Goal: Information Seeking & Learning: Compare options

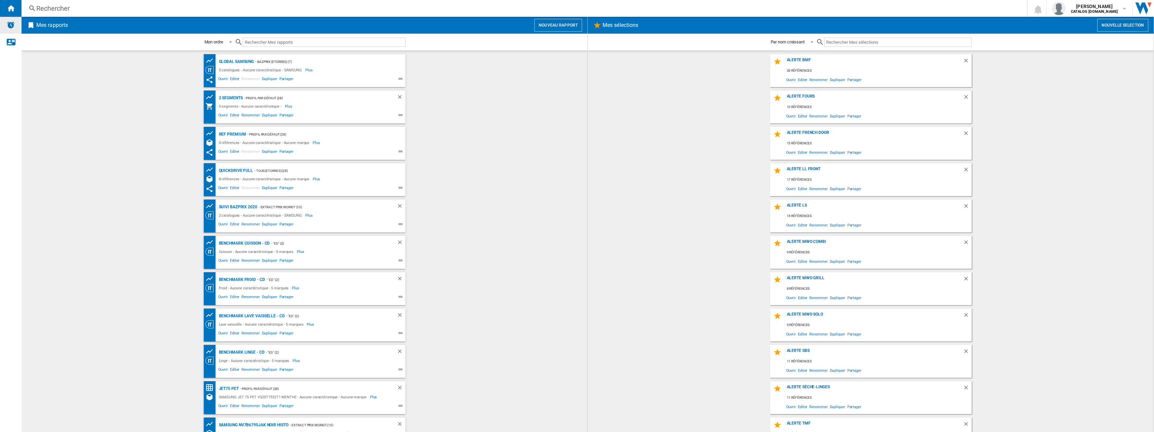
click at [12, 22] on img "Alertes" at bounding box center [11, 25] width 8 height 8
click at [55, 8] on div "Rechercher" at bounding box center [522, 8] width 973 height 9
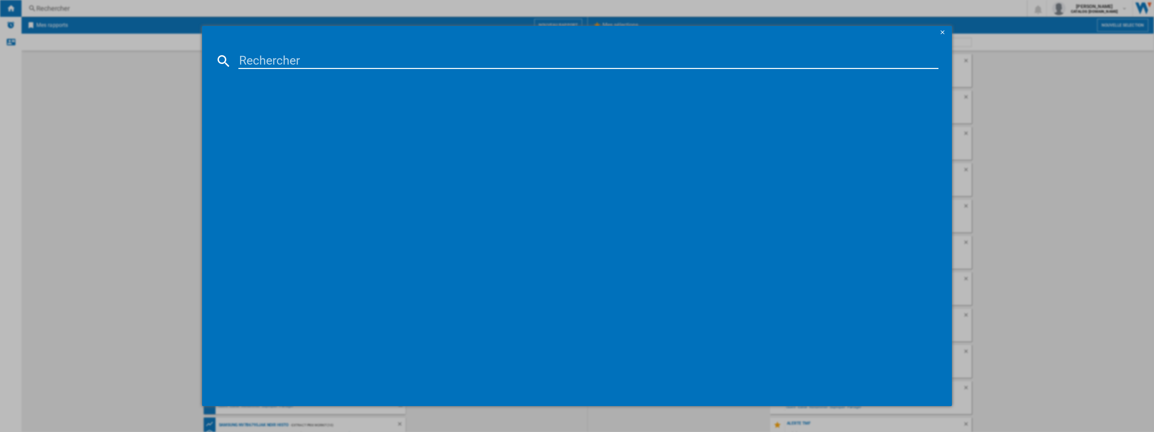
click at [312, 60] on input at bounding box center [588, 61] width 700 height 16
paste input "akUU2M7M"
click at [275, 57] on input "akUU2M7M" at bounding box center [588, 61] width 700 height 16
paste input "RB53DG706AS9"
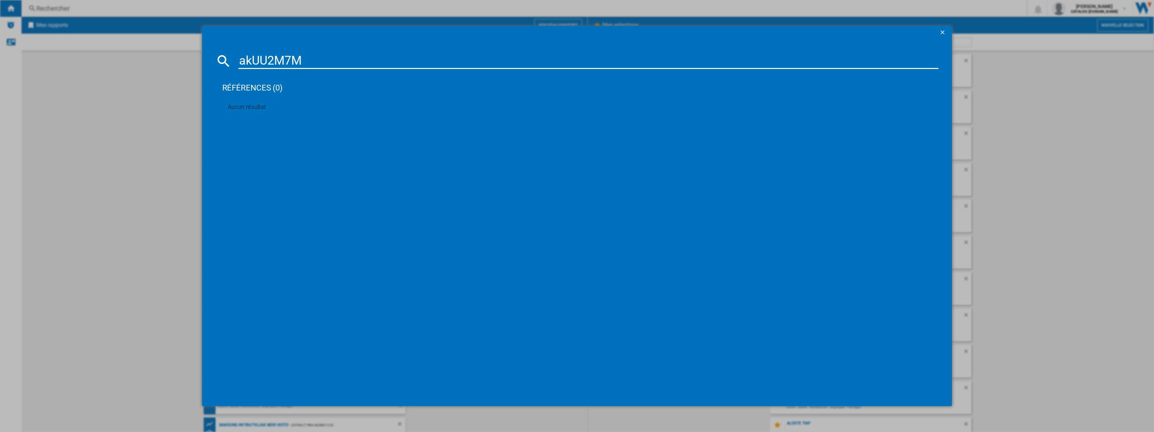
type input "RB53DG706AS9"
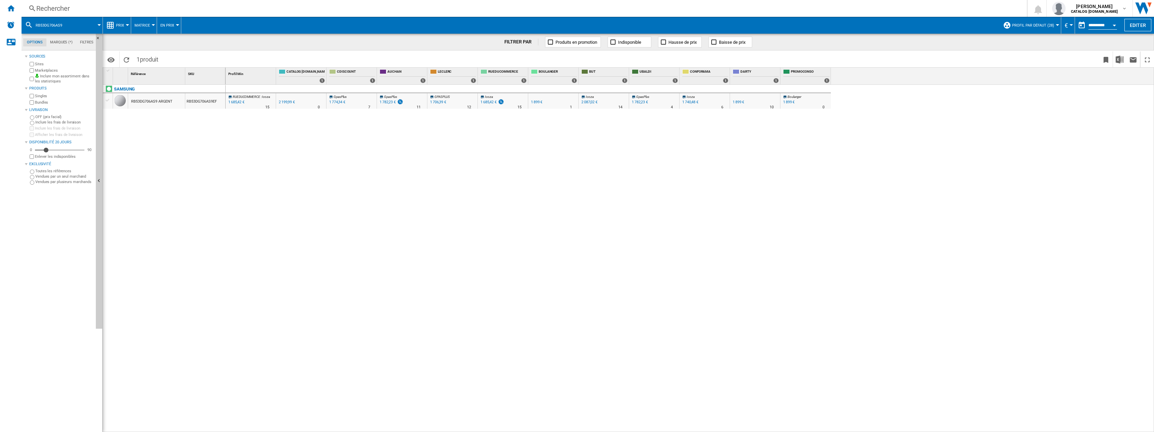
click at [125, 25] on button "Prix" at bounding box center [121, 25] width 11 height 17
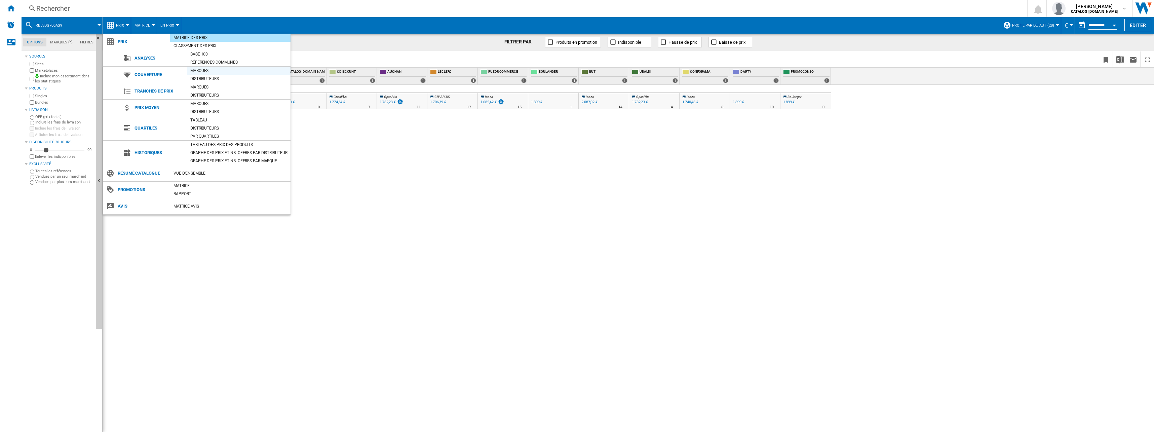
click at [199, 73] on div "Marques" at bounding box center [239, 70] width 104 height 7
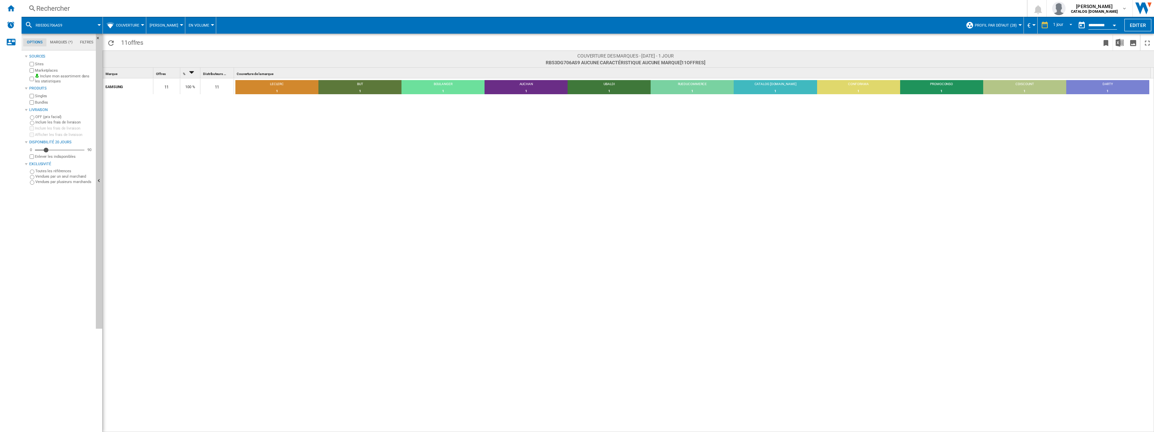
click at [138, 32] on button "Couverture" at bounding box center [129, 25] width 27 height 17
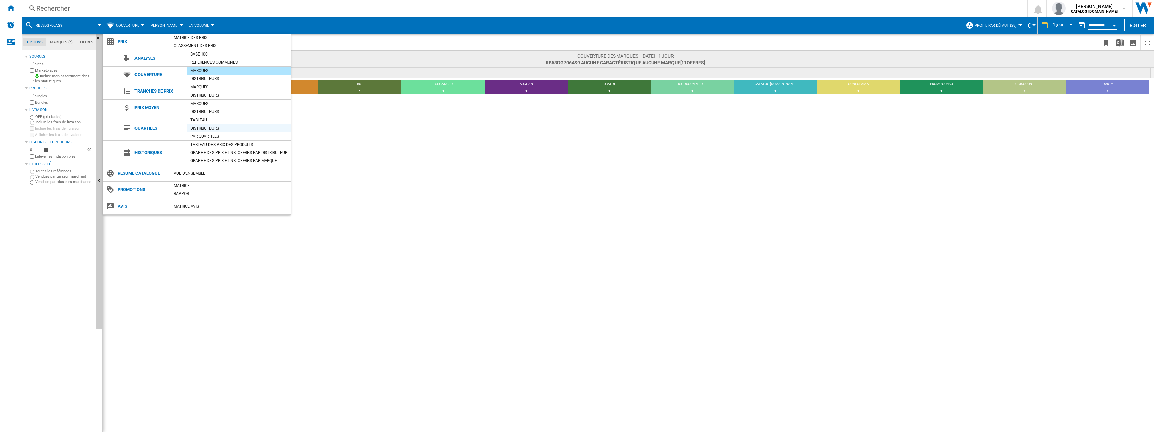
click at [214, 127] on div "Distributeurs" at bounding box center [239, 128] width 104 height 7
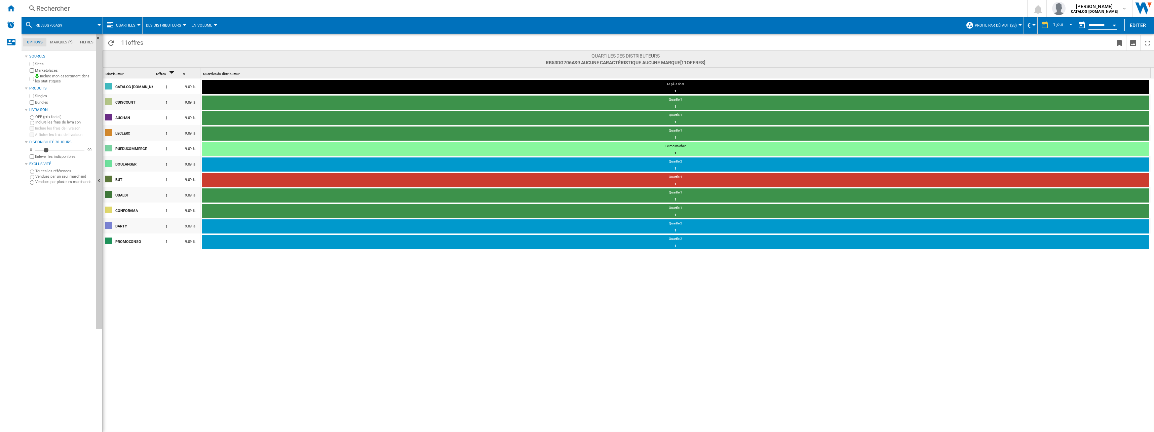
click at [166, 34] on div "11 offres" at bounding box center [628, 42] width 1051 height 17
click at [168, 27] on span "Des Distributeurs" at bounding box center [163, 25] width 35 height 4
click at [213, 22] on md-backdrop at bounding box center [577, 216] width 1154 height 432
click at [210, 23] on span "En volume" at bounding box center [202, 25] width 21 height 4
click at [175, 24] on md-backdrop at bounding box center [577, 216] width 1154 height 432
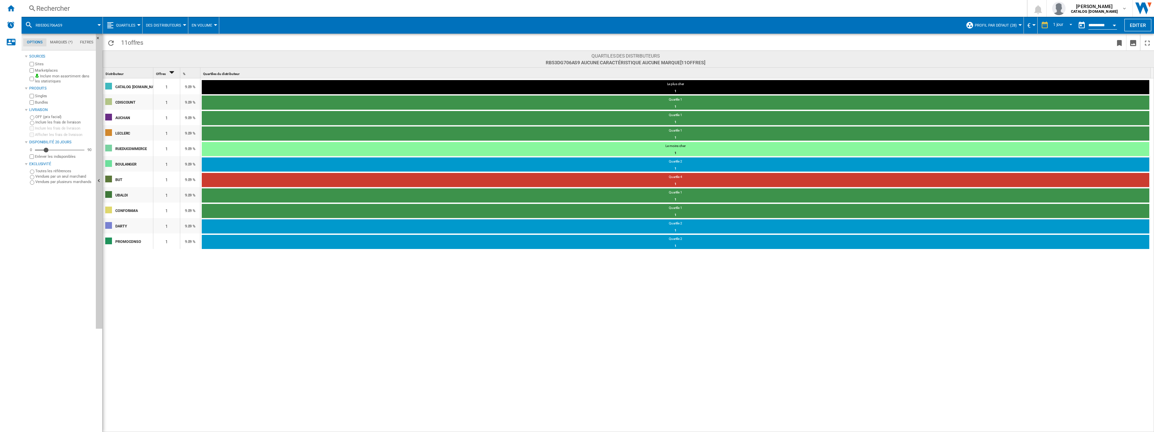
click at [175, 24] on span "Des Distributeurs" at bounding box center [163, 25] width 35 height 4
click at [169, 72] on span "Par Quartiles" at bounding box center [162, 74] width 30 height 6
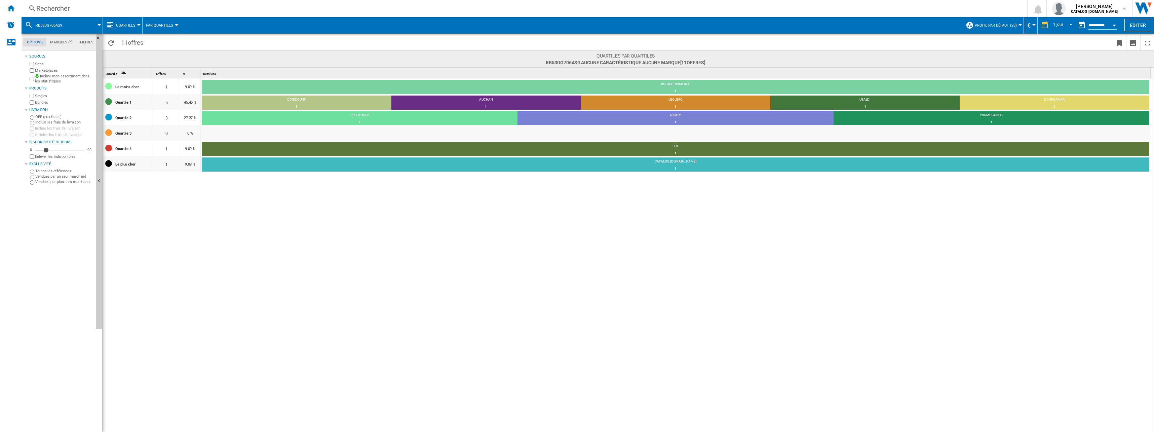
click at [161, 27] on span "Par Quartiles" at bounding box center [159, 25] width 27 height 4
click at [162, 59] on span "Des Distributeurs" at bounding box center [167, 58] width 40 height 6
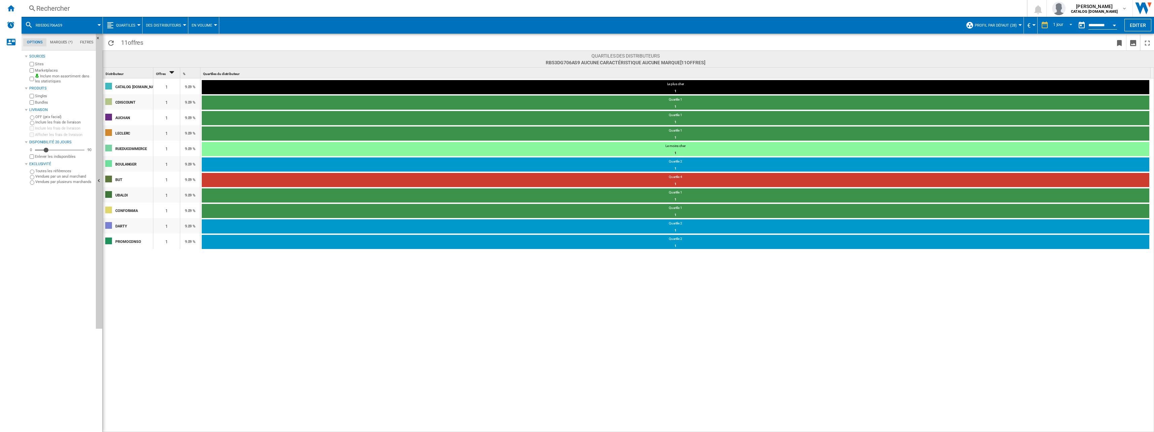
click at [128, 21] on button "Quartiles" at bounding box center [127, 25] width 23 height 17
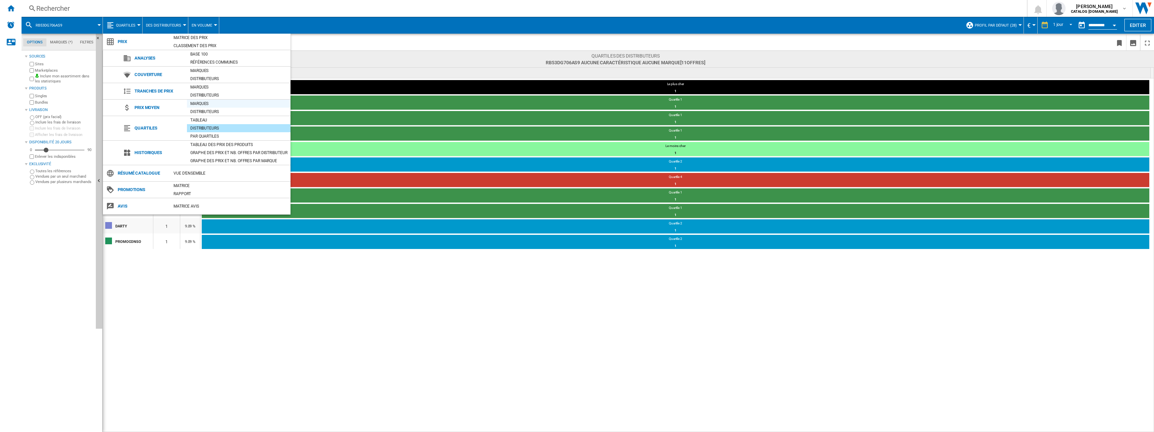
click at [203, 104] on div "Marques" at bounding box center [239, 103] width 104 height 7
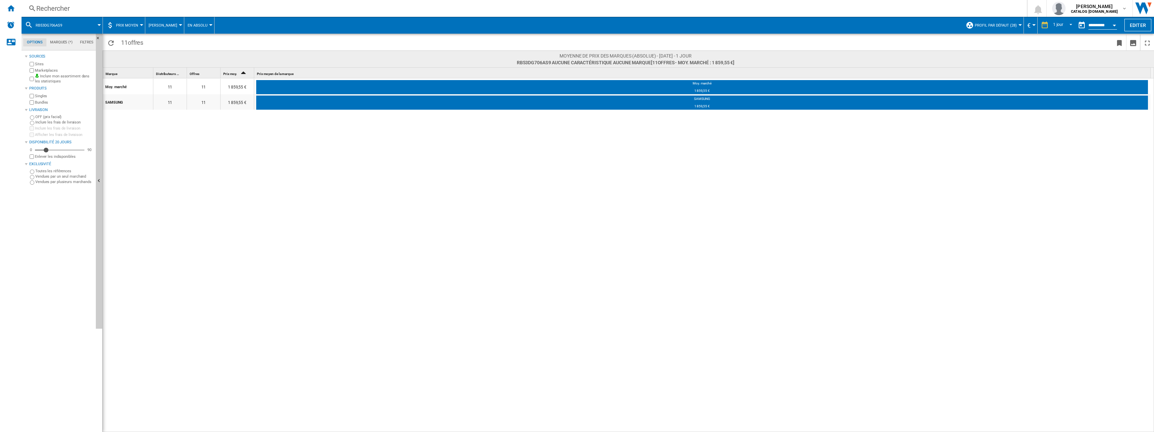
click at [193, 28] on button "En Absolu" at bounding box center [199, 25] width 23 height 17
click at [168, 27] on md-backdrop at bounding box center [577, 216] width 1154 height 432
click at [173, 25] on button "Des Marques" at bounding box center [165, 25] width 32 height 17
click at [198, 24] on md-backdrop at bounding box center [577, 216] width 1154 height 432
click at [198, 24] on span "En Absolu" at bounding box center [198, 25] width 20 height 4
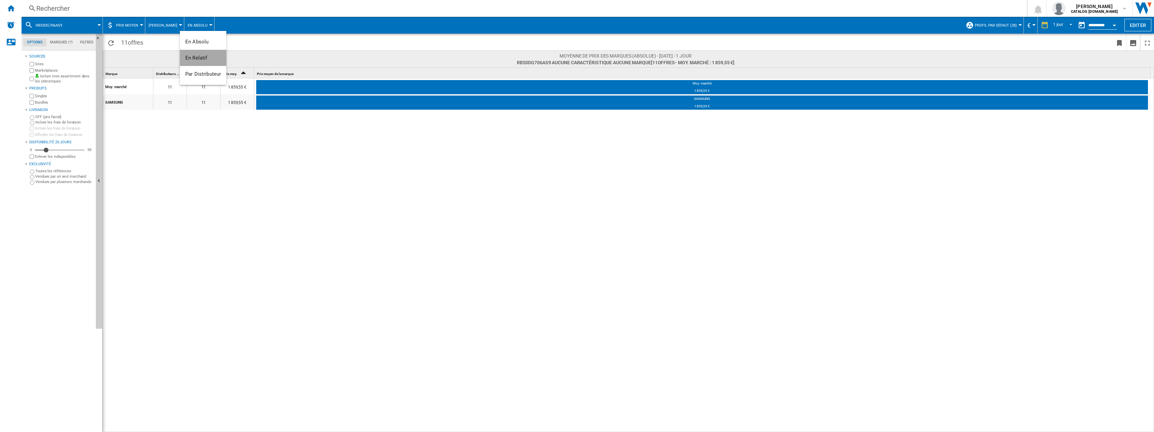
click at [204, 62] on button "En Relatif" at bounding box center [203, 58] width 46 height 16
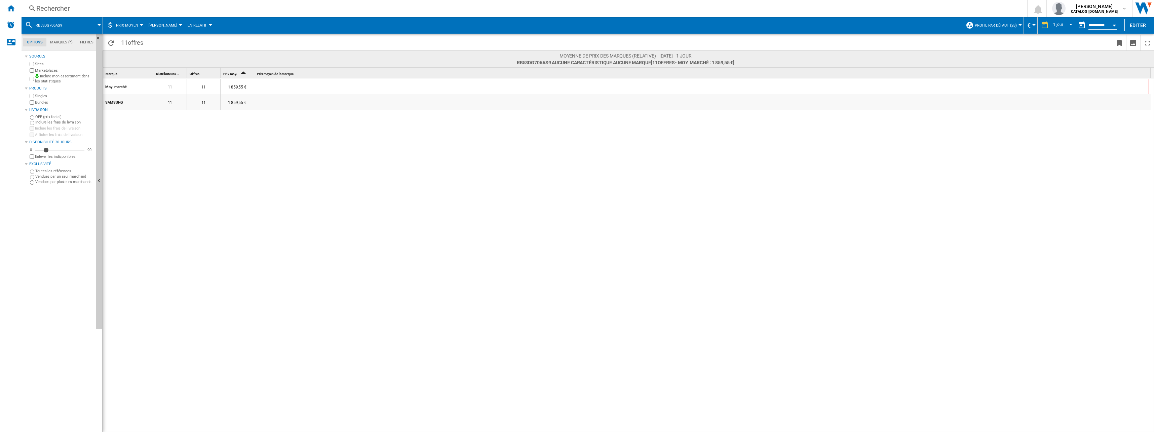
click at [197, 27] on span "En Relatif" at bounding box center [198, 25] width 20 height 4
click at [199, 72] on span "Par Distributeur" at bounding box center [203, 74] width 36 height 6
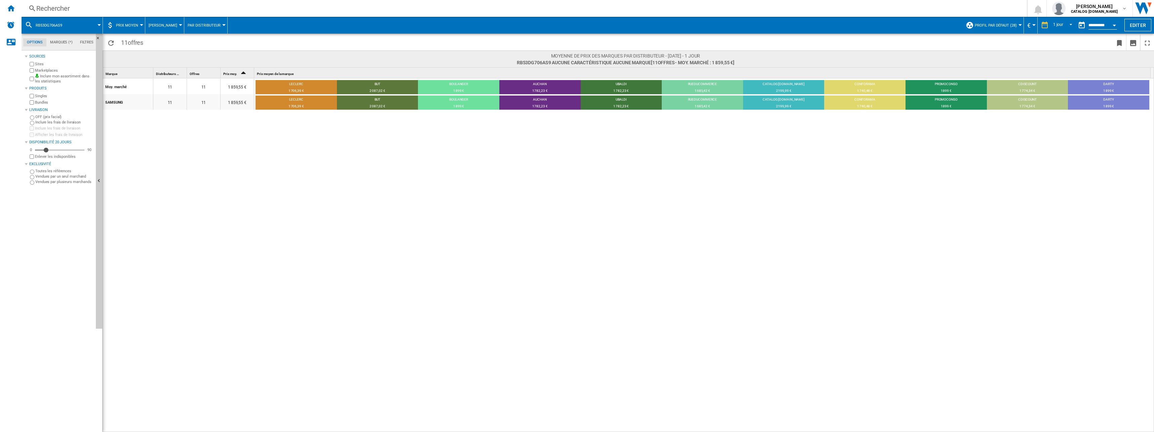
click at [131, 23] on button "Prix moyen" at bounding box center [129, 25] width 26 height 17
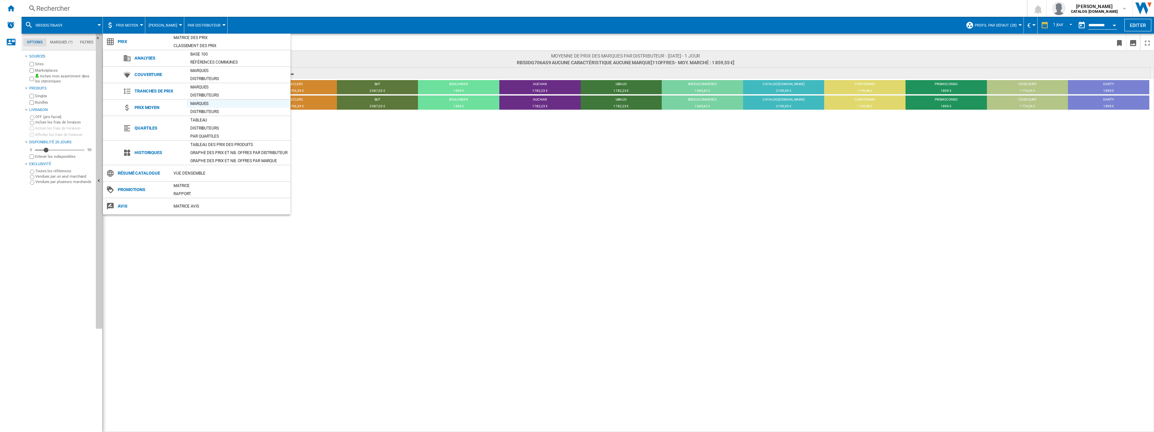
click at [218, 106] on div "Marques" at bounding box center [239, 103] width 104 height 7
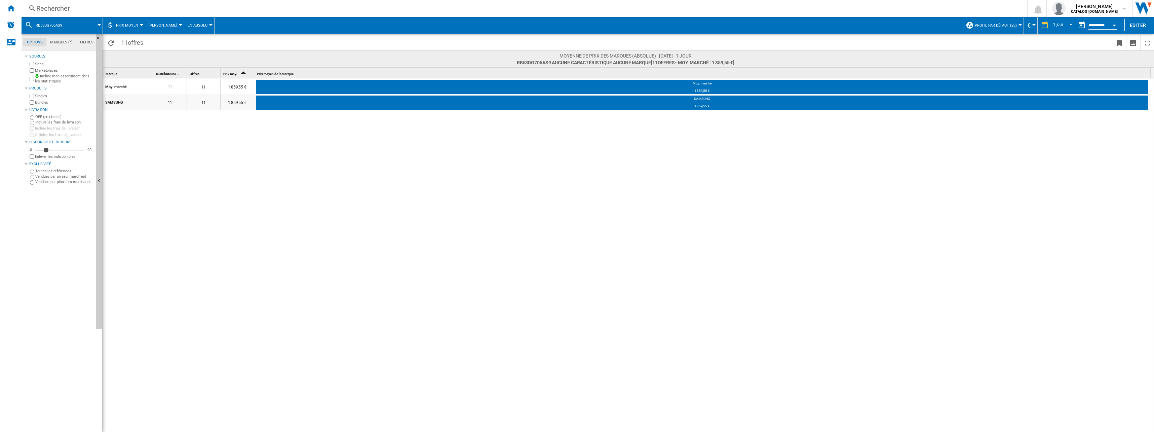
click at [89, 43] on md-tab-item "Filtres" at bounding box center [86, 42] width 21 height 8
click at [127, 32] on button "Prix moyen" at bounding box center [129, 25] width 26 height 17
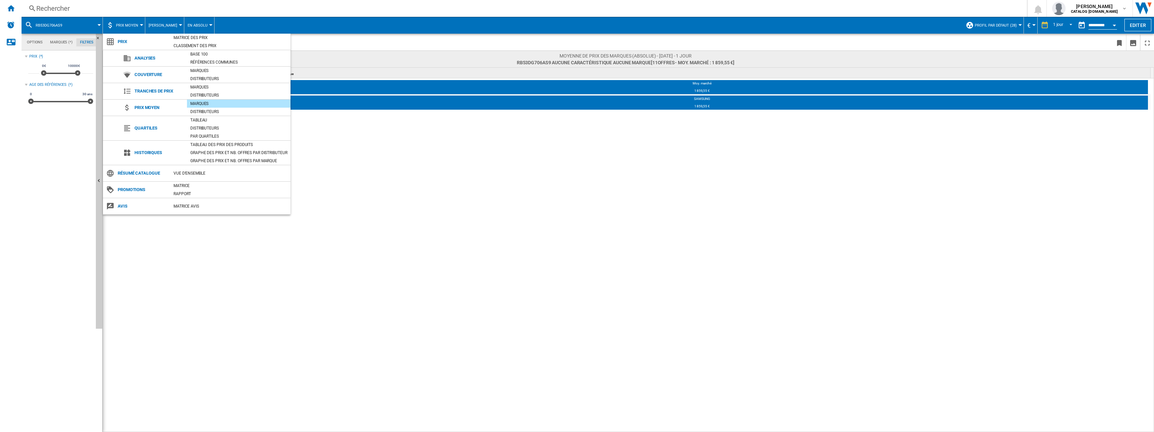
click at [101, 25] on md-backdrop at bounding box center [577, 216] width 1154 height 432
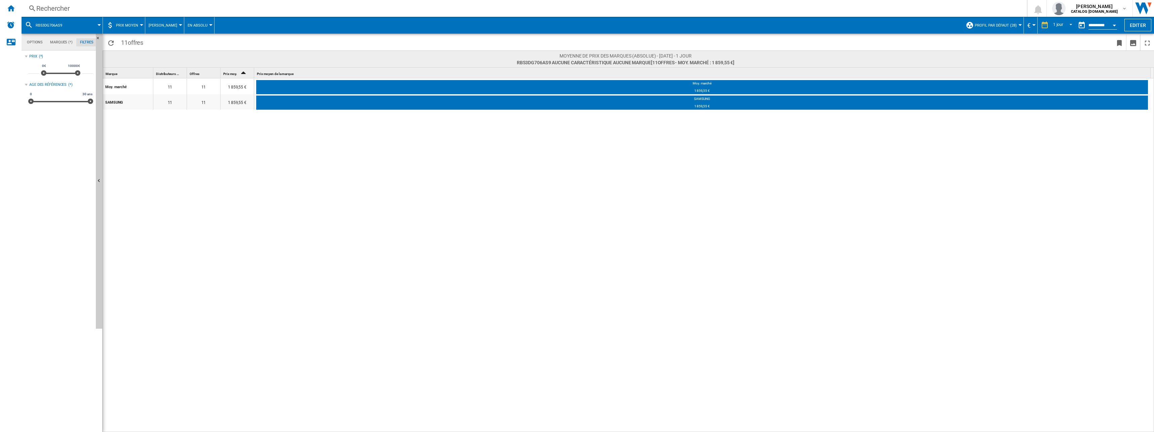
click at [97, 25] on span at bounding box center [86, 25] width 28 height 17
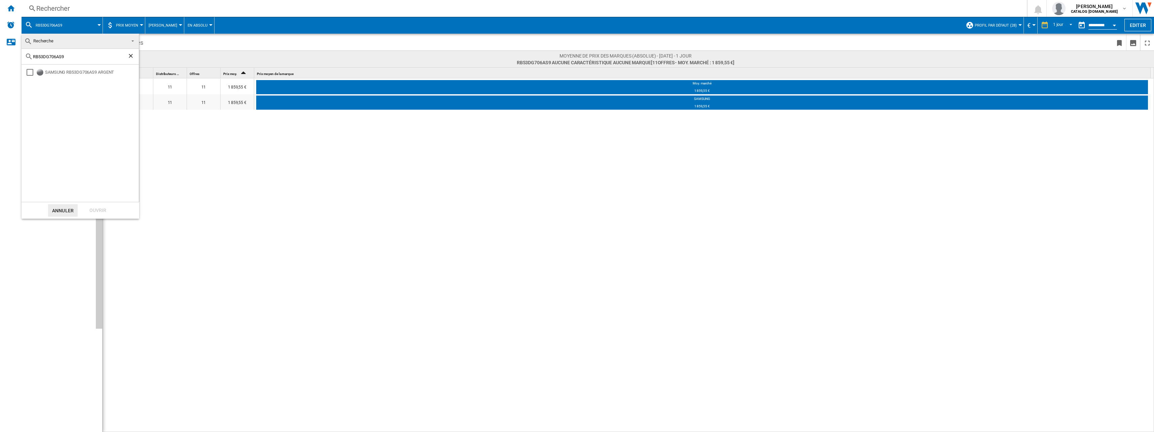
click at [97, 25] on md-backdrop at bounding box center [577, 216] width 1154 height 432
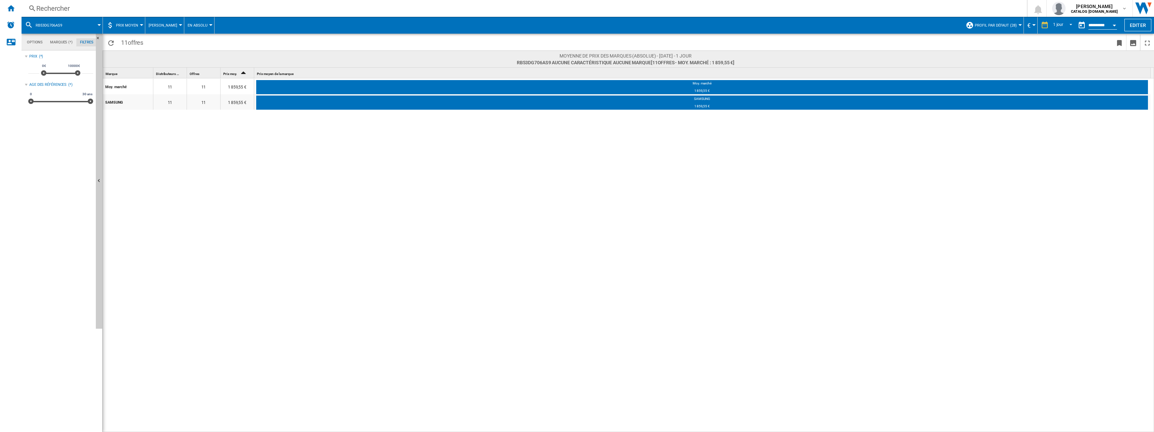
click at [97, 25] on span at bounding box center [86, 25] width 28 height 17
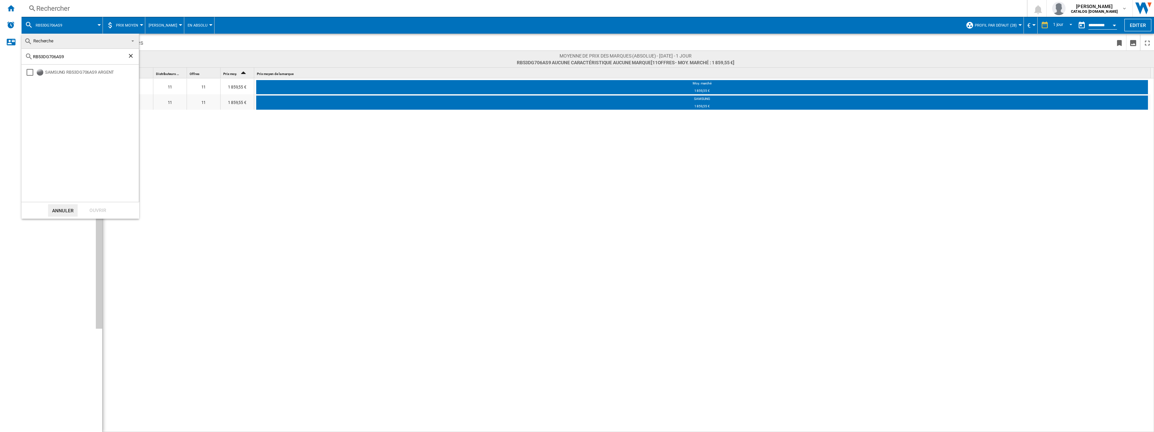
click at [97, 25] on md-backdrop at bounding box center [577, 216] width 1154 height 432
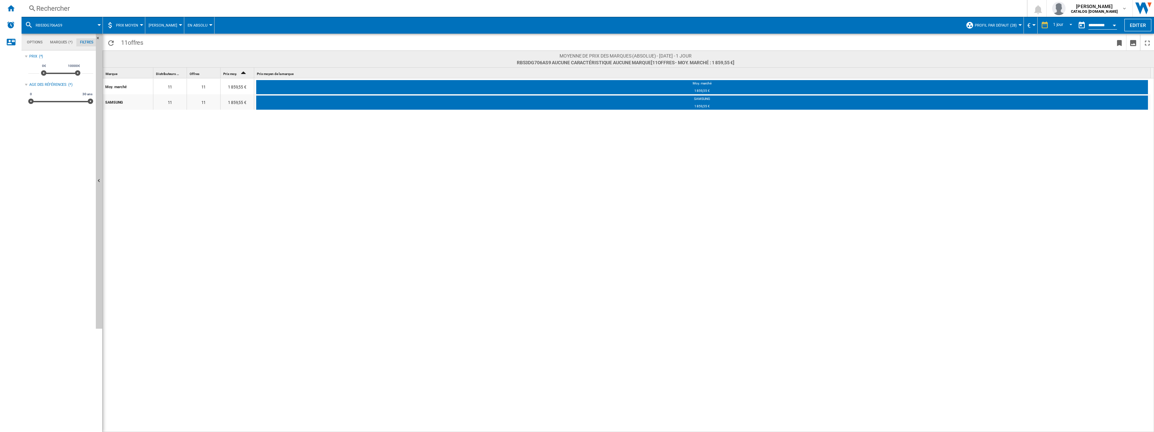
click at [184, 24] on md-menu "En Absolu En Absolu En Relatif Par Distributeur" at bounding box center [199, 25] width 30 height 17
click at [193, 24] on span "En Absolu" at bounding box center [198, 25] width 20 height 4
click at [125, 27] on md-backdrop at bounding box center [577, 216] width 1154 height 432
click at [125, 27] on span "Prix moyen" at bounding box center [127, 25] width 22 height 4
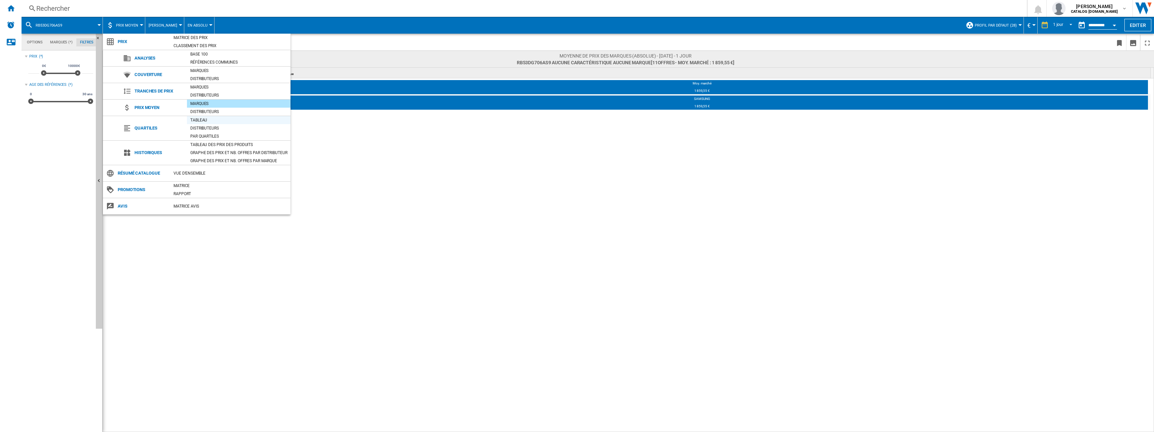
click at [209, 119] on div "Tableau" at bounding box center [239, 120] width 104 height 7
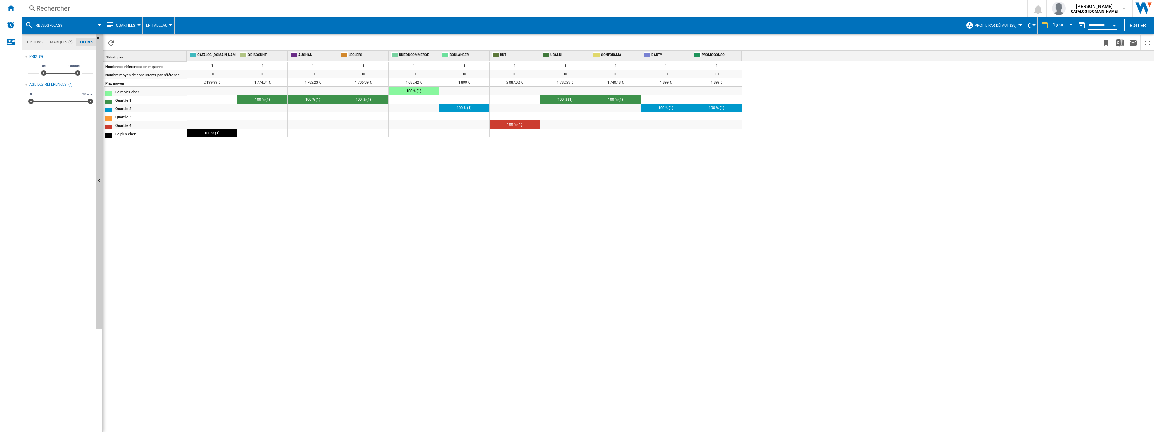
click at [159, 27] on span "En Tableau" at bounding box center [157, 25] width 22 height 4
click at [162, 60] on span "Des Distributeurs" at bounding box center [167, 58] width 40 height 6
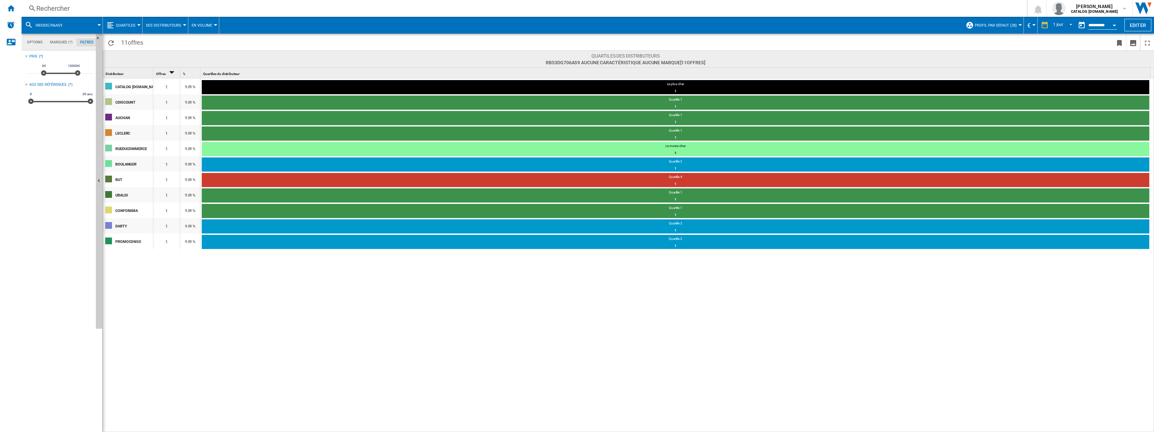
click at [125, 23] on span "Quartiles" at bounding box center [126, 25] width 20 height 4
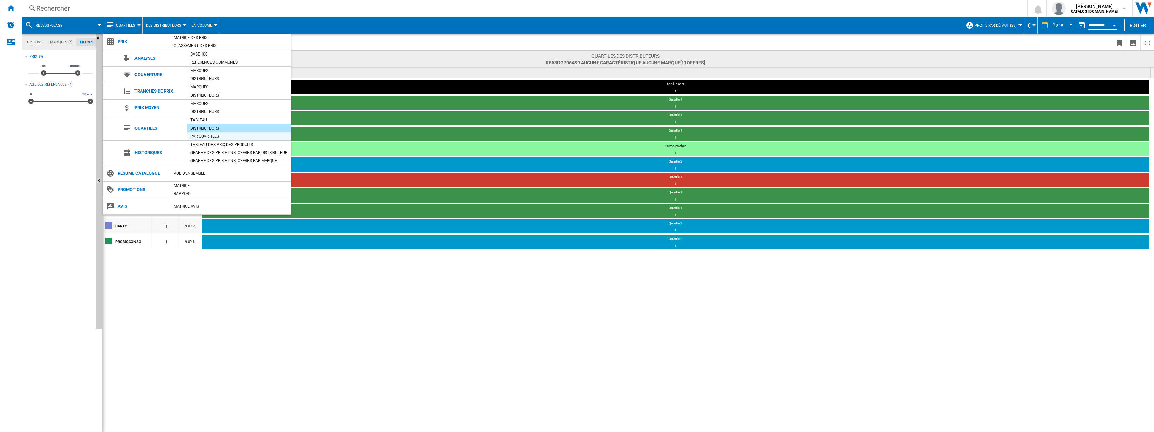
click at [207, 135] on div "Par quartiles" at bounding box center [239, 136] width 104 height 7
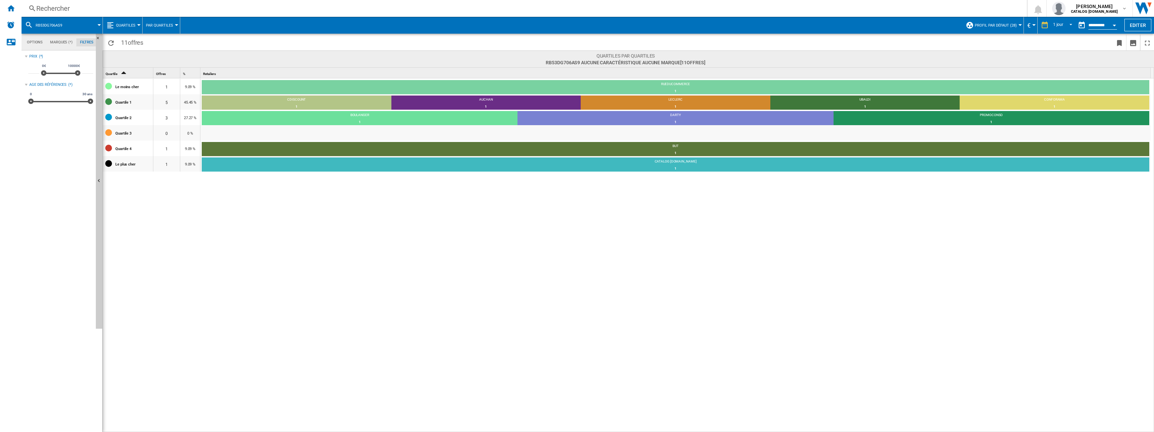
click at [130, 23] on span "Quartiles" at bounding box center [126, 25] width 20 height 4
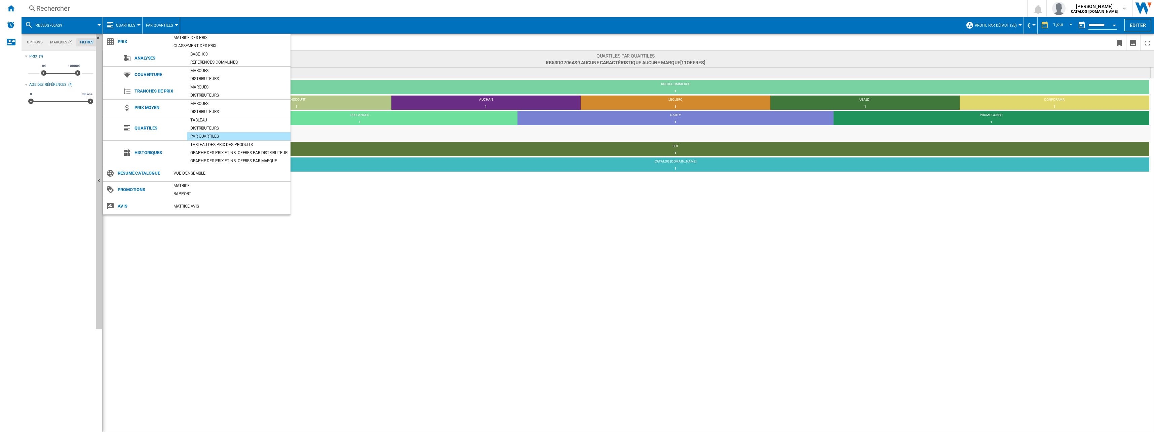
click at [1062, 24] on md-backdrop at bounding box center [577, 216] width 1154 height 432
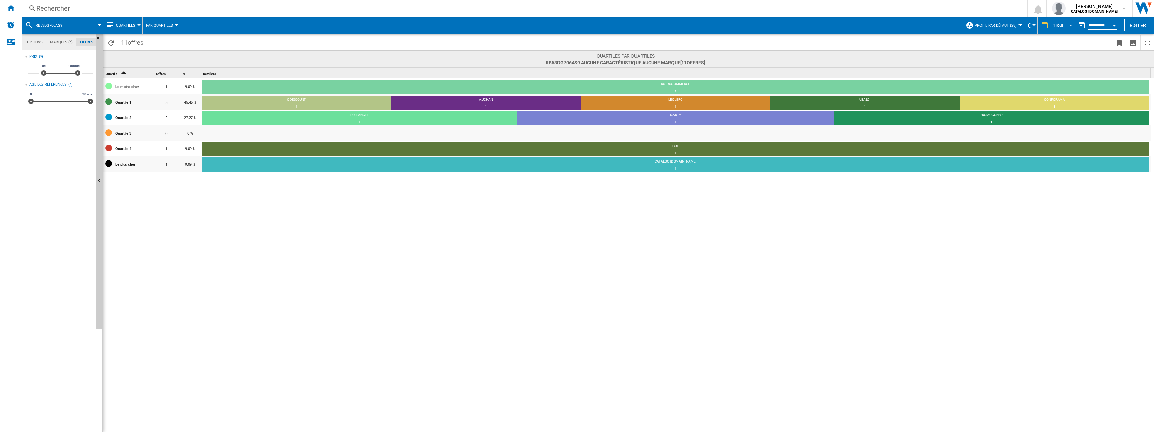
click at [1062, 24] on md-select-value "1 jour" at bounding box center [1063, 25] width 23 height 10
click at [1069, 92] on div "6 derniers mois" at bounding box center [1065, 94] width 28 height 6
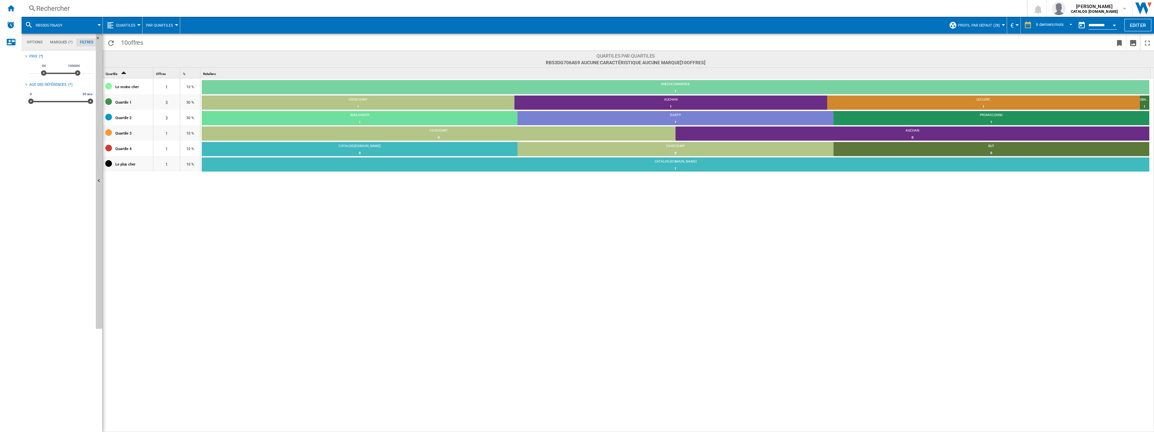
click at [151, 20] on button "Par Quartiles" at bounding box center [161, 25] width 31 height 17
click at [134, 26] on md-backdrop at bounding box center [577, 216] width 1154 height 432
click at [130, 26] on span "Quartiles" at bounding box center [126, 25] width 20 height 4
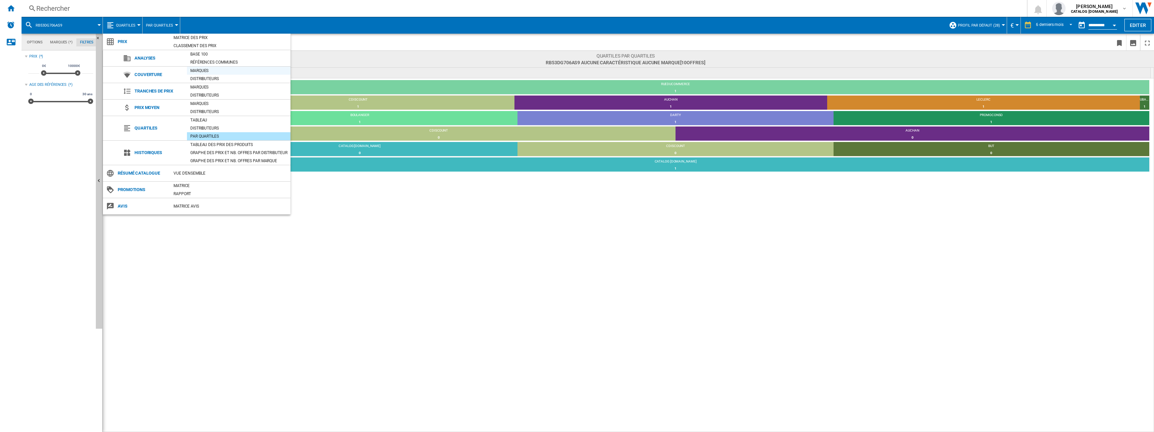
click at [206, 73] on div "Marques" at bounding box center [239, 70] width 104 height 7
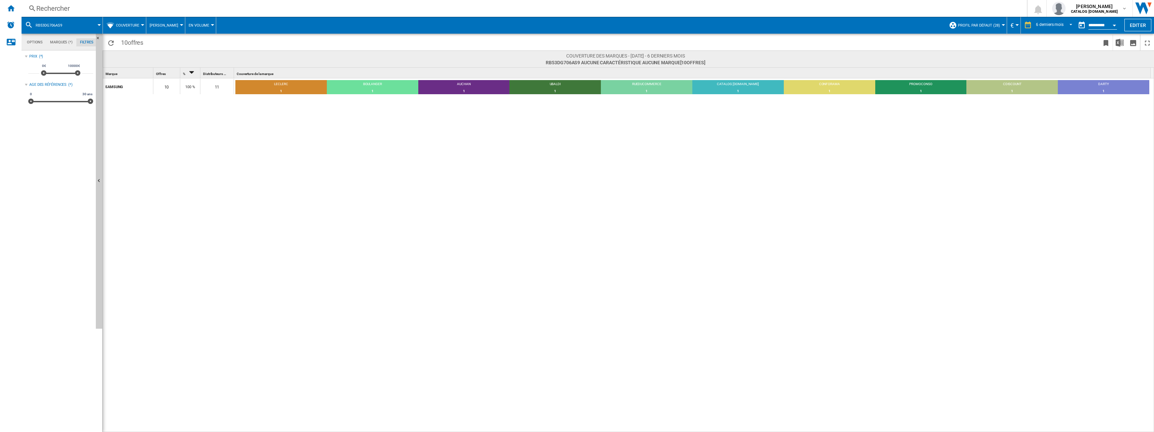
click at [129, 23] on span "Couverture" at bounding box center [127, 25] width 23 height 4
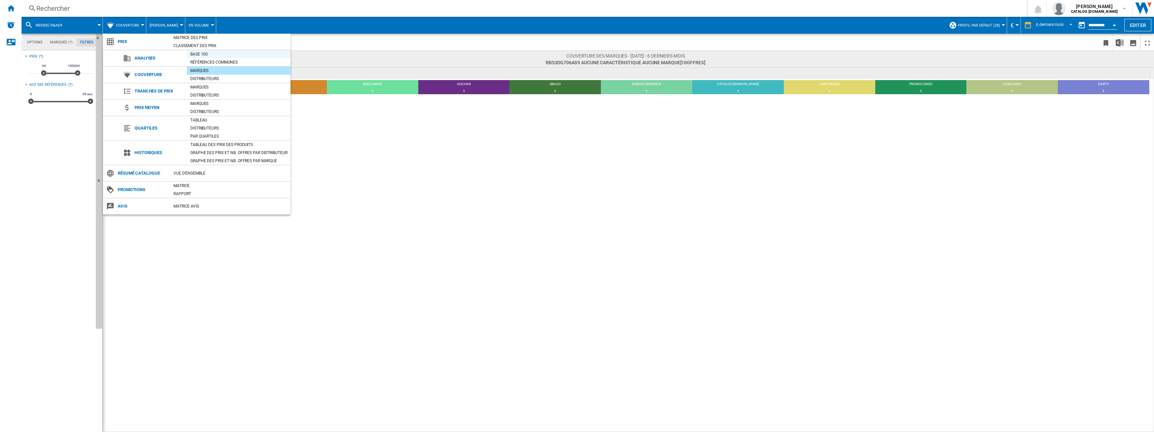
click at [207, 55] on div "Base 100" at bounding box center [239, 54] width 104 height 7
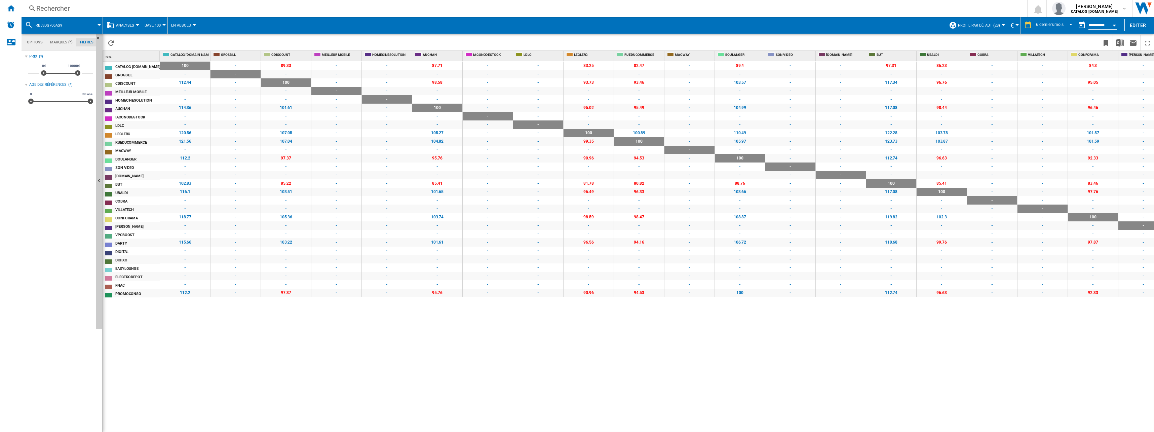
click at [148, 22] on button "Base 100" at bounding box center [155, 25] width 20 height 17
click at [167, 58] on span "Références Communes" at bounding box center [172, 58] width 53 height 6
click at [126, 24] on span "Analyses" at bounding box center [125, 25] width 18 height 4
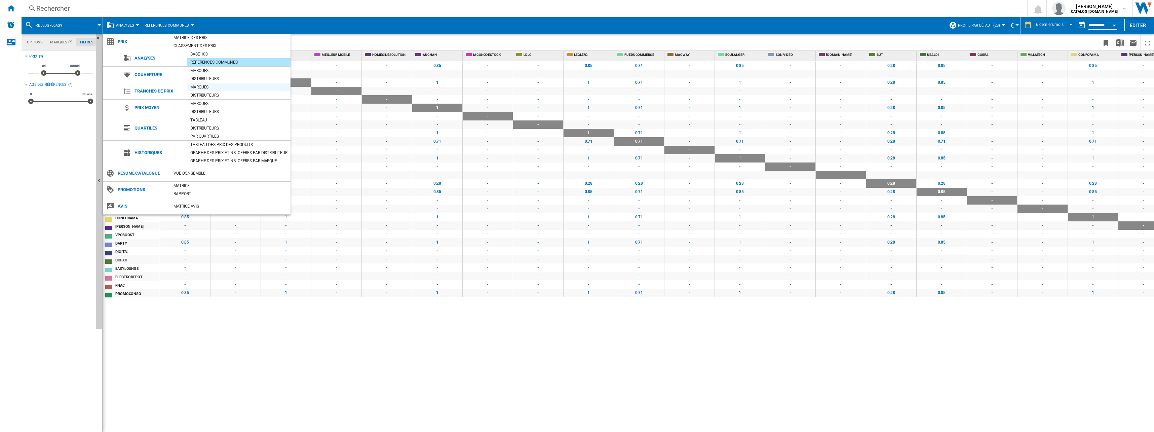
click at [210, 86] on div "Marques" at bounding box center [239, 87] width 104 height 7
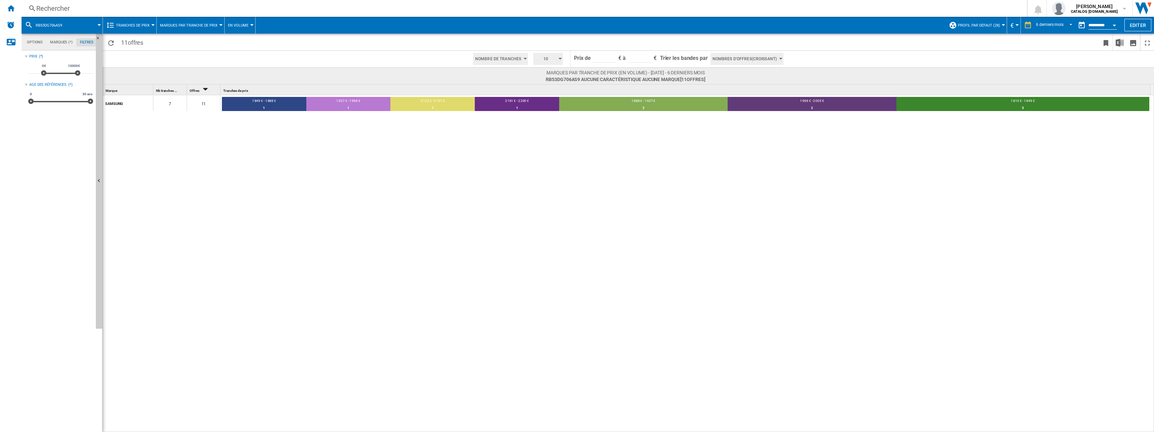
click at [514, 55] on span "Nombre de Tranches" at bounding box center [498, 59] width 46 height 12
click at [546, 59] on md-backdrop at bounding box center [577, 216] width 1154 height 432
click at [149, 23] on span "Tranches de prix" at bounding box center [133, 25] width 34 height 4
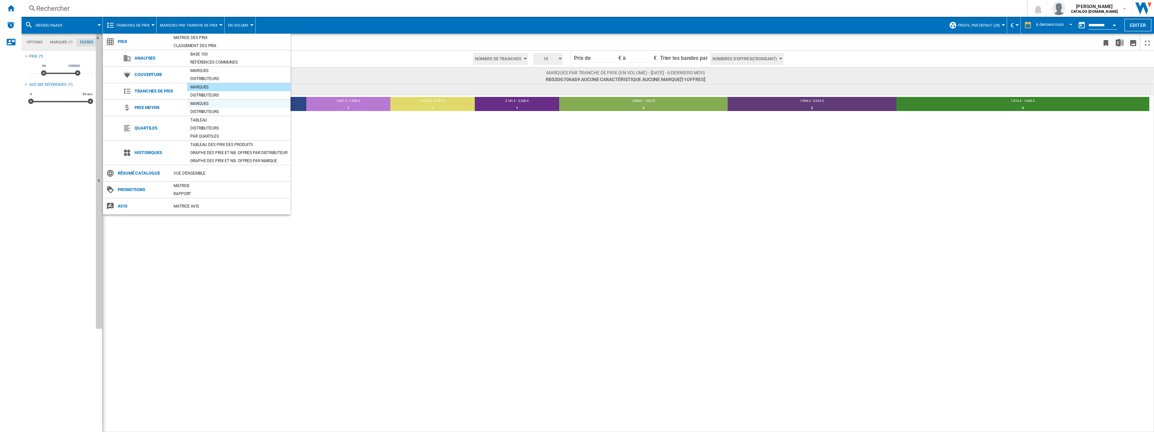
click at [223, 103] on div "Marques" at bounding box center [239, 103] width 104 height 7
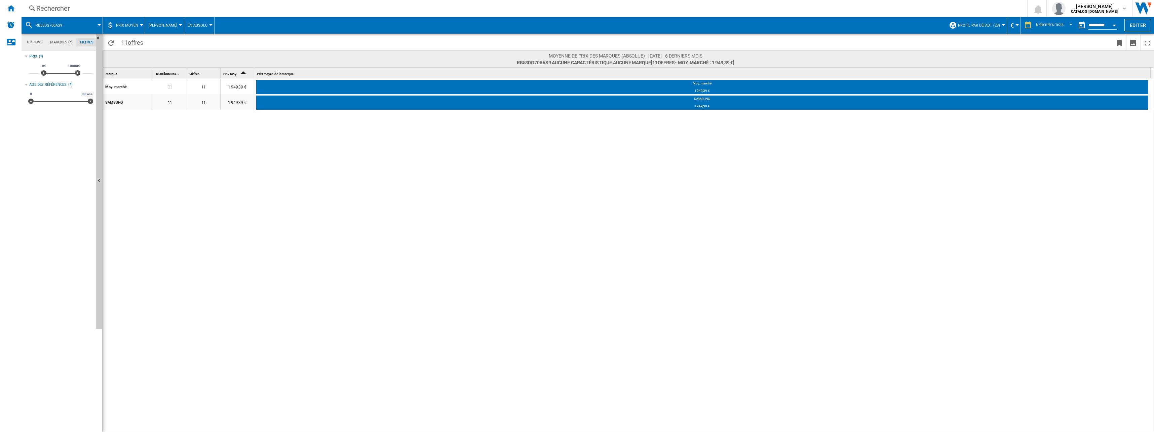
click at [44, 42] on md-tab-item "Options" at bounding box center [34, 42] width 23 height 8
click at [167, 21] on button "Des Marques" at bounding box center [165, 25] width 32 height 17
click at [189, 25] on md-backdrop at bounding box center [577, 216] width 1154 height 432
click at [215, 22] on span at bounding box center [580, 25] width 731 height 17
click at [201, 23] on span "En Absolu" at bounding box center [198, 25] width 20 height 4
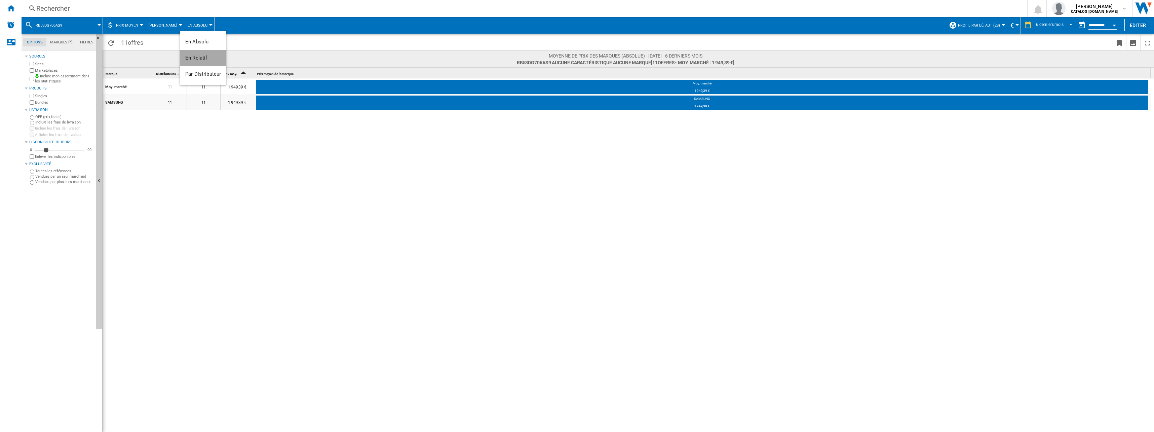
click at [200, 51] on button "En Relatif" at bounding box center [203, 58] width 46 height 16
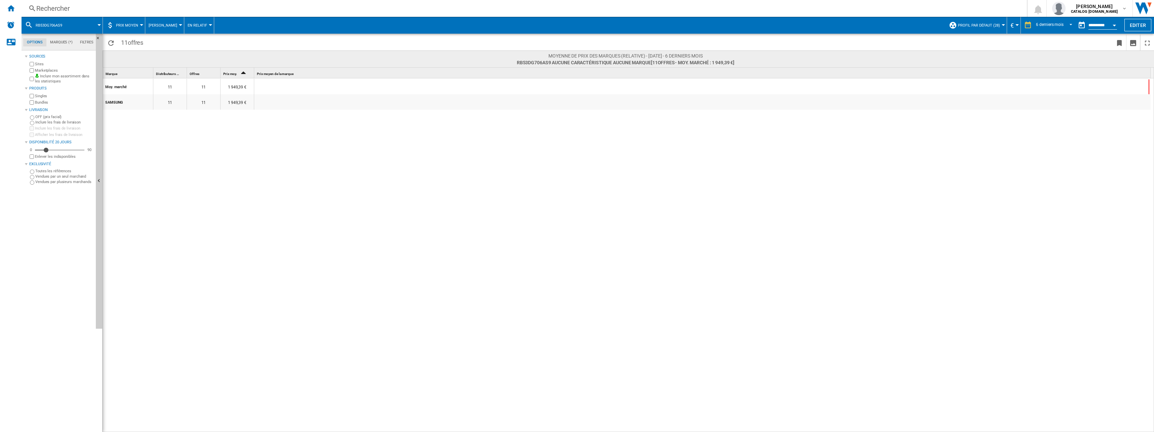
click at [200, 27] on span "En Relatif" at bounding box center [198, 25] width 20 height 4
click at [202, 72] on span "Par Distributeur" at bounding box center [203, 74] width 36 height 6
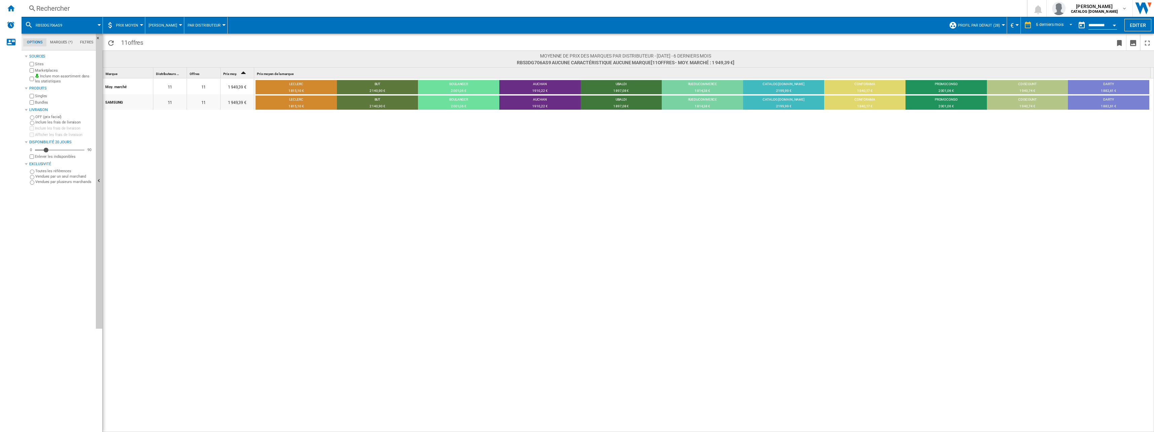
click at [123, 23] on span "Prix moyen" at bounding box center [127, 25] width 22 height 4
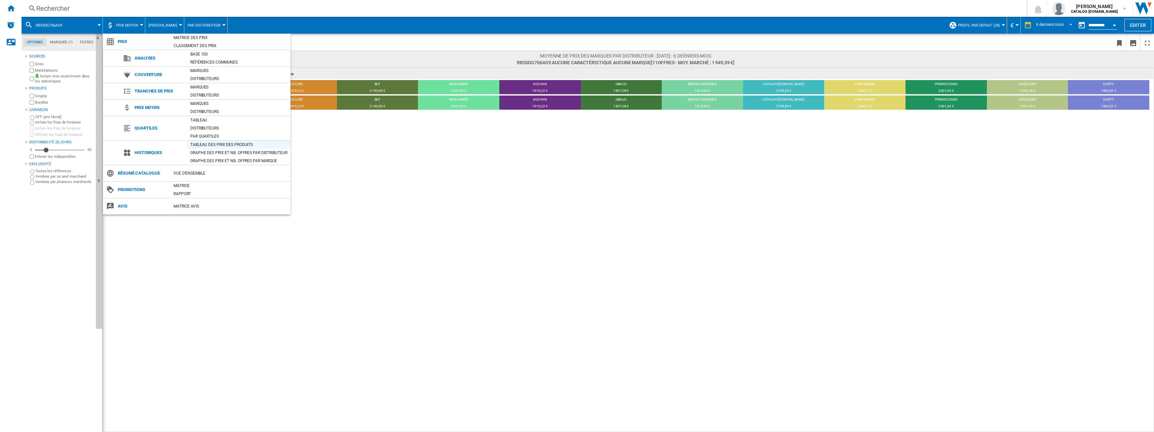
click at [229, 145] on div "Tableau des prix des produits" at bounding box center [239, 144] width 104 height 7
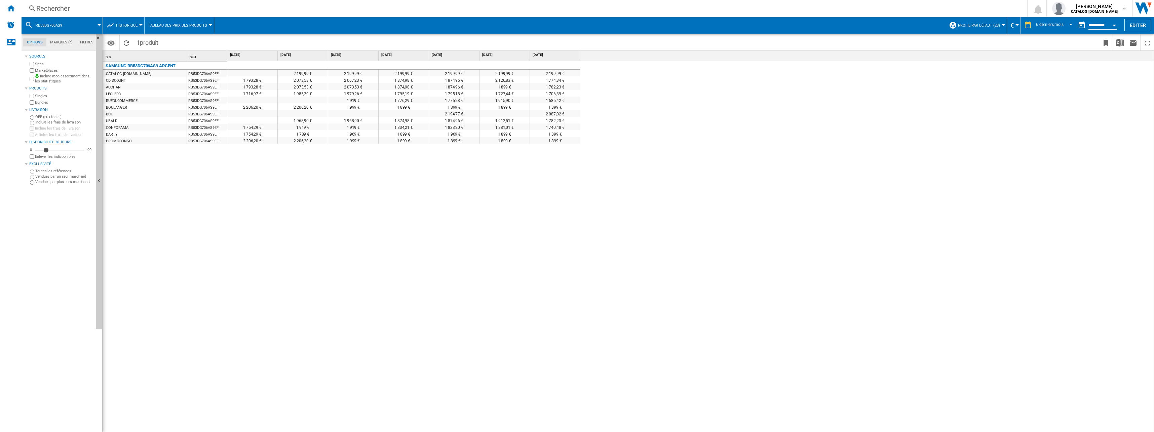
click at [176, 22] on button "Tableau des prix des produits" at bounding box center [179, 25] width 63 height 17
click at [182, 60] on span "Graphe des prix et nb. offres par distributeur" at bounding box center [199, 58] width 101 height 6
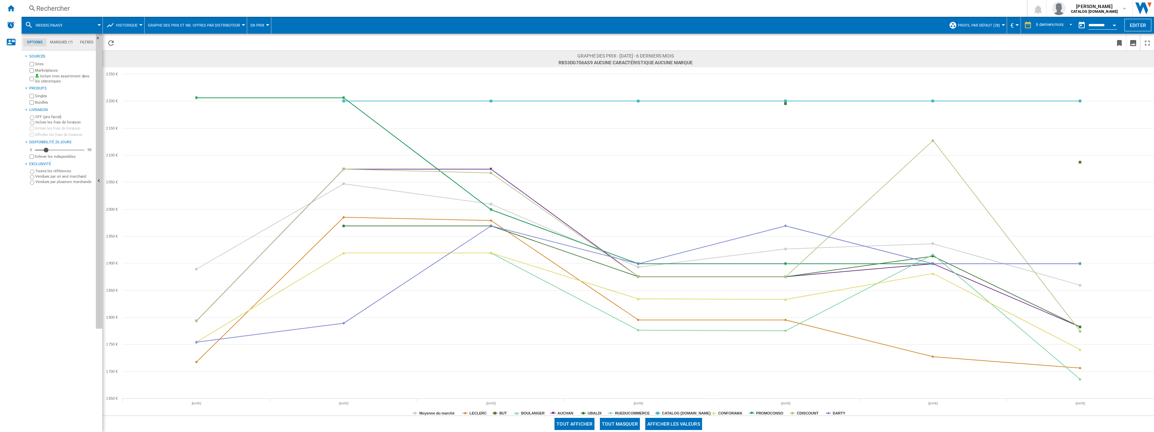
click at [628, 422] on button "Tout masquer" at bounding box center [620, 424] width 40 height 12
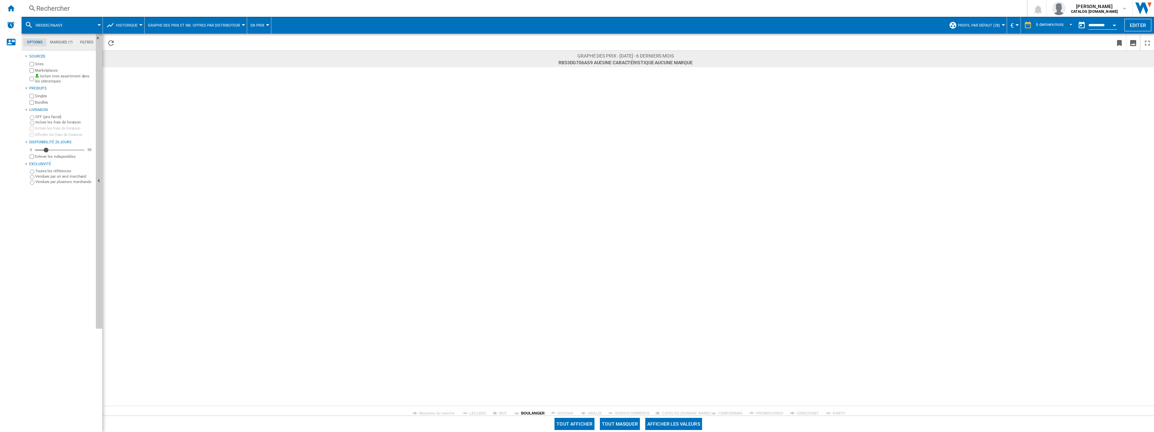
click at [533, 412] on tspan "BOULANGER" at bounding box center [533, 413] width 24 height 4
click at [76, 25] on span at bounding box center [86, 25] width 28 height 17
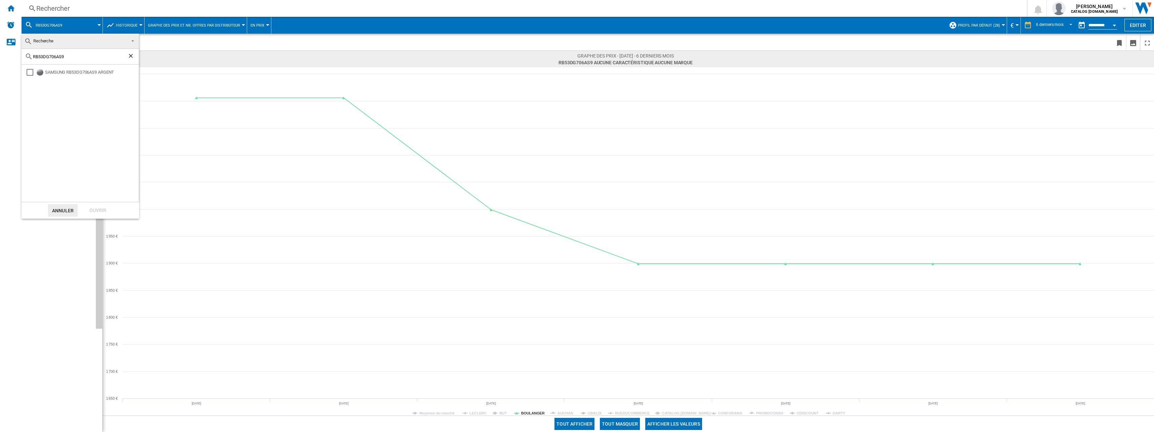
click at [71, 56] on input "RB53DG706AS9" at bounding box center [80, 56] width 94 height 5
paste input "L38C776ASR"
type input "RL38C776ASR"
click at [68, 73] on div "SAMSUNG RL38C776ASR ARGENT" at bounding box center [91, 72] width 93 height 7
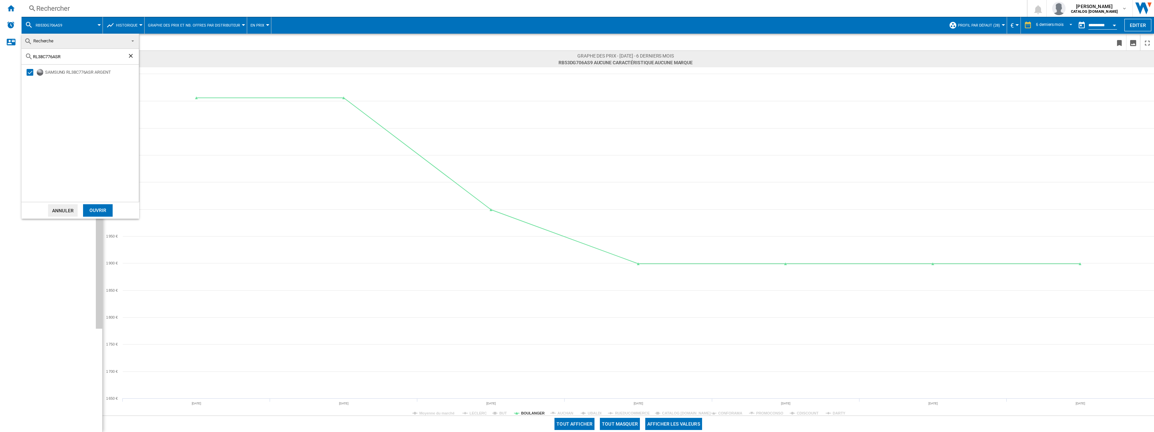
click at [94, 211] on div "Ouvrir" at bounding box center [98, 210] width 30 height 12
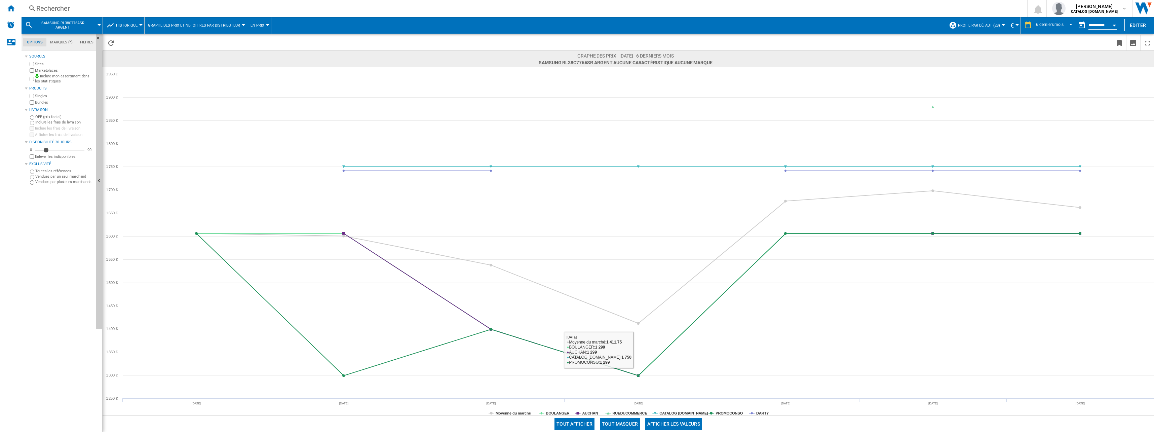
click at [628, 421] on button "Tout masquer" at bounding box center [620, 424] width 40 height 12
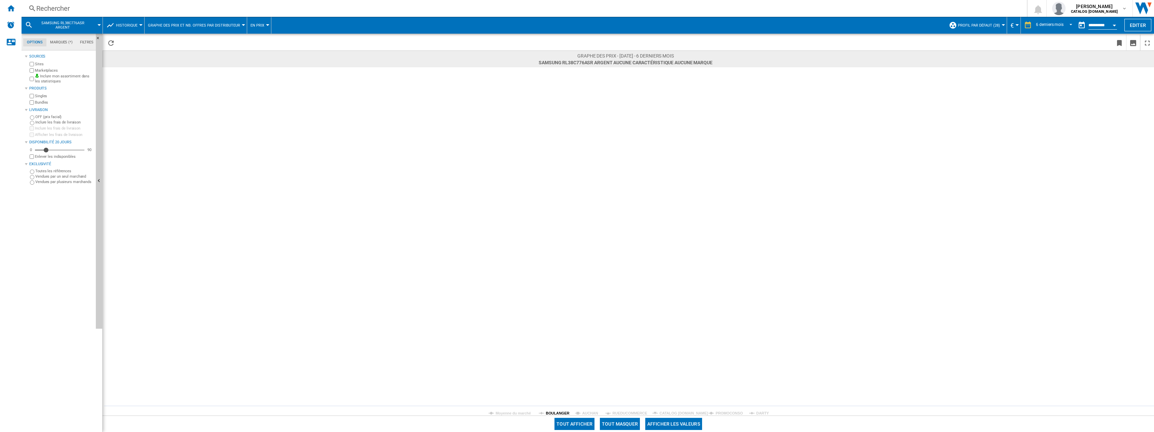
click at [550, 411] on tspan "BOULANGER" at bounding box center [558, 413] width 24 height 4
click at [63, 21] on button "SAMSUNG RL38C776ASR ARGENT" at bounding box center [66, 25] width 61 height 17
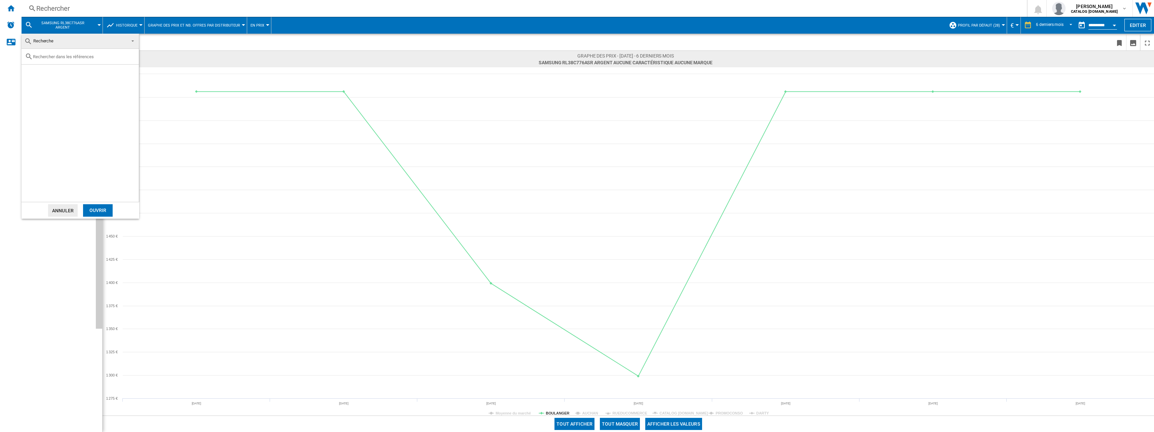
click at [93, 55] on input "text" at bounding box center [84, 56] width 103 height 5
paste input "RB440N4ACA"
type input "RB440N4ACA"
click at [73, 75] on div "HISENSE RB440N4ACA INOX" at bounding box center [91, 72] width 93 height 7
click at [91, 209] on div "Ouvrir" at bounding box center [98, 210] width 30 height 12
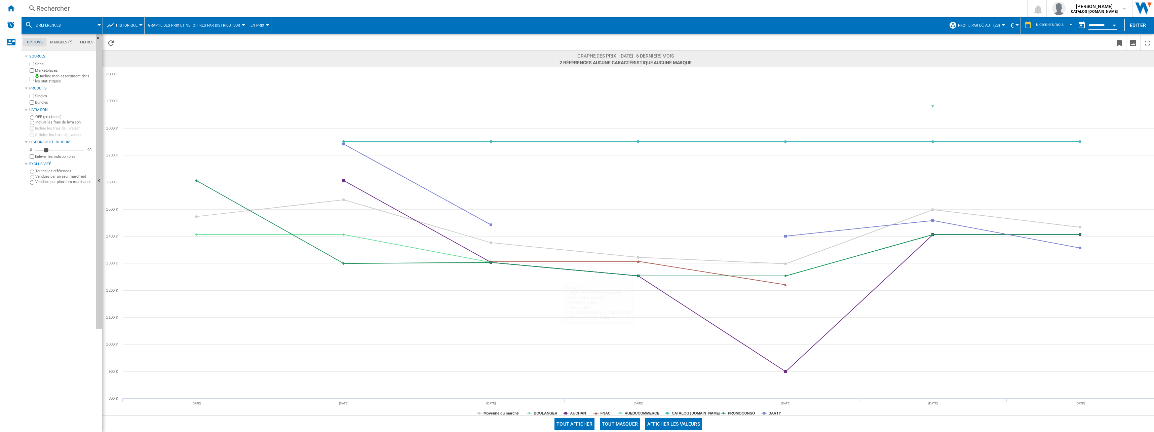
click at [608, 422] on button "Tout masquer" at bounding box center [620, 424] width 40 height 12
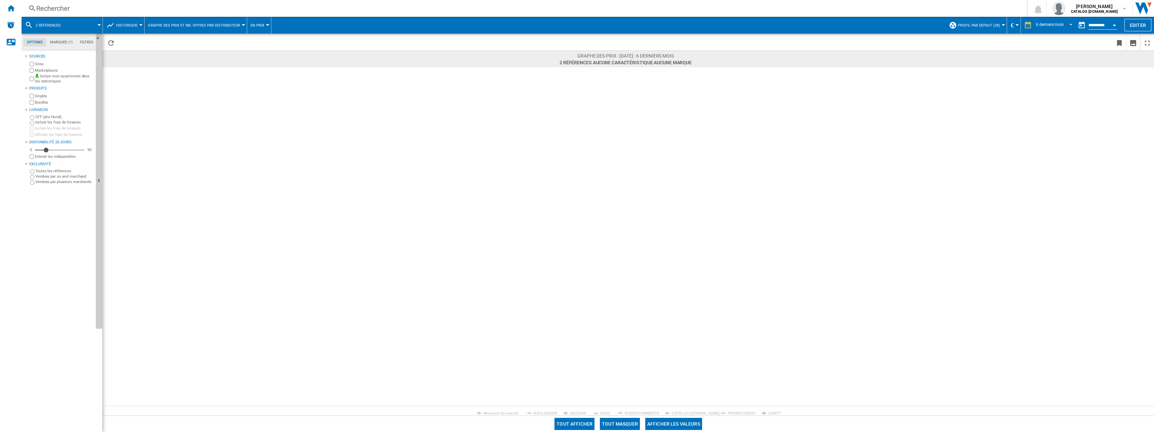
click at [539, 412] on tspan "BOULANGER" at bounding box center [546, 413] width 24 height 4
click at [77, 23] on span at bounding box center [84, 25] width 29 height 17
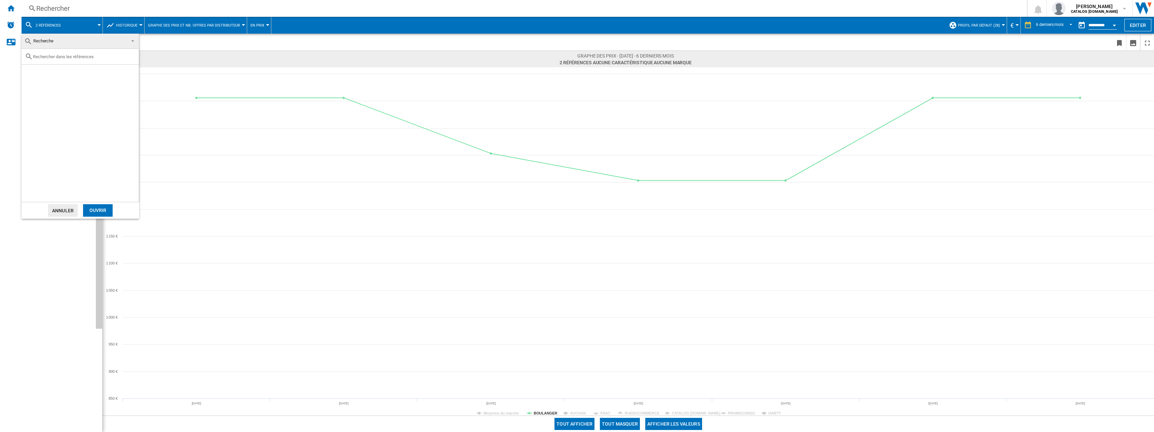
click at [89, 55] on input "text" at bounding box center [84, 56] width 103 height 5
paste input "GBP62PZNAC"
type input "GBP62PZNAC"
click at [65, 74] on div "LG GBP62PZNAC INOX" at bounding box center [91, 72] width 93 height 7
click at [98, 207] on div "Ouvrir" at bounding box center [98, 210] width 30 height 12
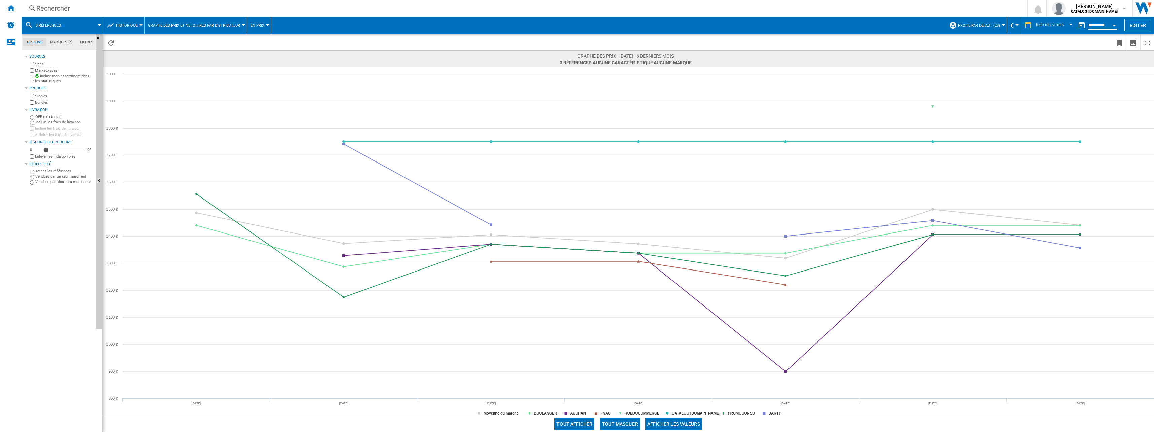
click at [88, 27] on span at bounding box center [84, 25] width 29 height 17
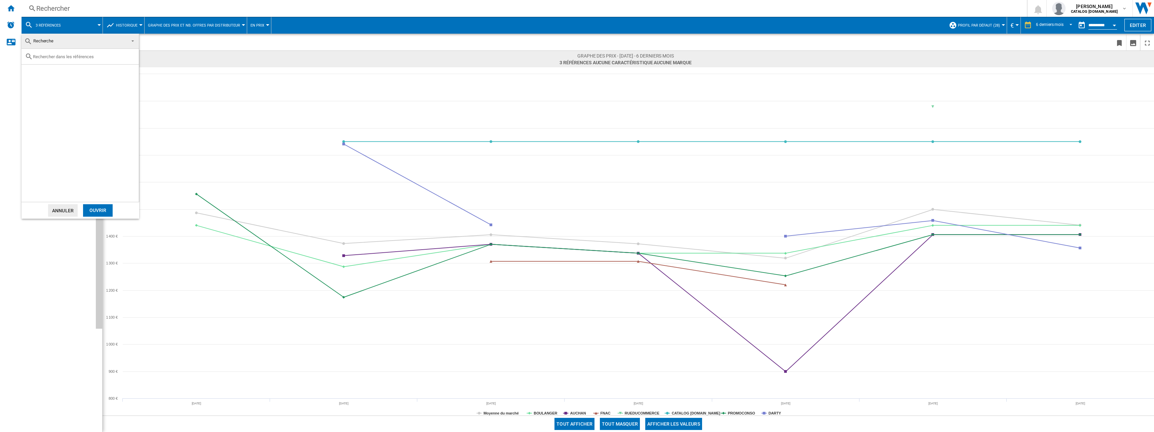
click at [84, 21] on md-backdrop at bounding box center [577, 216] width 1154 height 432
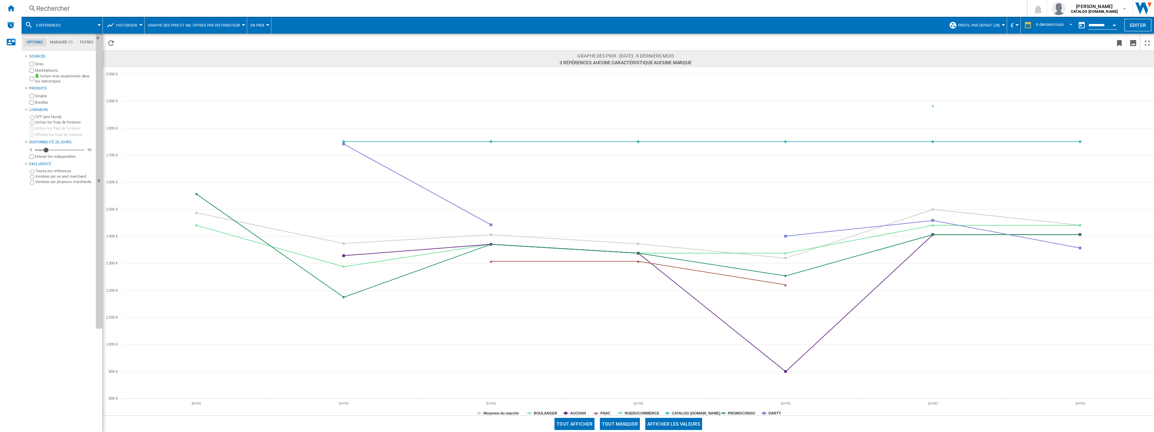
click at [91, 12] on div "Rechercher" at bounding box center [522, 8] width 973 height 9
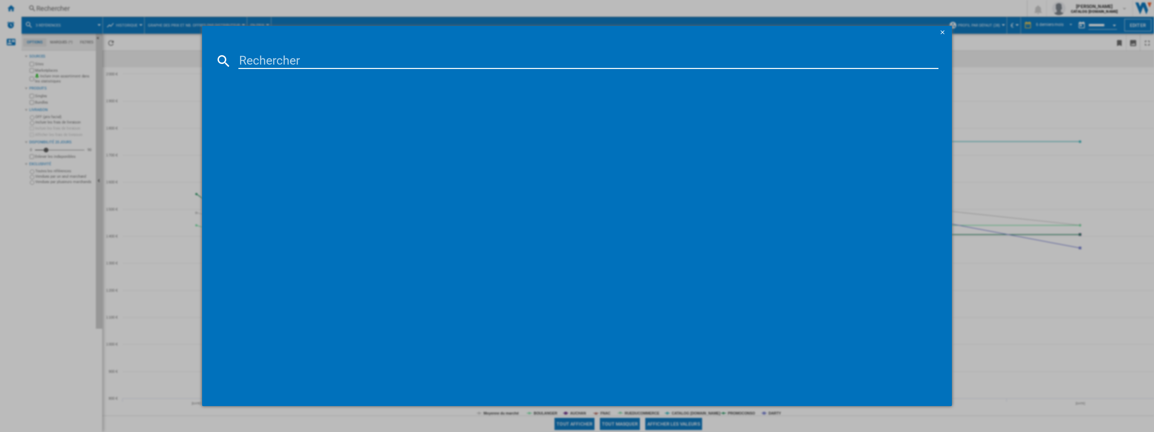
click at [280, 57] on input at bounding box center [588, 61] width 700 height 16
type input "GBP62PZNAC"
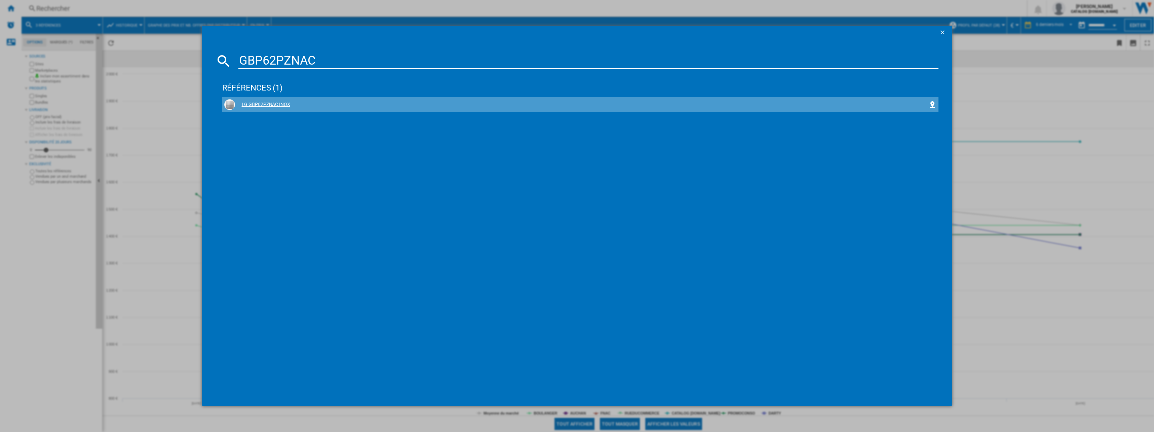
click at [284, 107] on div "LG GBP62PZNAC INOX" at bounding box center [582, 104] width 694 height 7
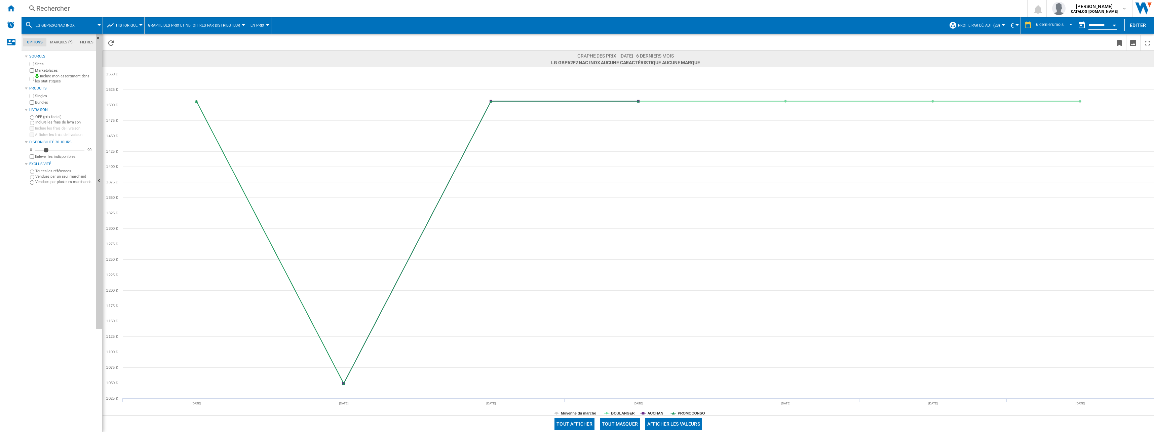
click at [604, 422] on button "Tout masquer" at bounding box center [620, 424] width 40 height 12
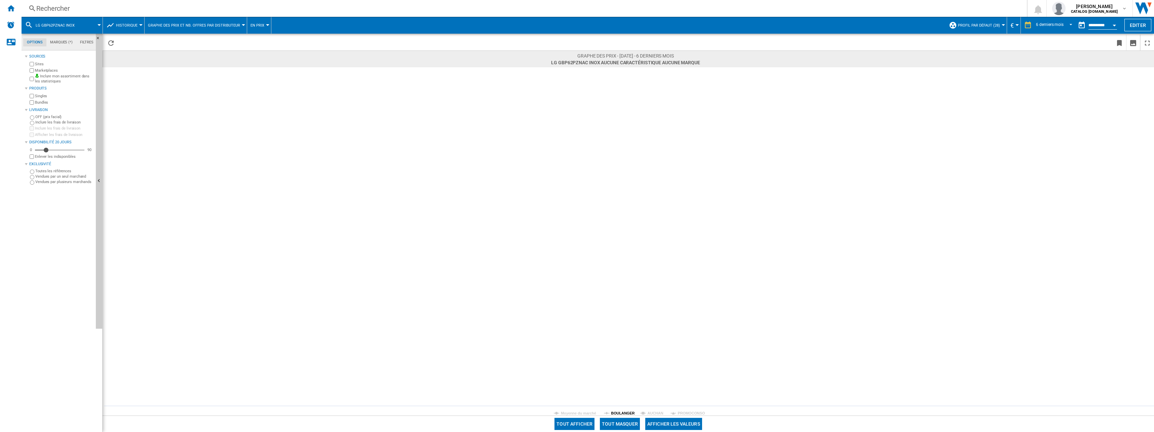
click at [616, 414] on tspan "BOULANGER" at bounding box center [623, 413] width 24 height 4
click at [97, 6] on div "Rechercher" at bounding box center [522, 8] width 973 height 9
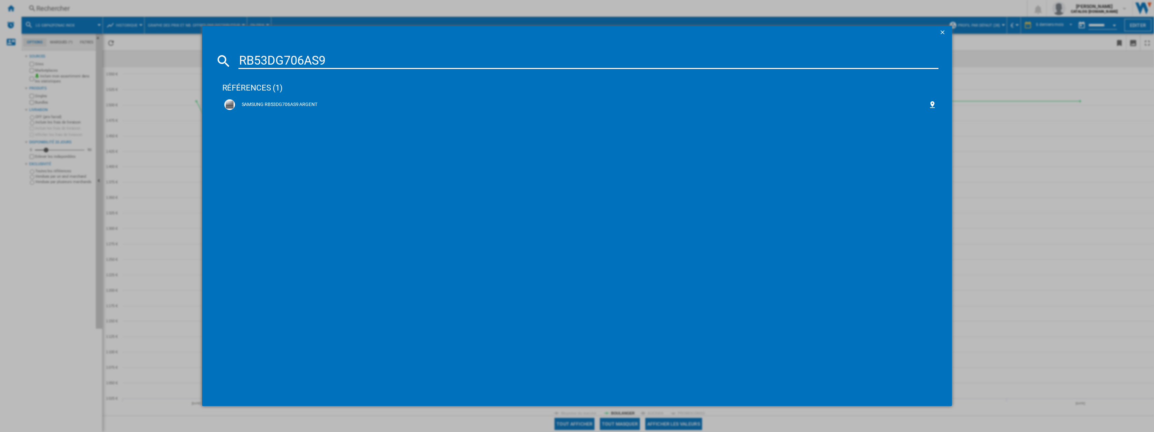
type input "RB53DG706AS9"
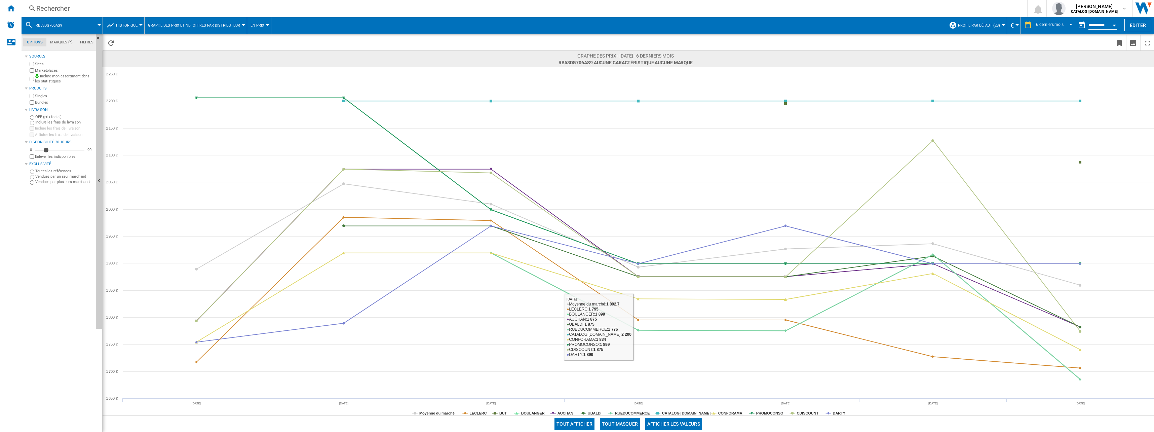
click at [618, 425] on button "Tout masquer" at bounding box center [620, 424] width 40 height 12
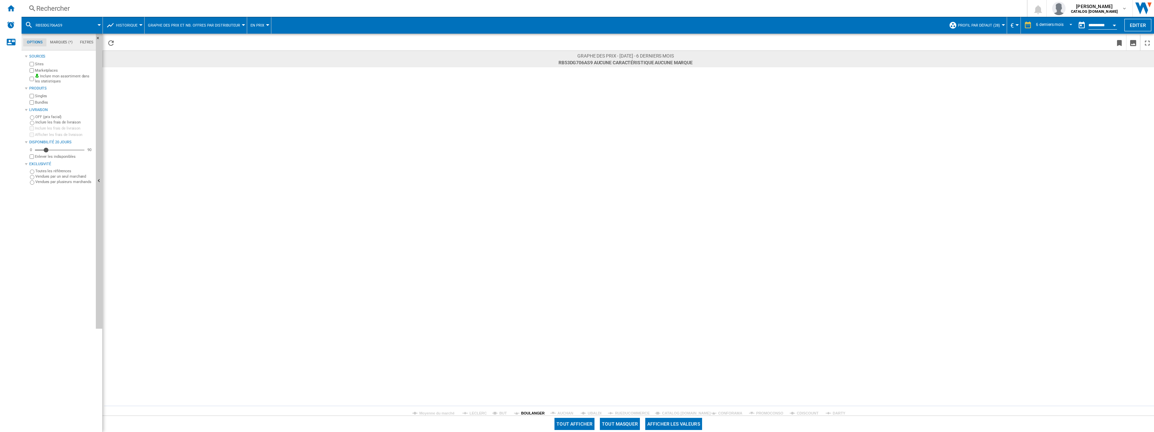
click at [537, 412] on tspan "BOULANGER" at bounding box center [533, 413] width 24 height 4
click at [71, 8] on div "Rechercher" at bounding box center [522, 8] width 973 height 9
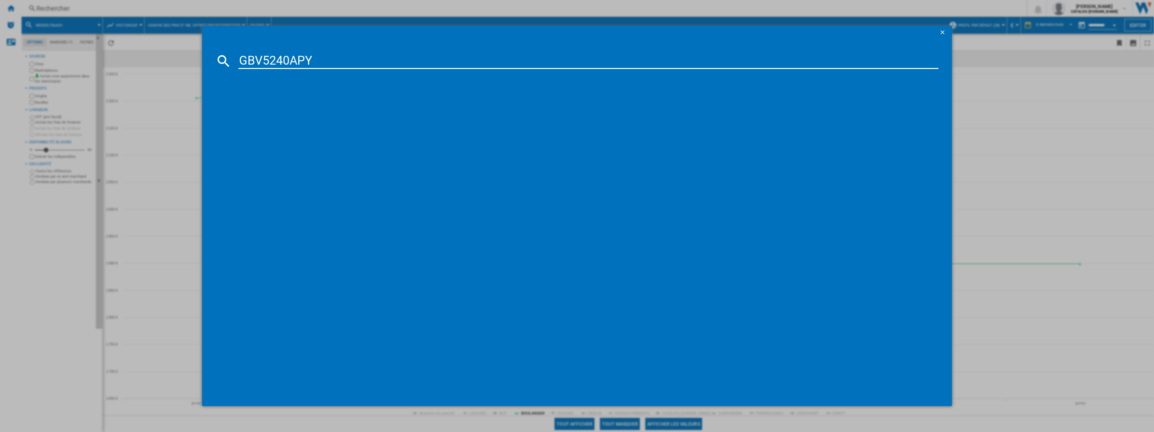
type input "GBV5240APY"
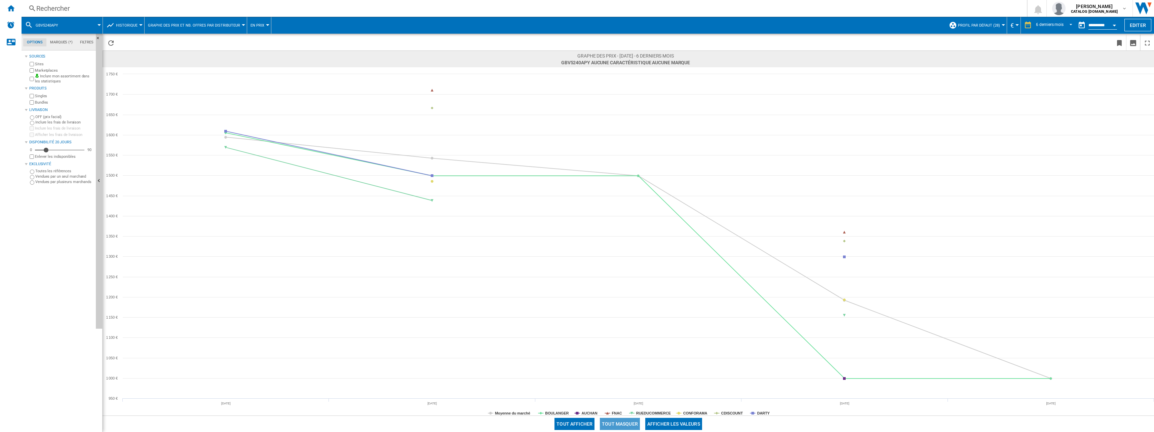
click at [622, 423] on button "Tout masquer" at bounding box center [620, 424] width 40 height 12
click at [559, 411] on tspan "BOULANGER" at bounding box center [557, 413] width 24 height 4
click at [61, 7] on div "Rechercher" at bounding box center [522, 8] width 973 height 9
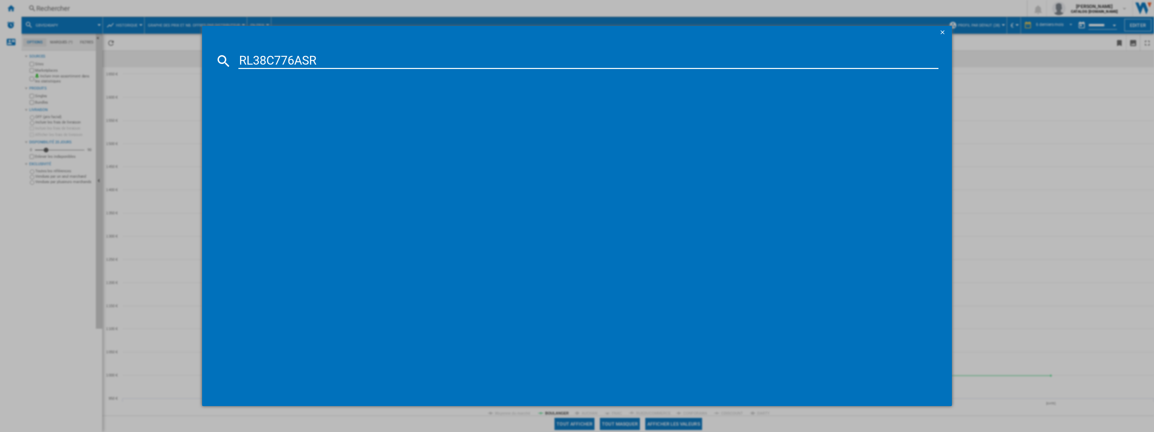
type input "RL38C776ASR"
click at [311, 104] on div "SAMSUNG RL38C776ASR ARGENT" at bounding box center [582, 104] width 694 height 7
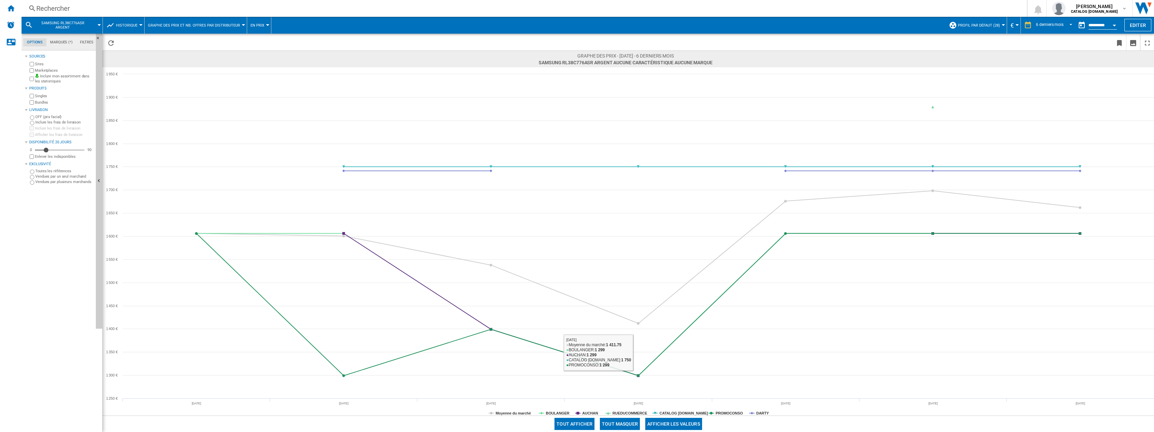
click at [613, 422] on button "Tout masquer" at bounding box center [620, 424] width 40 height 12
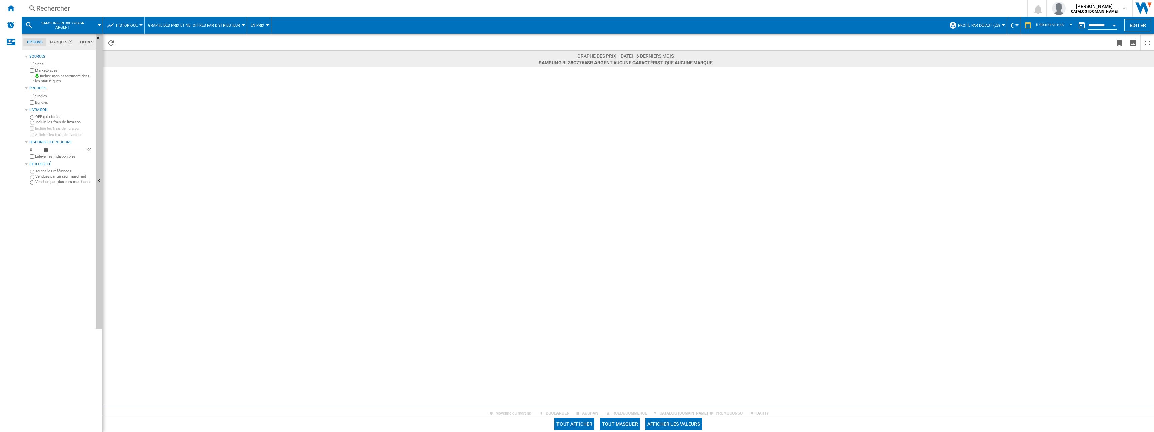
click at [551, 407] on rect at bounding box center [628, 241] width 1051 height 348
click at [554, 410] on rect at bounding box center [628, 241] width 1051 height 348
click at [555, 412] on tspan "BOULANGER" at bounding box center [558, 413] width 24 height 4
click at [58, 22] on span "SAMSUNG RL38C776ASR ARGENT" at bounding box center [63, 25] width 54 height 9
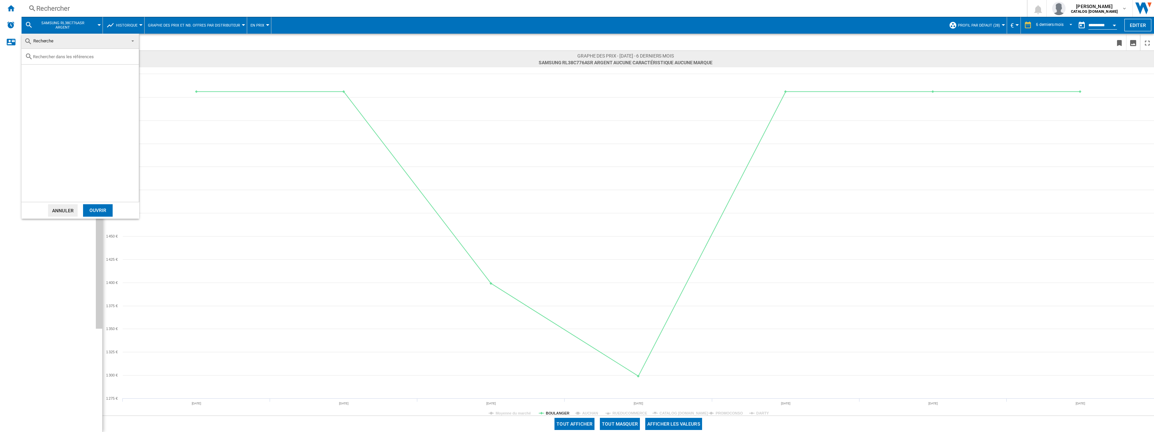
click at [82, 12] on md-backdrop at bounding box center [577, 216] width 1154 height 432
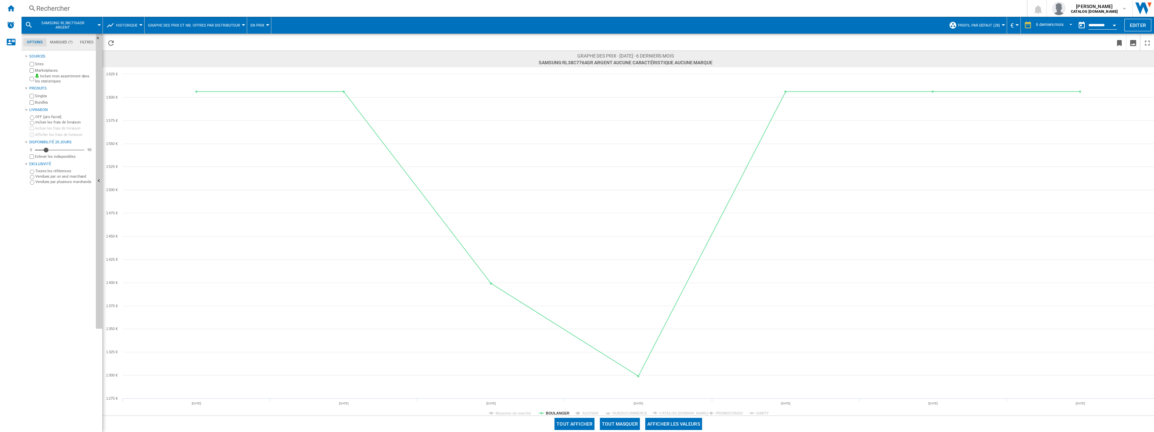
click at [62, 11] on div "Rechercher" at bounding box center [522, 8] width 973 height 9
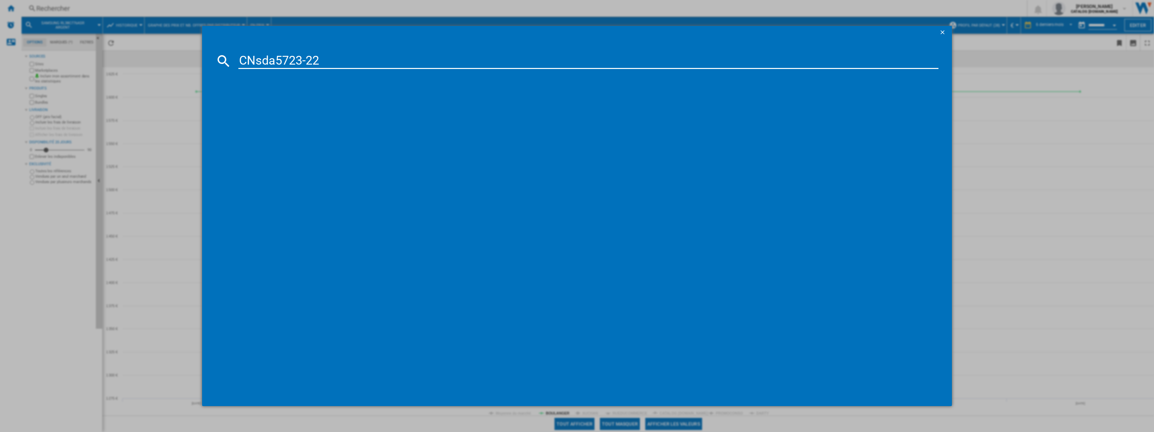
type input "CNsda5723-22"
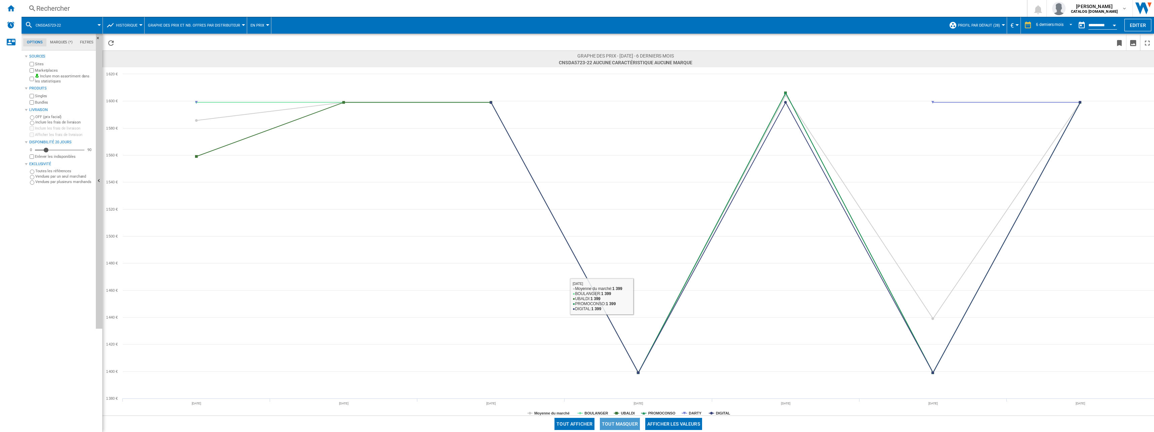
click at [633, 424] on button "Tout masquer" at bounding box center [620, 424] width 40 height 12
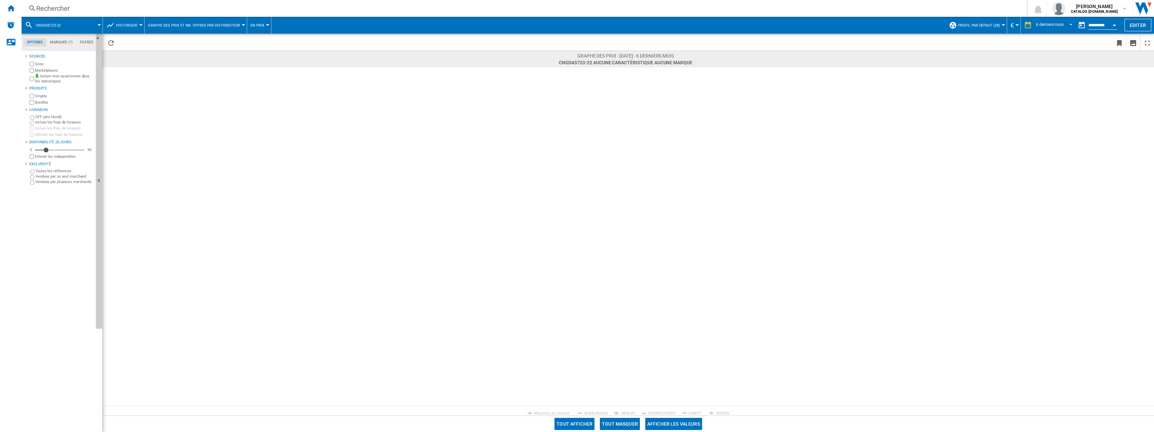
click at [596, 410] on rect at bounding box center [628, 241] width 1051 height 348
click at [596, 412] on tspan "BOULANGER" at bounding box center [596, 413] width 24 height 4
click at [1044, 22] on md-select-value "6 derniers mois" at bounding box center [1055, 25] width 40 height 10
click at [1058, 27] on div "14 derniers jours" at bounding box center [1050, 28] width 30 height 6
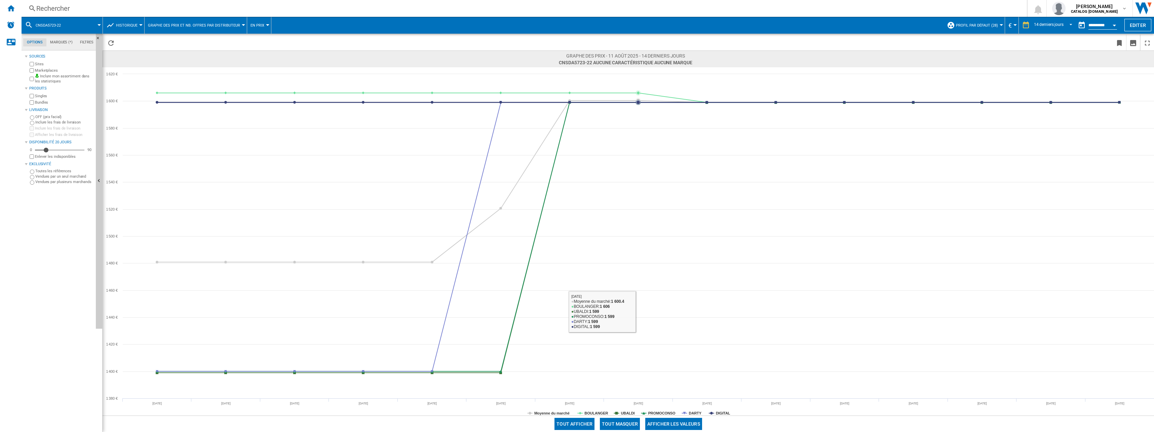
click at [616, 426] on button "Tout masquer" at bounding box center [620, 424] width 40 height 12
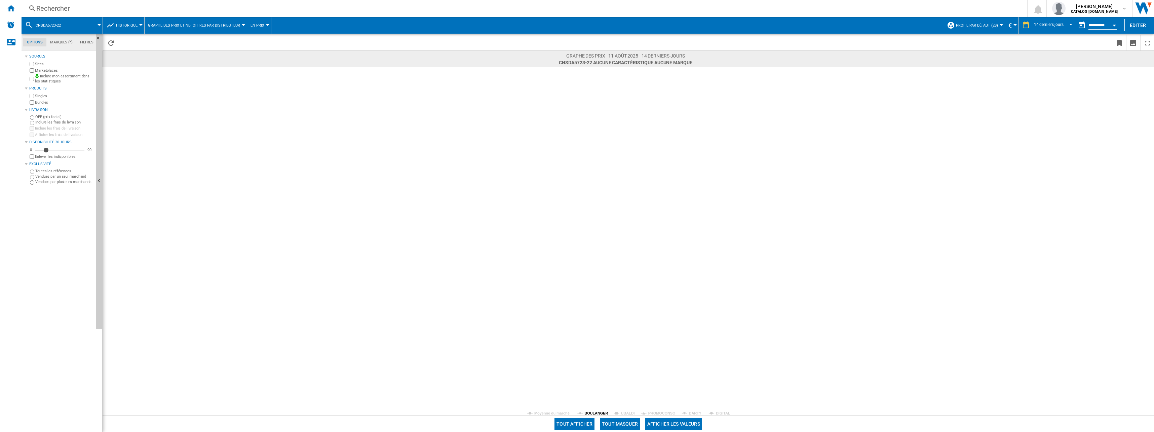
click at [597, 412] on tspan "BOULANGER" at bounding box center [596, 413] width 24 height 4
click at [59, 9] on div "Rechercher" at bounding box center [522, 8] width 973 height 9
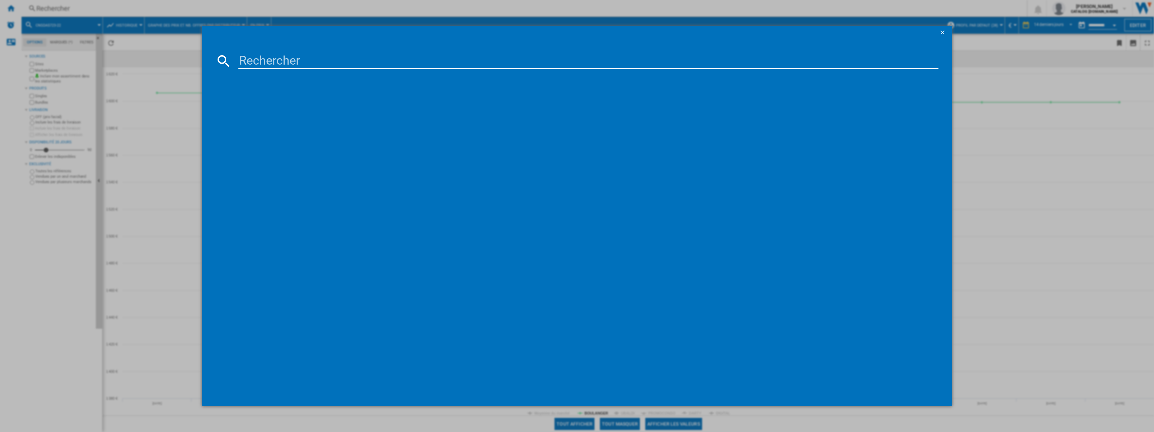
type input "RB38T607BS9"
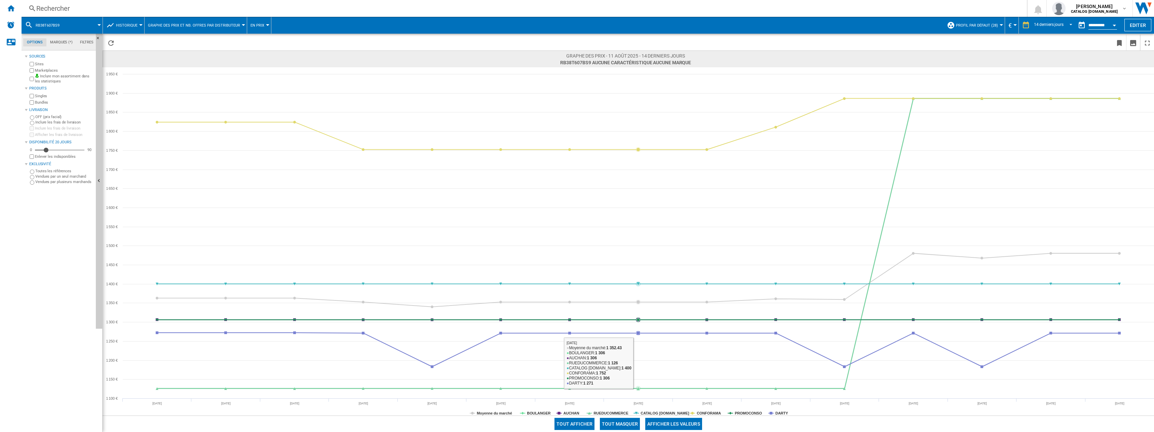
click at [618, 422] on button "Tout masquer" at bounding box center [620, 424] width 40 height 12
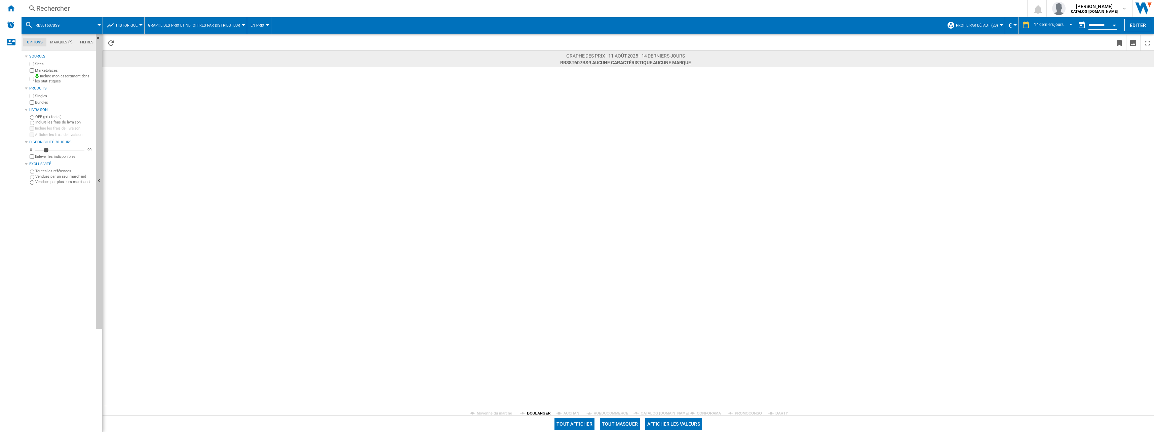
click at [542, 414] on tspan "BOULANGER" at bounding box center [539, 413] width 24 height 4
click at [105, 4] on div "Rechercher" at bounding box center [522, 8] width 973 height 9
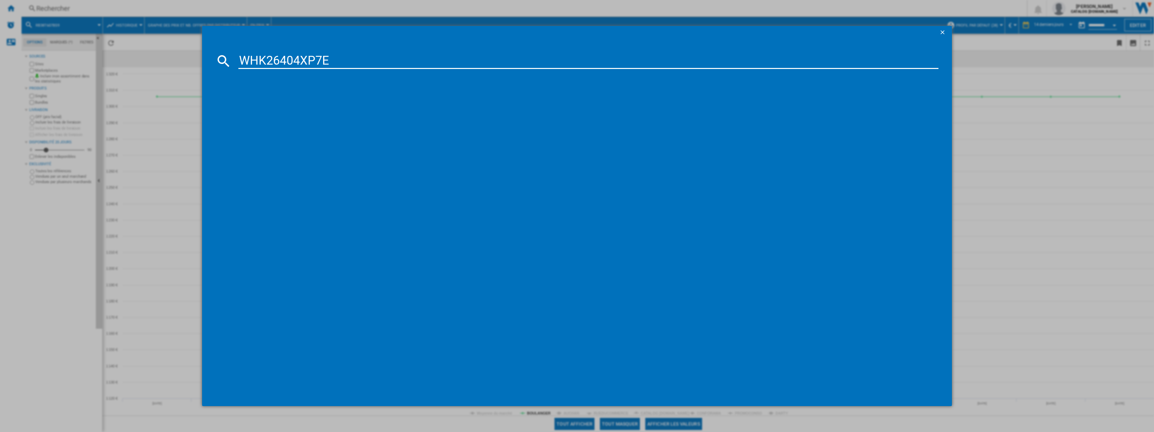
type input "WHK26404XP7E"
click at [313, 102] on div "WHIRLPOOL WHK26404XP7E GRIS" at bounding box center [582, 104] width 694 height 7
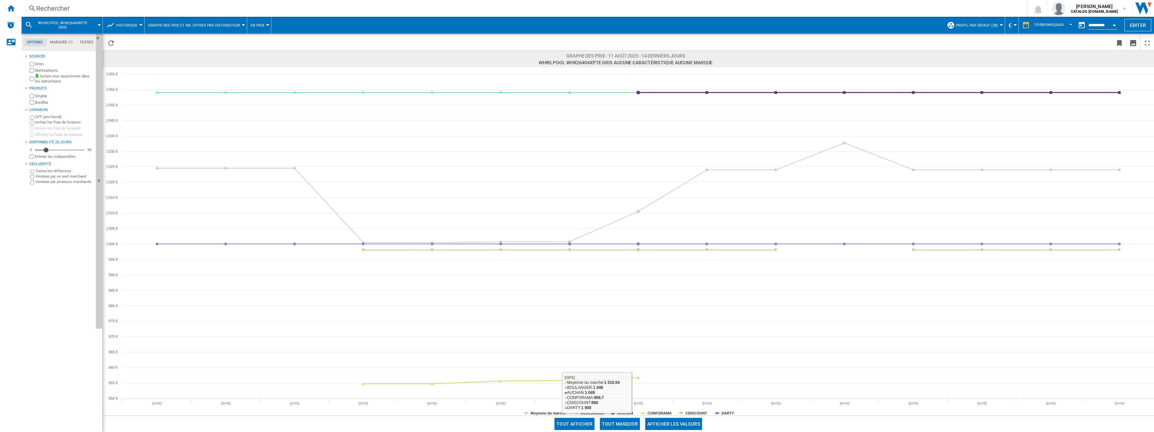
click at [624, 418] on button "Tout masquer" at bounding box center [620, 424] width 40 height 12
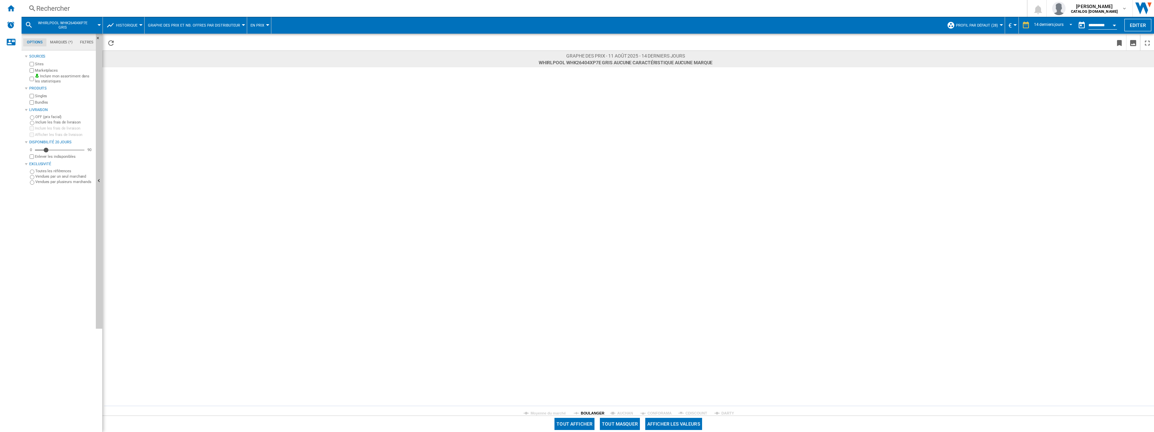
click at [591, 413] on tspan "BOULANGER" at bounding box center [593, 413] width 24 height 4
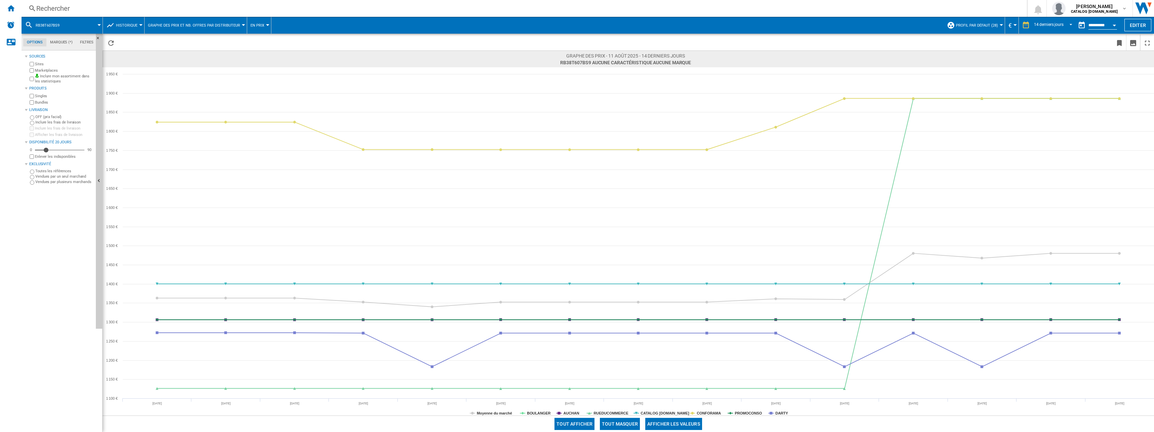
click at [49, 8] on div "Rechercher" at bounding box center [522, 8] width 973 height 9
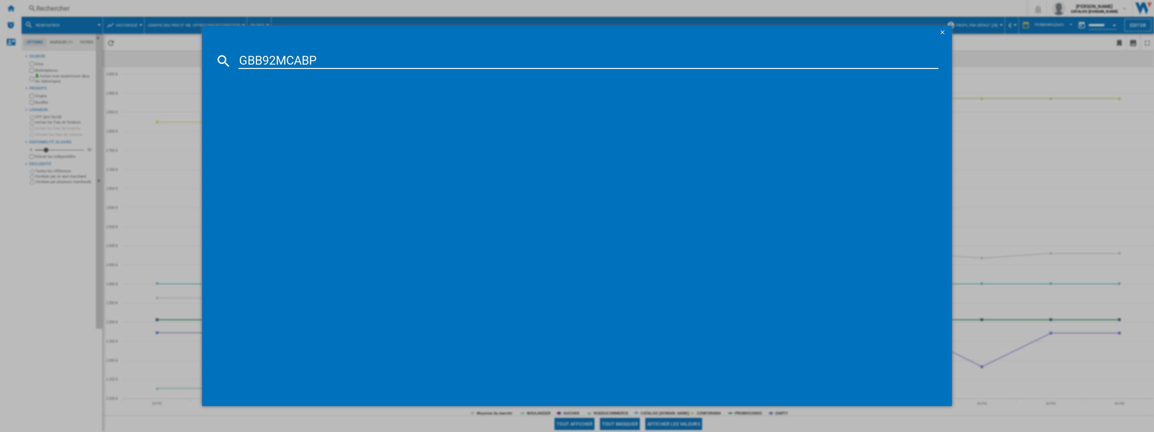
type input "GBB92MCABP"
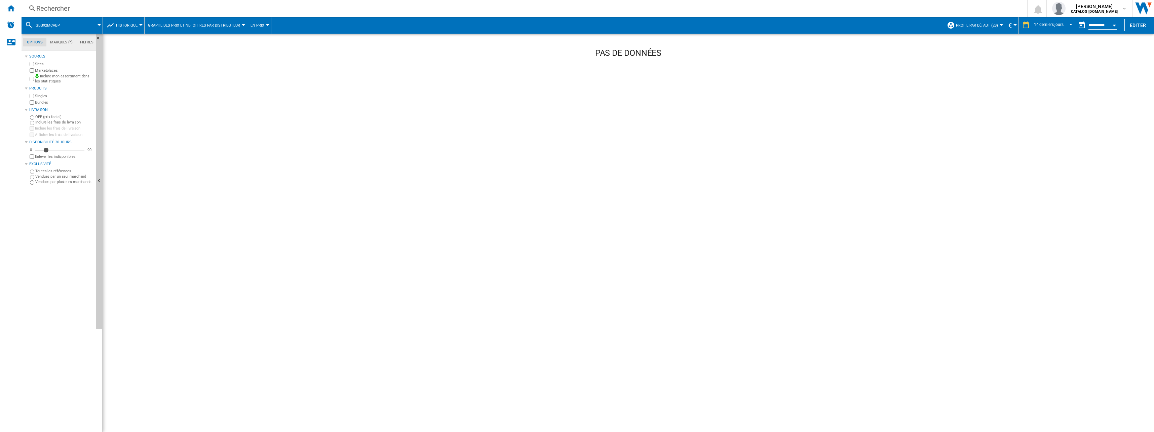
click at [84, 7] on div "Rechercher" at bounding box center [522, 8] width 973 height 9
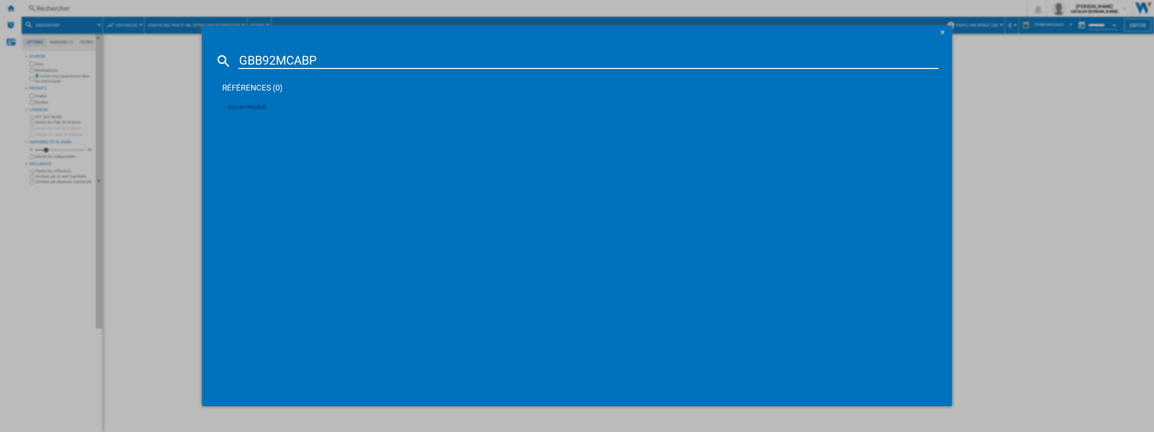
type input "GBB92MCAB"
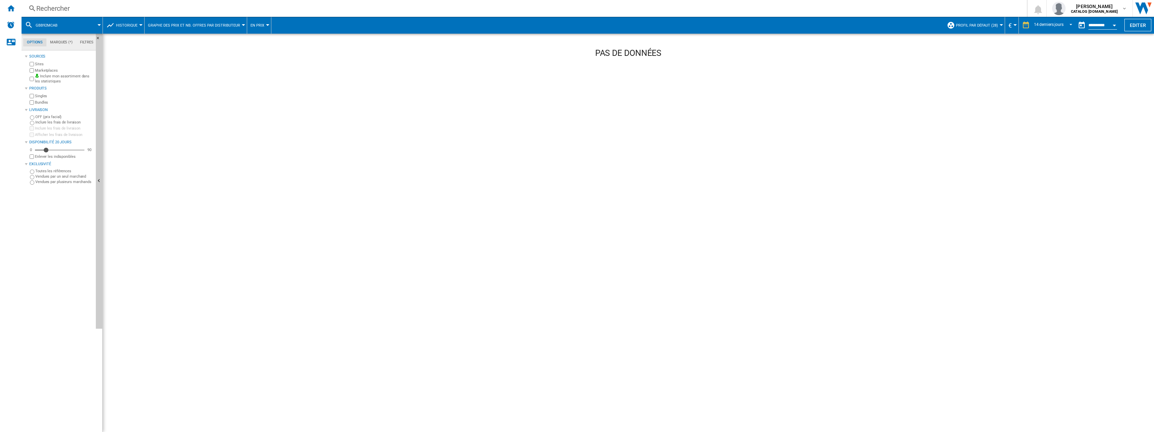
click at [107, 13] on div "Rechercher" at bounding box center [522, 8] width 973 height 9
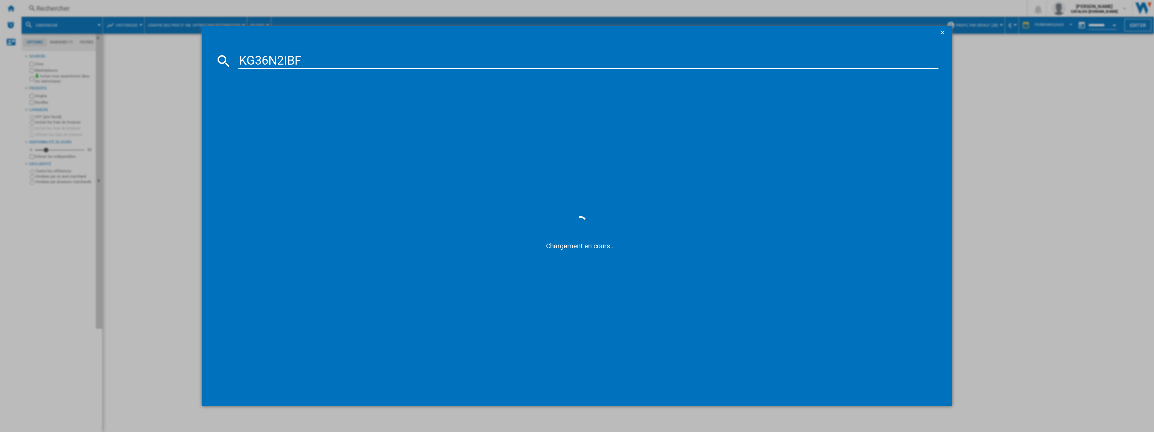
type input "KG36N2IBF"
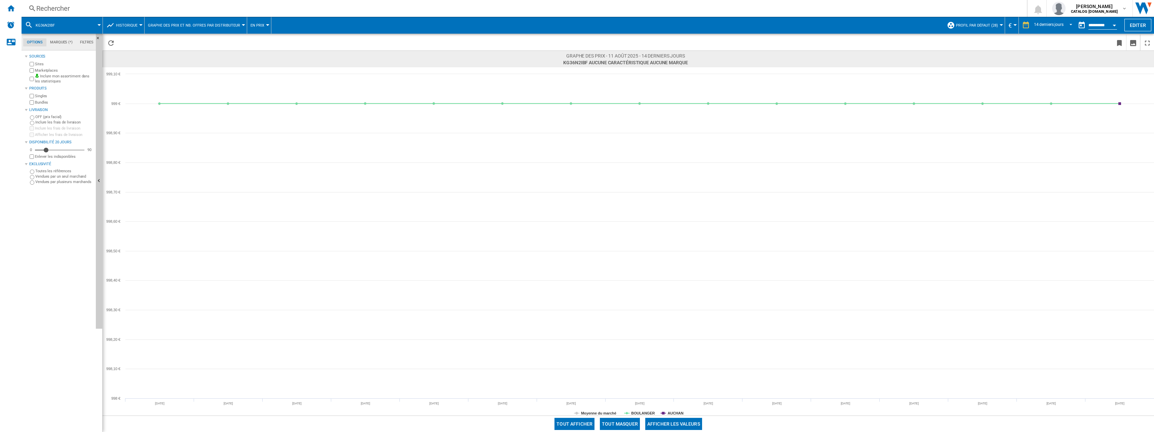
click at [624, 422] on button "Tout masquer" at bounding box center [620, 424] width 40 height 12
click at [633, 413] on tspan "BOULANGER" at bounding box center [643, 413] width 24 height 4
click at [61, 6] on div "Rechercher" at bounding box center [522, 8] width 973 height 9
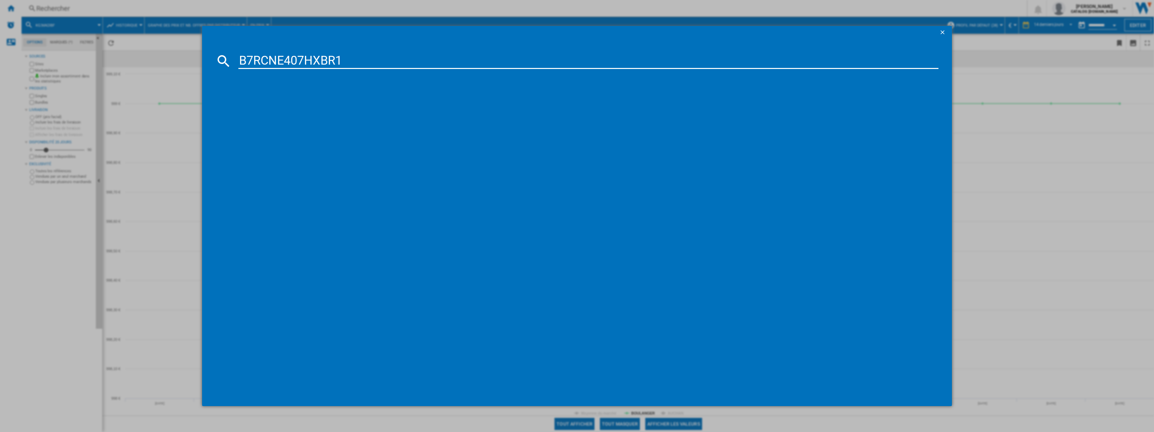
type input "B7RCNE407HXBR1"
click at [284, 107] on div "BEKO B7RCNE407HXBR1 NOIR" at bounding box center [582, 104] width 694 height 7
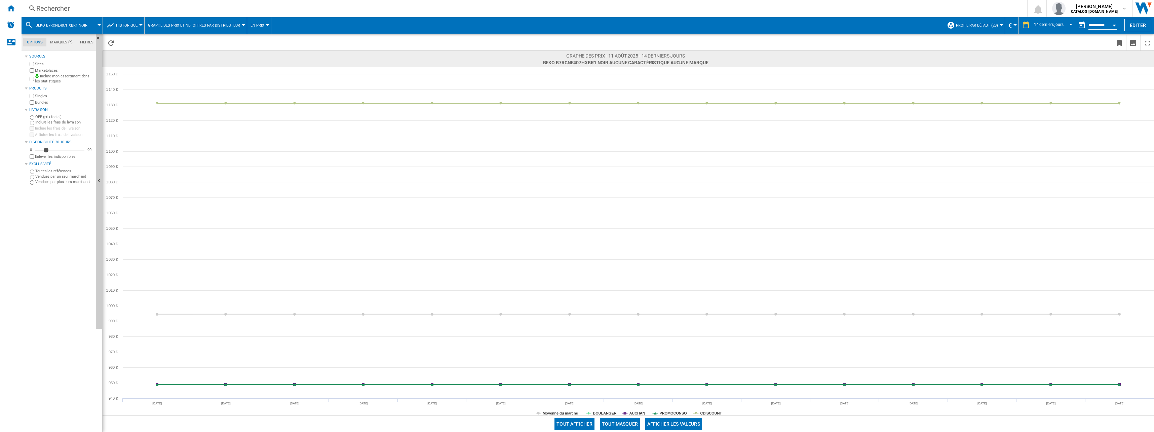
click at [618, 417] on div "Tout afficher Tout masquer Afficher les valeurs" at bounding box center [628, 423] width 1051 height 16
click at [619, 422] on button "Tout masquer" at bounding box center [620, 424] width 40 height 12
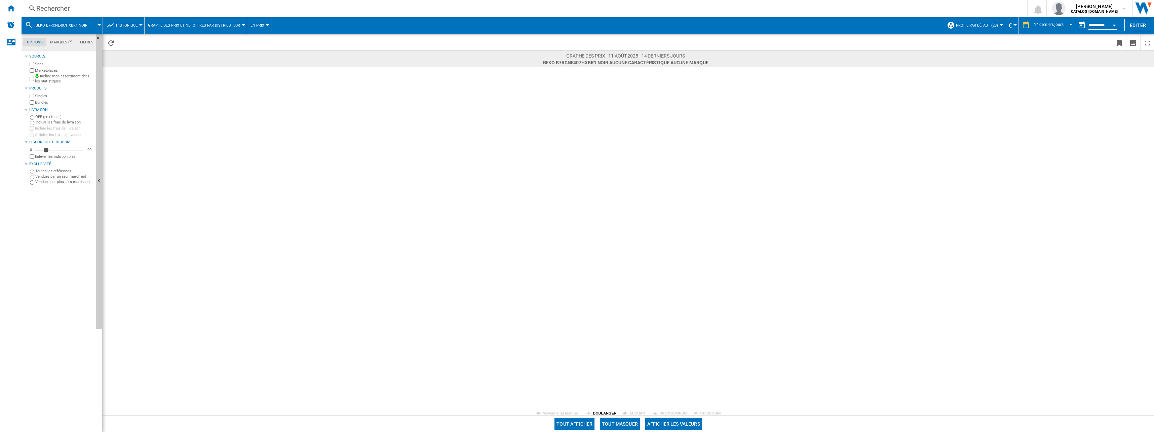
click at [605, 413] on tspan "BOULANGER" at bounding box center [605, 413] width 24 height 4
click at [79, 8] on div "Rechercher" at bounding box center [522, 8] width 973 height 9
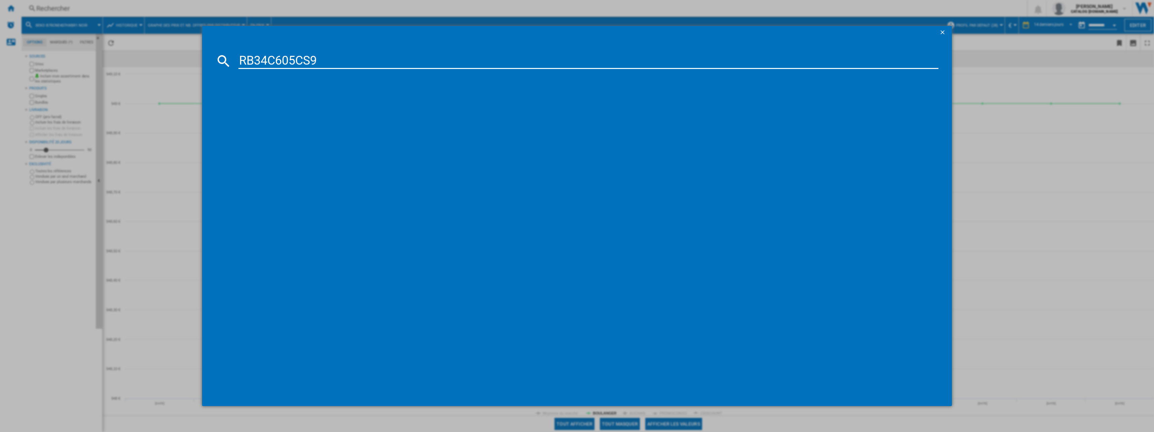
type input "RB34C605CS9"
click at [258, 106] on div "SAMSUNG RB34C605CS9 ARGENT" at bounding box center [582, 104] width 694 height 7
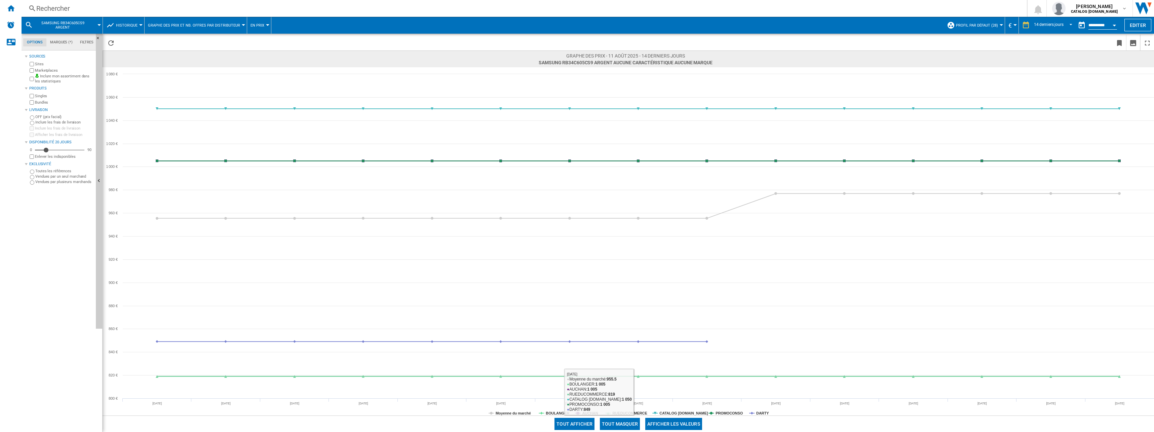
click at [633, 420] on button "Tout masquer" at bounding box center [620, 424] width 40 height 12
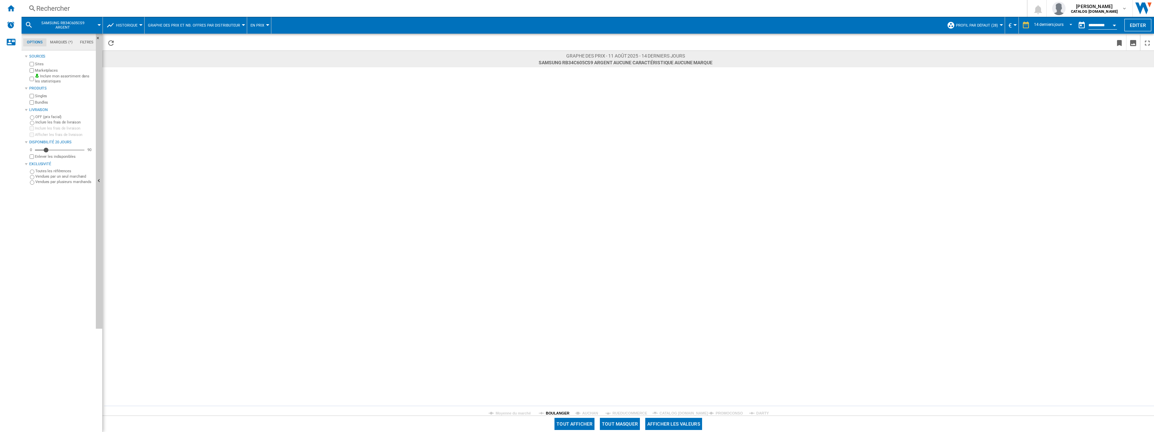
click at [562, 411] on tspan "BOULANGER" at bounding box center [558, 413] width 24 height 4
click at [165, 2] on div "Rechercher Rechercher 0 sofiane mahraoui CATALOG SAMSUNG.FR CATALOG SAMSUNG.FR …" at bounding box center [588, 8] width 1133 height 17
click at [109, 7] on div "Rechercher" at bounding box center [522, 8] width 973 height 9
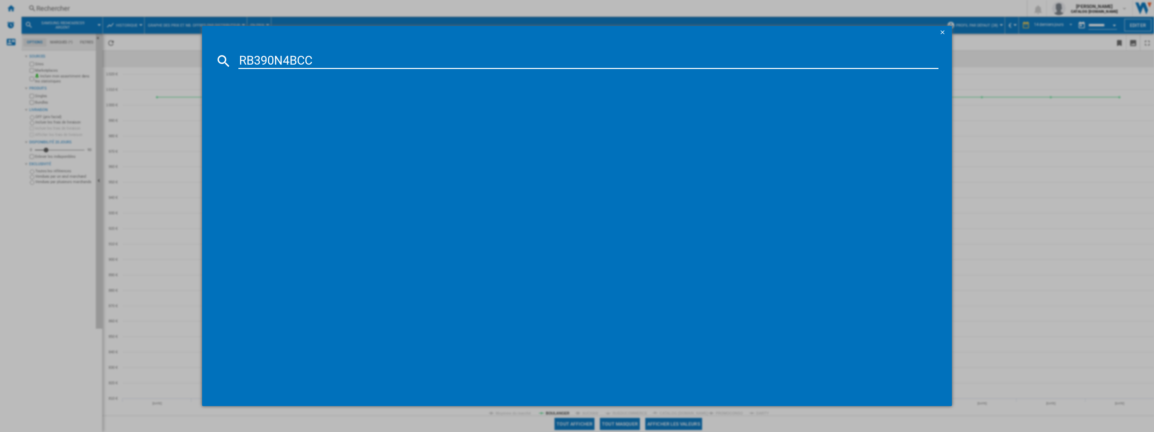
type input "RB390N4BCC"
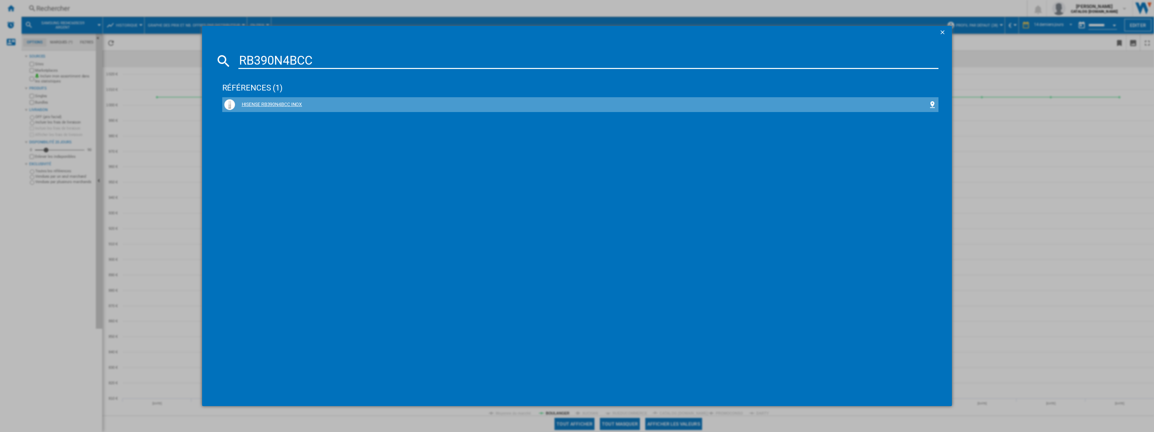
click at [281, 105] on div "HISENSE RB390N4BCC INOX" at bounding box center [582, 104] width 694 height 7
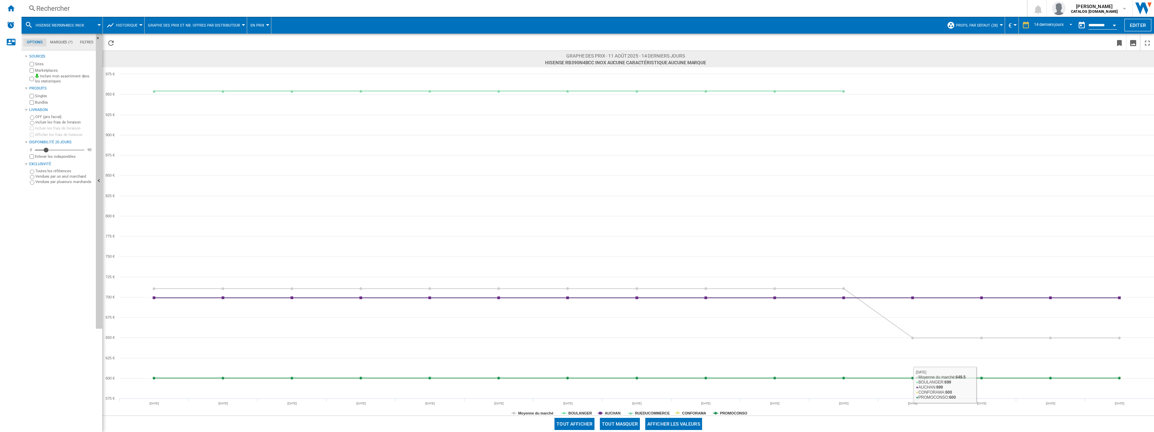
click at [625, 422] on button "Tout masquer" at bounding box center [620, 424] width 40 height 12
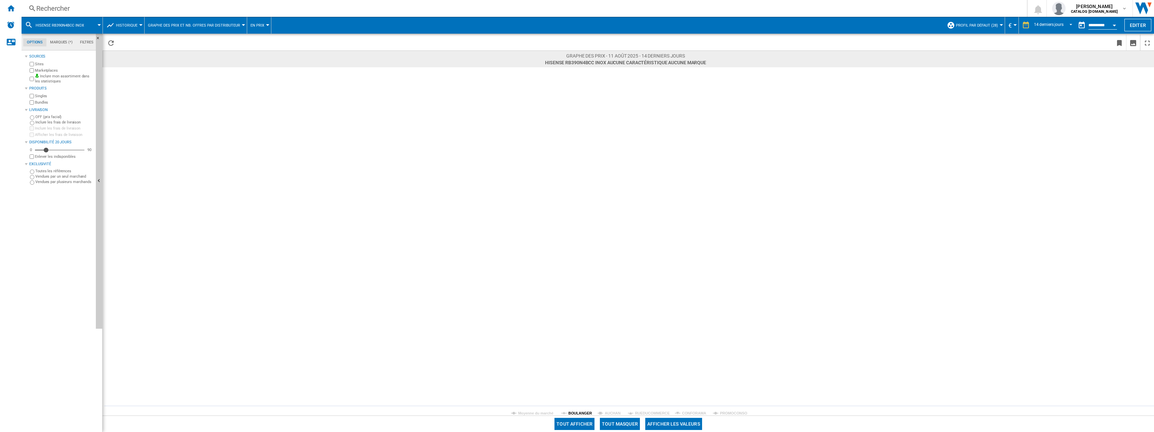
click at [579, 411] on tspan "BOULANGER" at bounding box center [580, 413] width 24 height 4
click at [98, 17] on span at bounding box center [96, 25] width 6 height 17
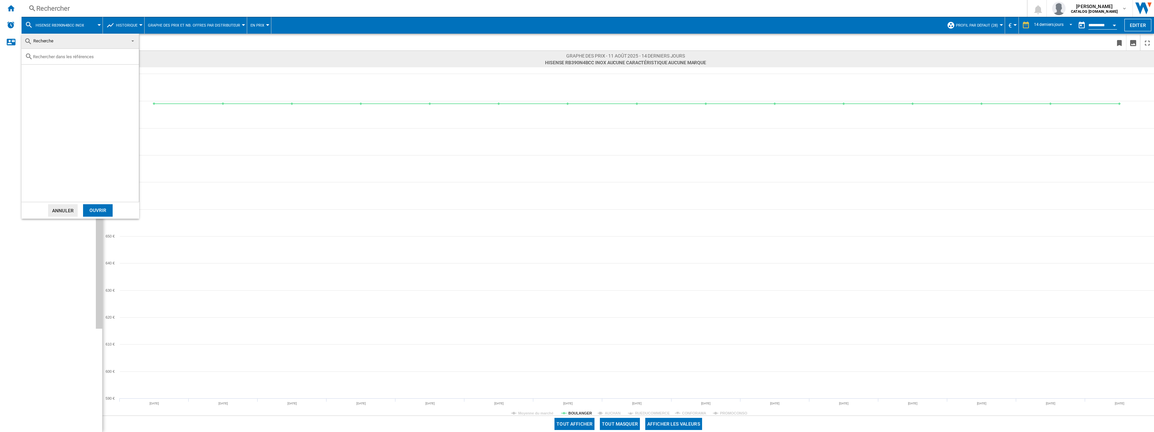
click at [68, 11] on md-backdrop at bounding box center [577, 216] width 1154 height 432
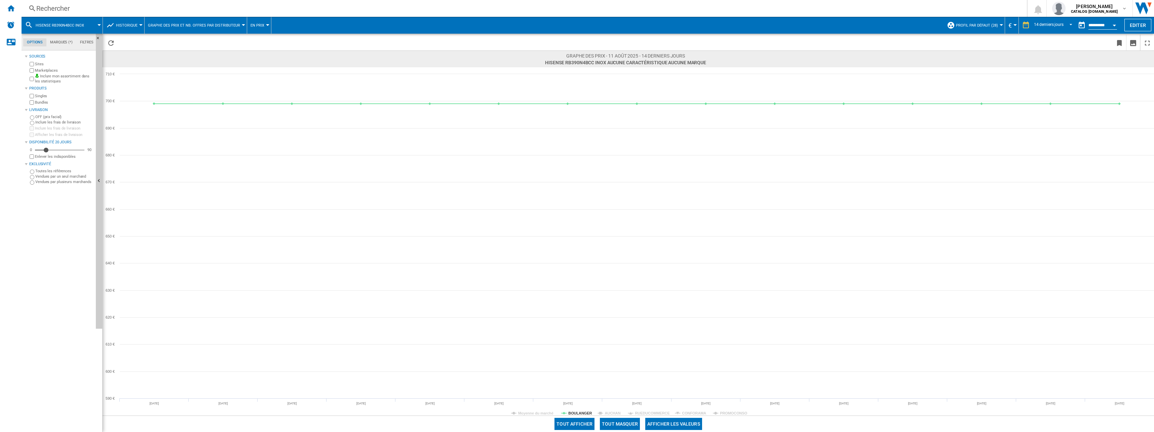
click at [65, 11] on div "Rechercher" at bounding box center [522, 8] width 973 height 9
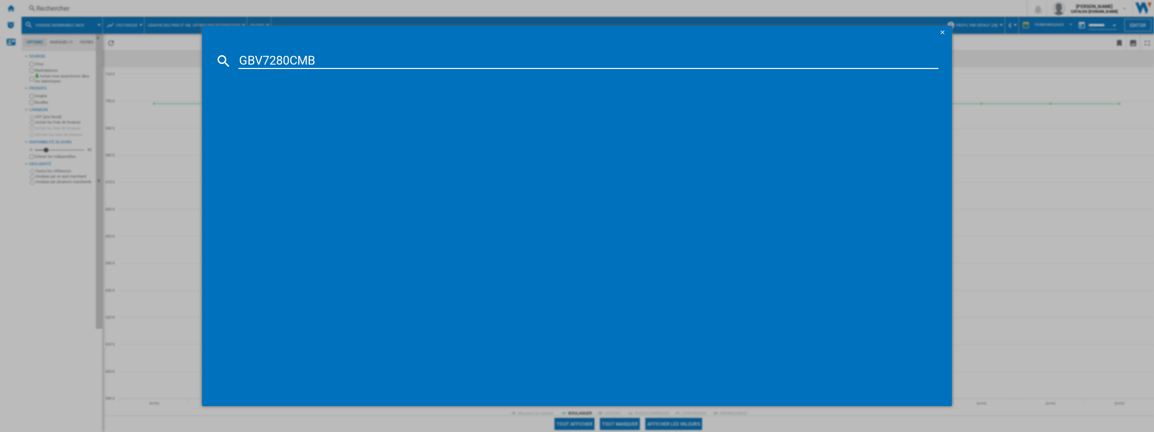
type input "GBV7280CMB"
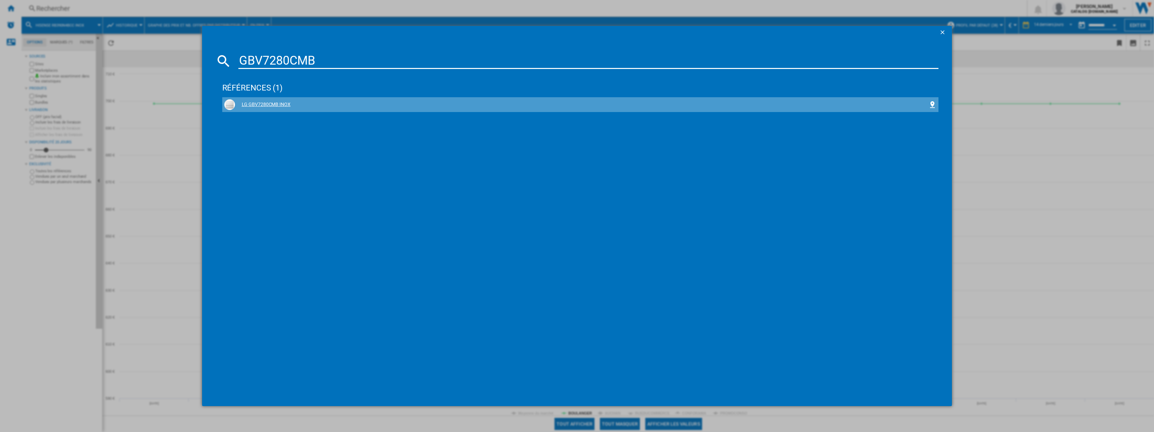
click at [257, 102] on div "LG GBV7280CMB INOX" at bounding box center [582, 104] width 694 height 7
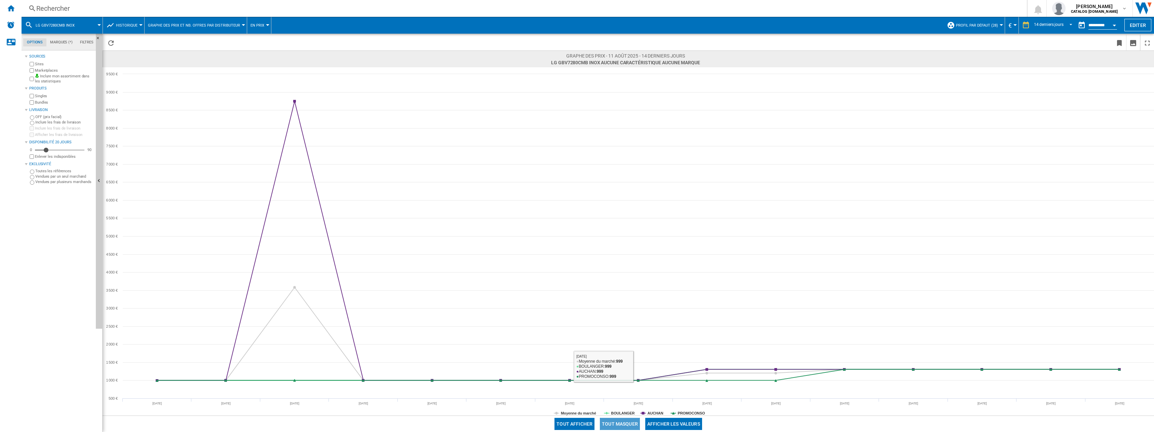
click at [625, 422] on button "Tout masquer" at bounding box center [620, 424] width 40 height 12
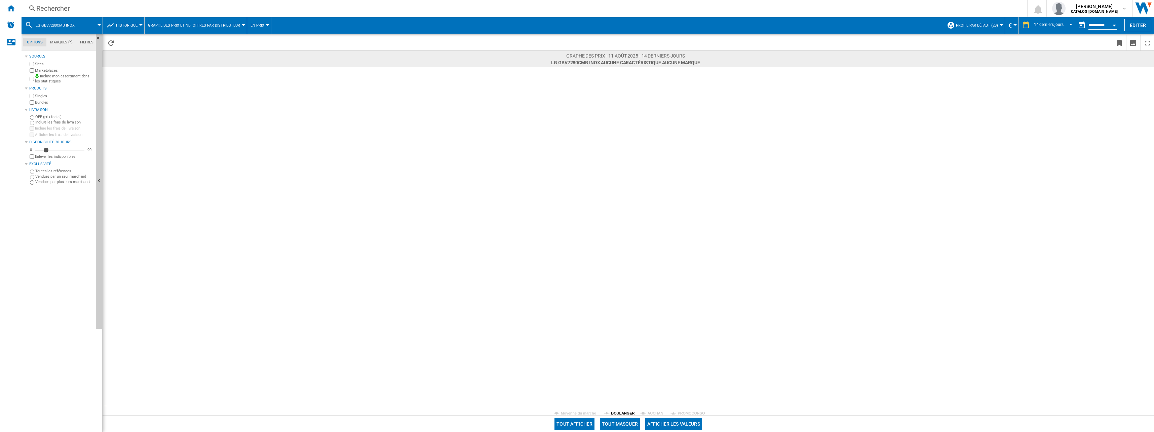
click at [620, 408] on rect at bounding box center [628, 241] width 1051 height 348
click at [621, 411] on tspan "BOULANGER" at bounding box center [623, 413] width 24 height 4
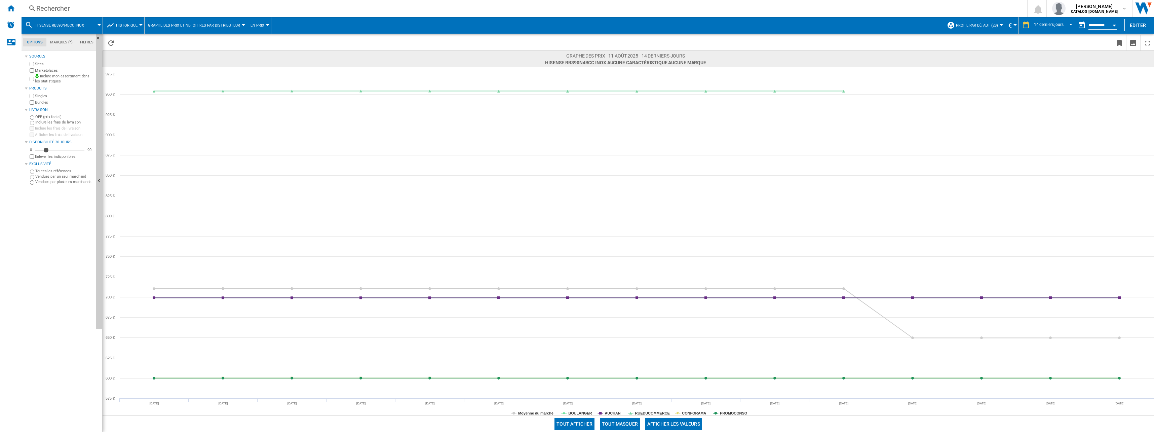
click at [100, 11] on div "Rechercher" at bounding box center [522, 8] width 973 height 9
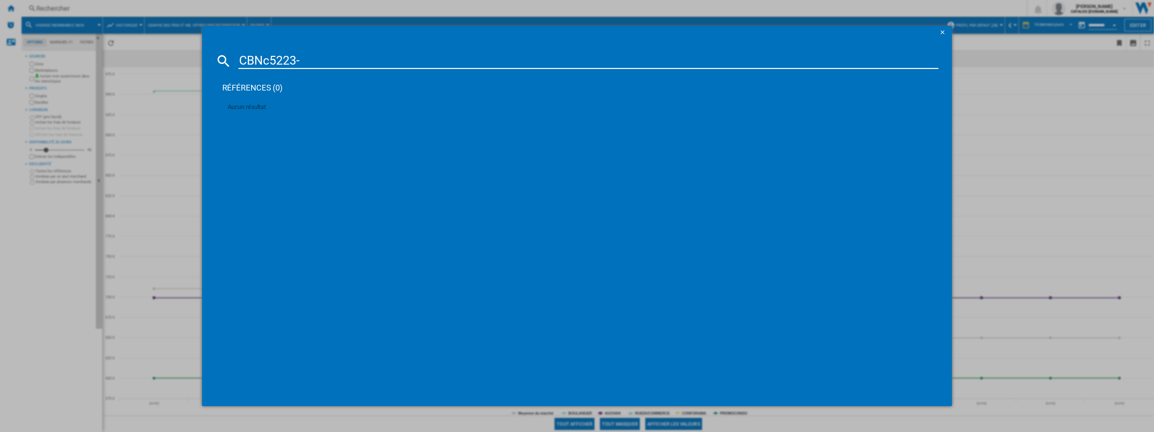
type input "CBNc5223"
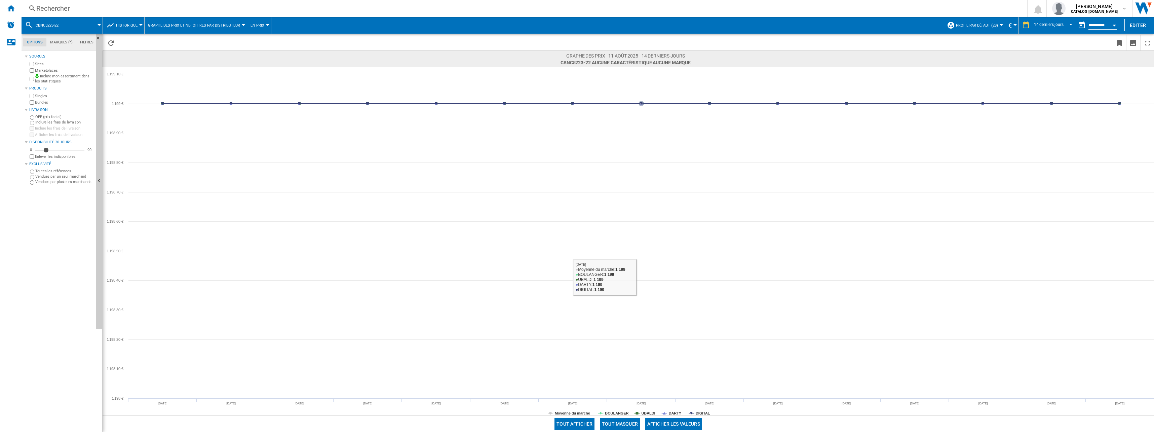
click at [622, 428] on button "Tout masquer" at bounding box center [620, 424] width 40 height 12
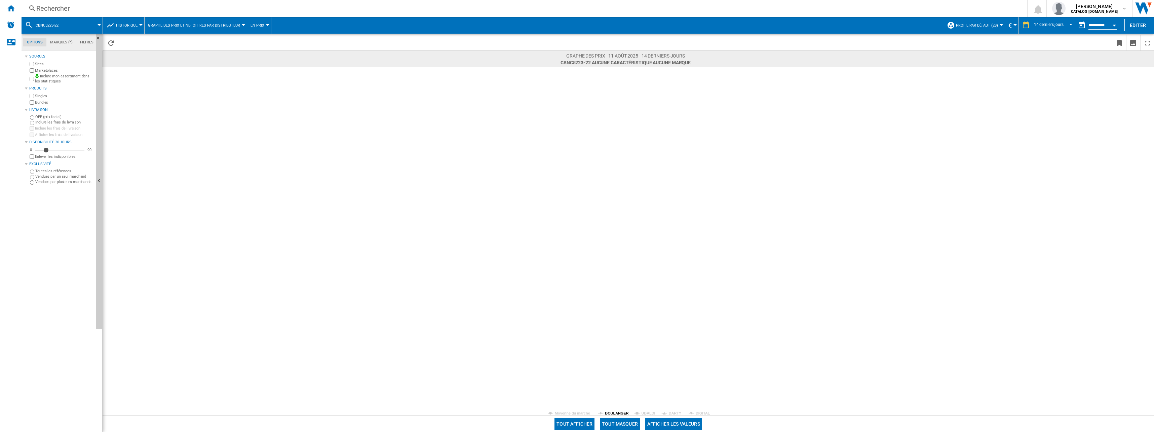
click at [614, 414] on tspan "BOULANGER" at bounding box center [617, 413] width 24 height 4
click at [90, 9] on div "Rechercher" at bounding box center [522, 8] width 973 height 9
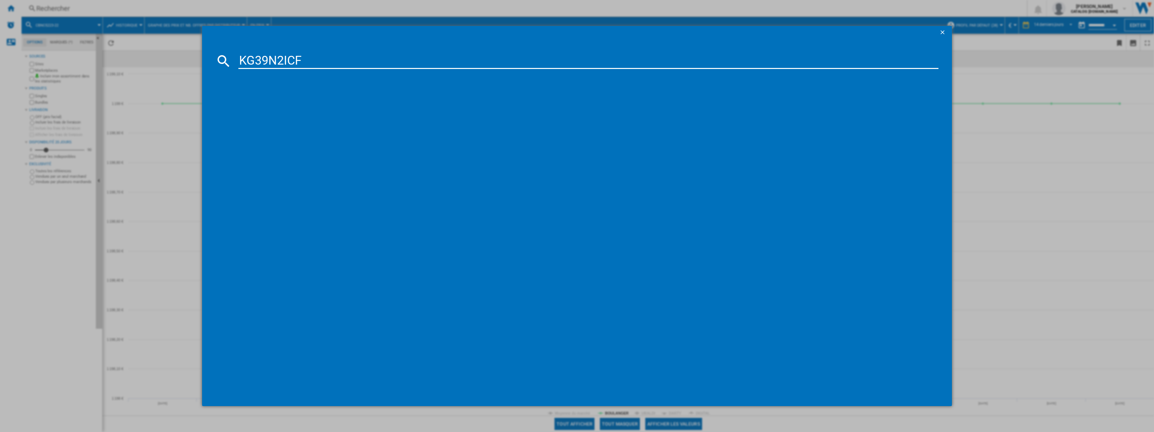
type input "KG39N2ICF"
click at [298, 102] on div "SIEMENS IQ300 KG39N2ICF INOX" at bounding box center [582, 104] width 694 height 7
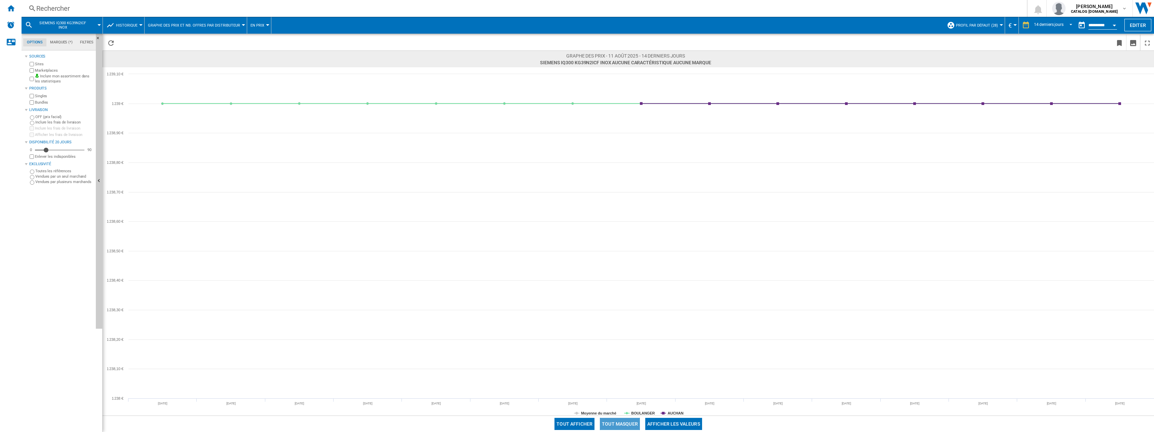
click at [625, 423] on button "Tout masquer" at bounding box center [620, 424] width 40 height 12
click at [633, 411] on tspan "BOULANGER" at bounding box center [643, 413] width 24 height 4
click at [66, 3] on div "Rechercher Rechercher 0 sofiane mahraoui CATALOG SAMSUNG.FR CATALOG SAMSUNG.FR …" at bounding box center [588, 8] width 1133 height 17
click at [63, 8] on div "Rechercher" at bounding box center [522, 8] width 973 height 9
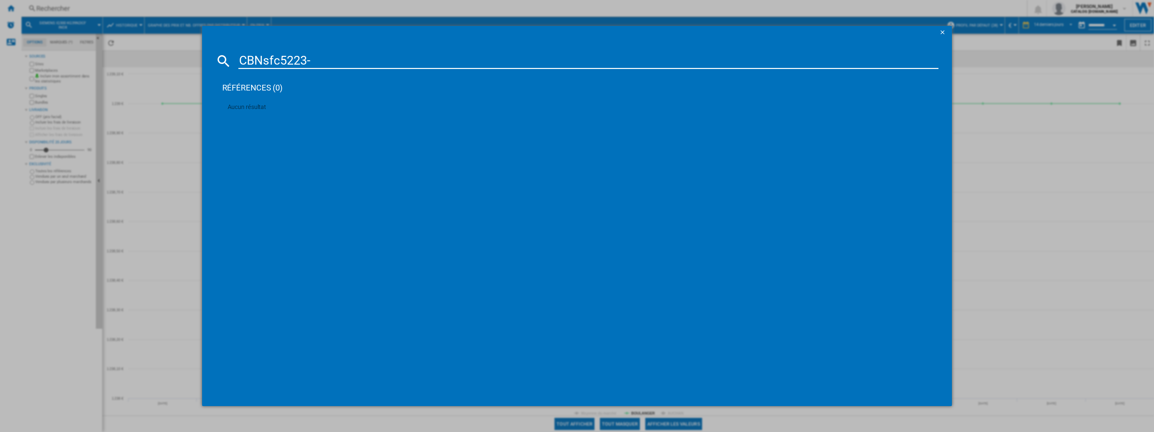
type input "CBNsfc5223"
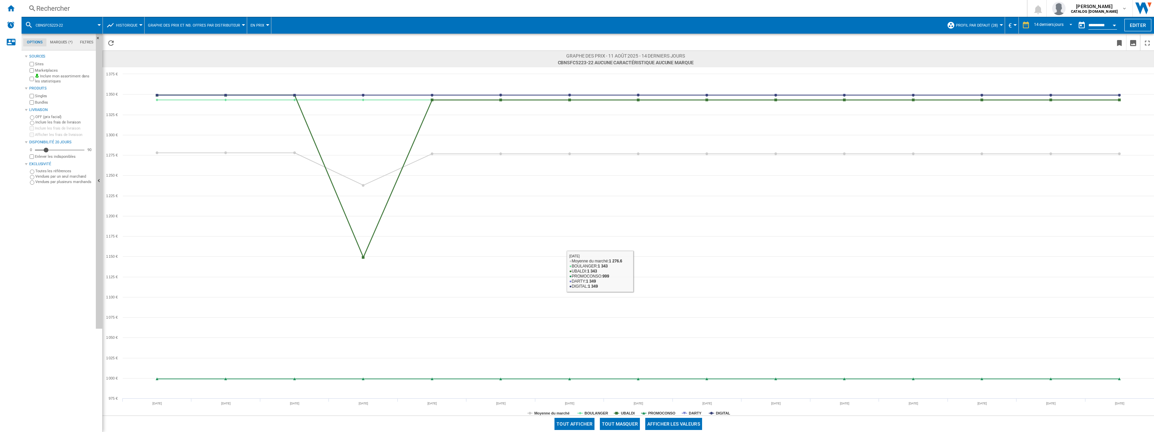
click at [615, 421] on button "Tout masquer" at bounding box center [620, 424] width 40 height 12
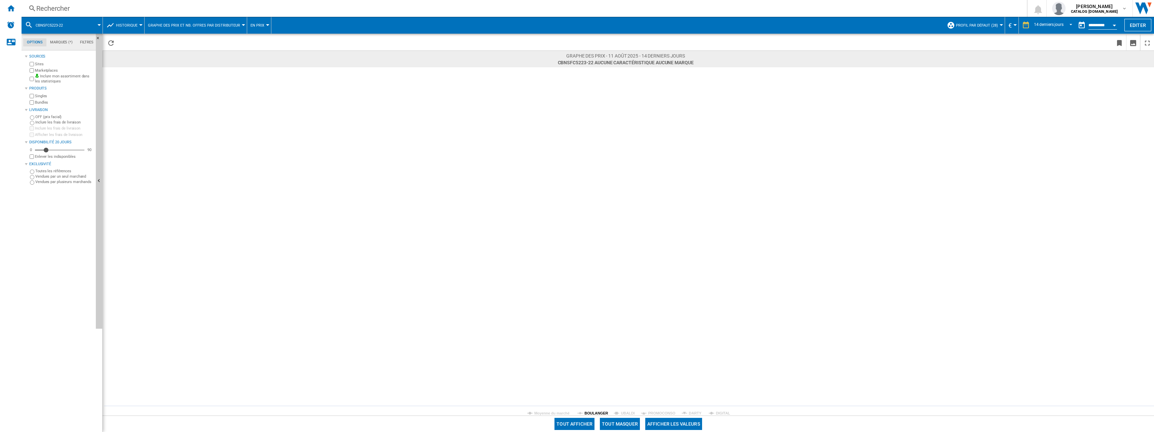
click at [598, 413] on tspan "BOULANGER" at bounding box center [596, 413] width 24 height 4
click at [51, 4] on div "Rechercher" at bounding box center [522, 8] width 973 height 9
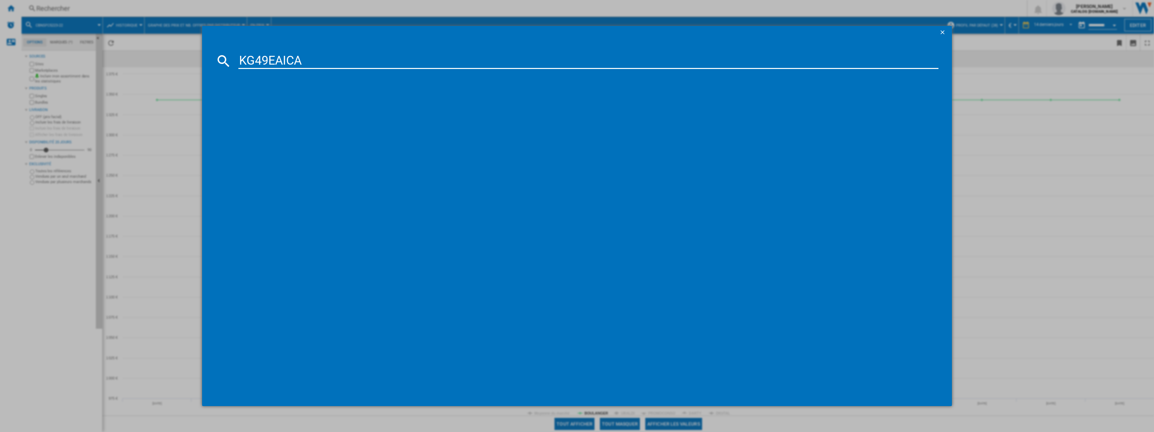
type input "KG49EAICA"
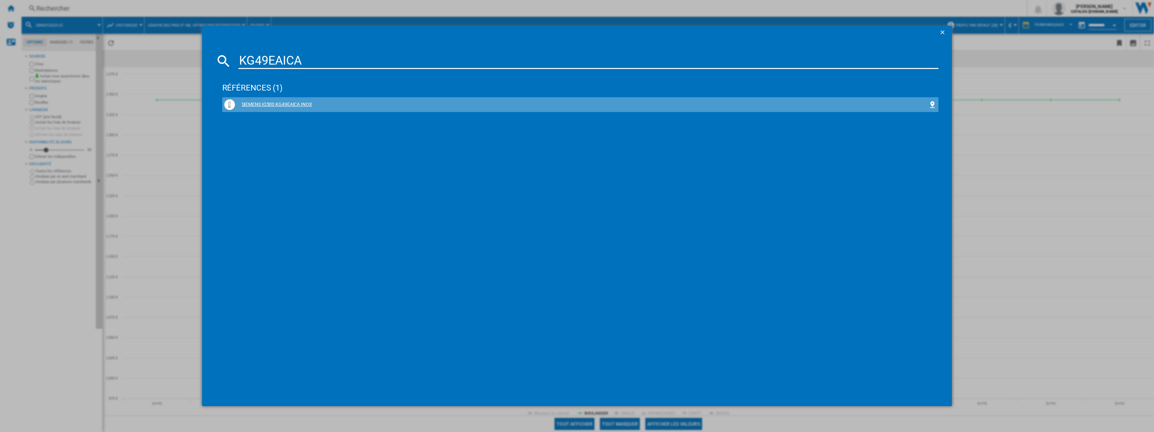
click at [272, 107] on div "SIEMENS IQ500 KG49EAICA INOX" at bounding box center [582, 104] width 694 height 7
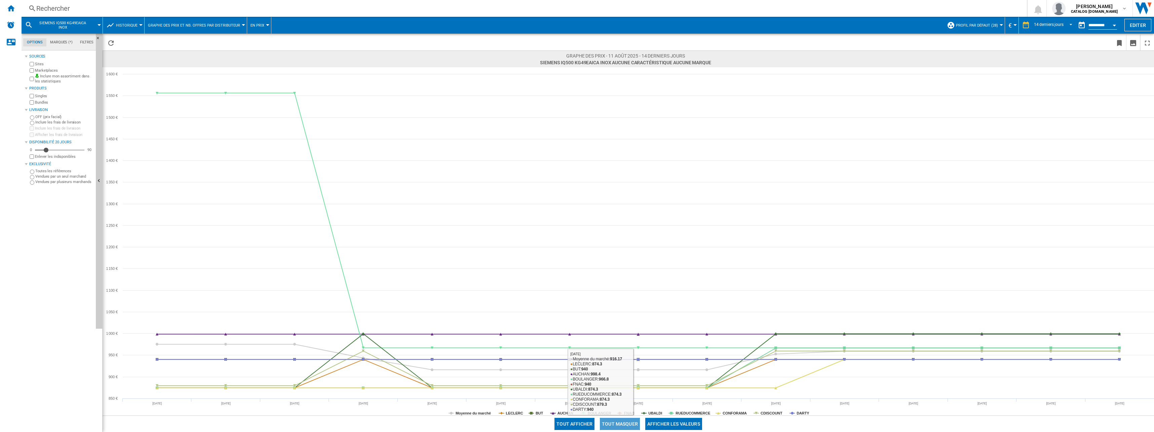
click at [626, 423] on button "Tout masquer" at bounding box center [620, 424] width 40 height 12
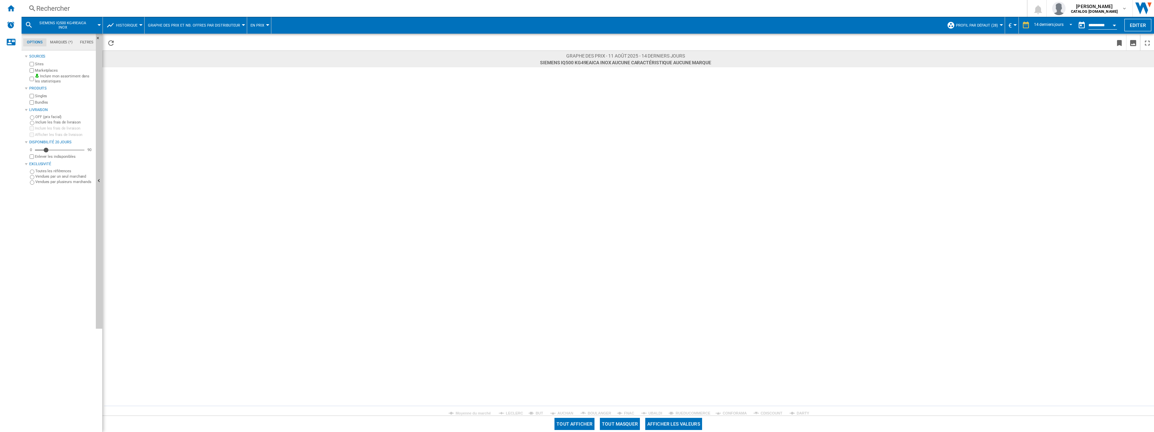
click at [605, 411] on tspan "BOULANGER" at bounding box center [600, 413] width 24 height 4
click at [107, 14] on div "Rechercher Rechercher 0 sofiane mahraoui CATALOG SAMSUNG.FR CATALOG SAMSUNG.FR …" at bounding box center [588, 8] width 1133 height 17
click at [71, 13] on div "Rechercher" at bounding box center [522, 8] width 973 height 9
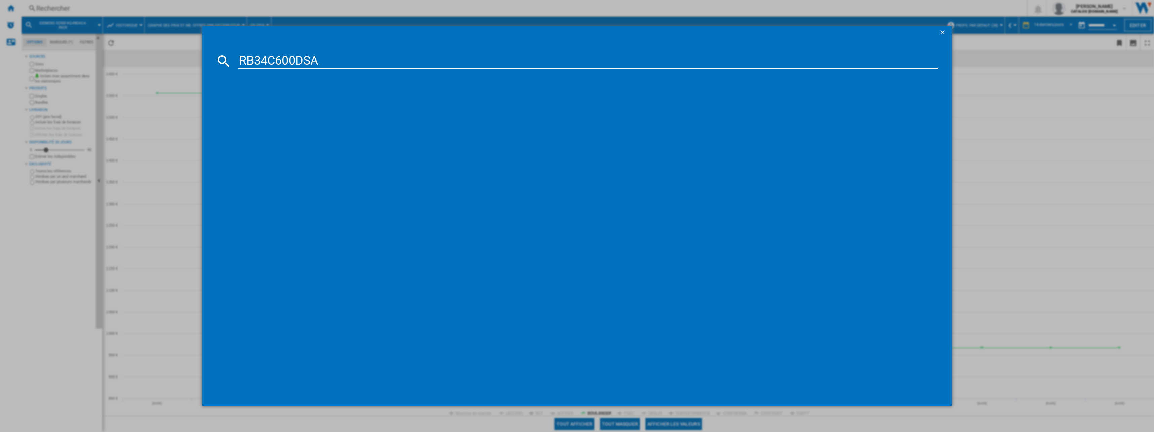
type input "RB34C600DSA"
click at [300, 100] on div "SAMSUNG RB34C600DSA INOX" at bounding box center [580, 104] width 713 height 11
click at [271, 108] on div "SAMSUNG RB34C600DSA INOX" at bounding box center [582, 104] width 694 height 7
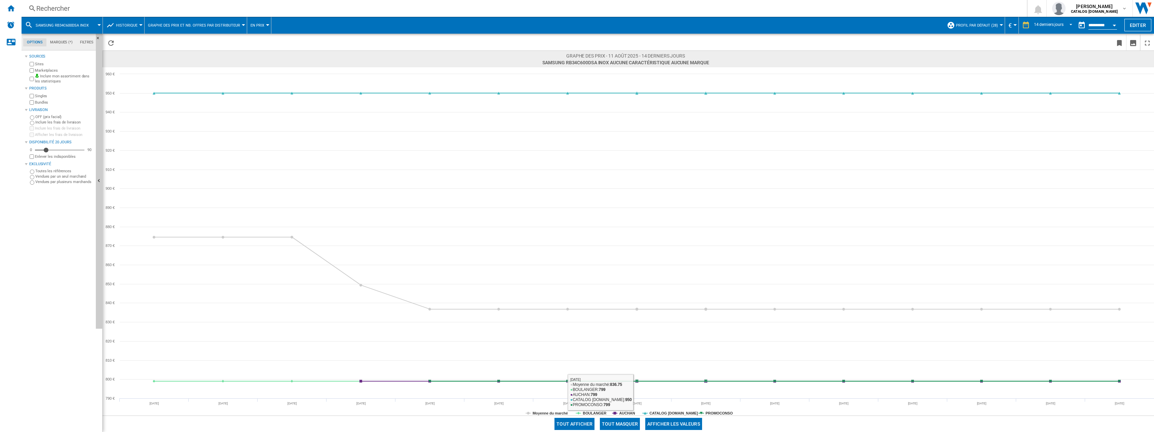
drag, startPoint x: 621, startPoint y: 424, endPoint x: 616, endPoint y: 422, distance: 6.0
click at [622, 424] on button "Tout masquer" at bounding box center [620, 424] width 40 height 12
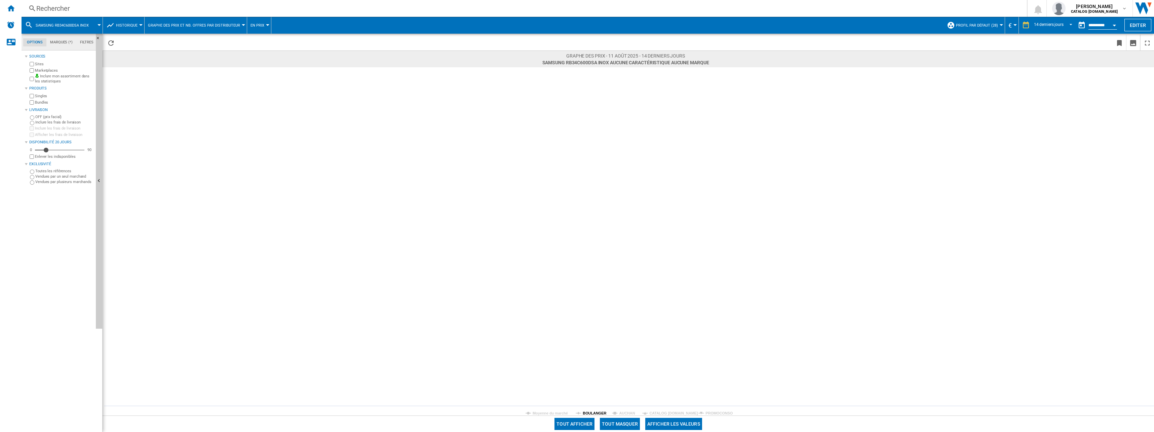
click at [594, 412] on tspan "BOULANGER" at bounding box center [595, 413] width 24 height 4
click at [74, 7] on div "Rechercher" at bounding box center [522, 8] width 973 height 9
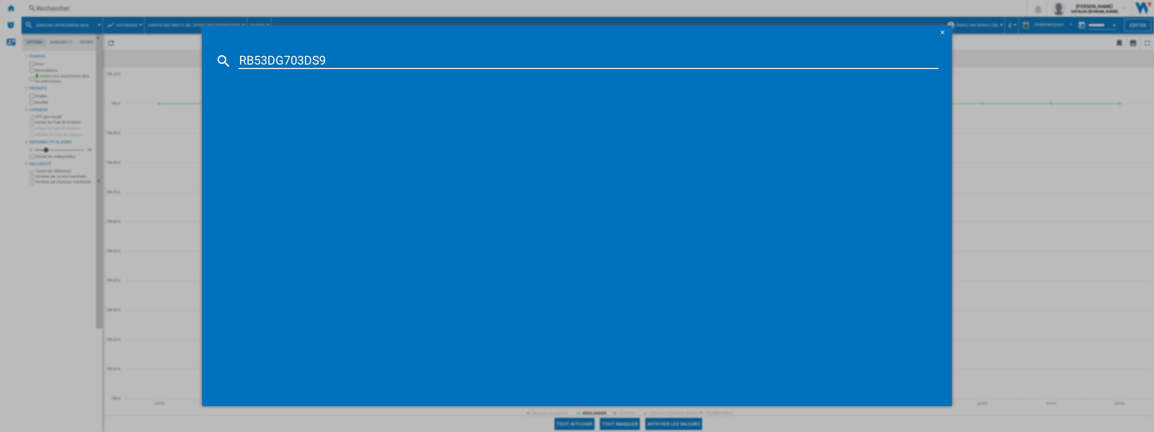
type input "RB53DG703DS9"
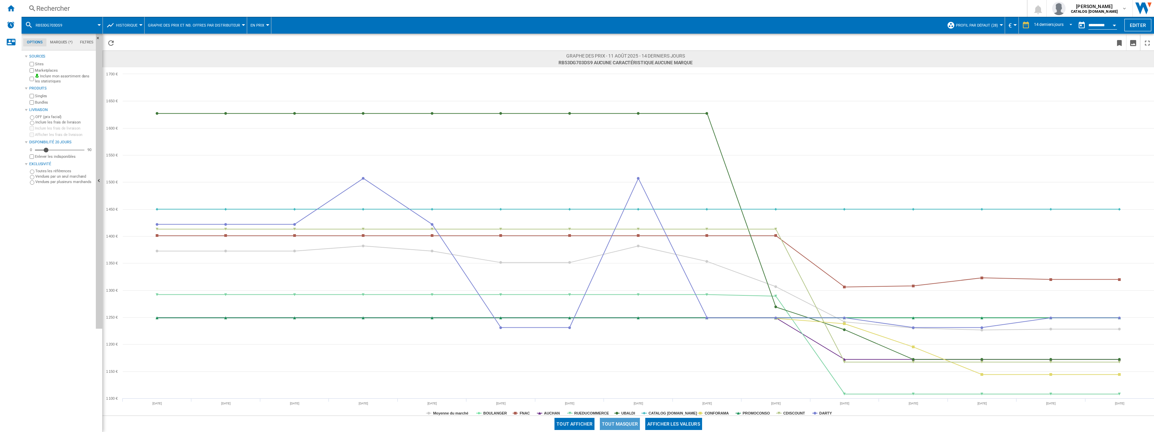
click at [623, 423] on button "Tout masquer" at bounding box center [620, 424] width 40 height 12
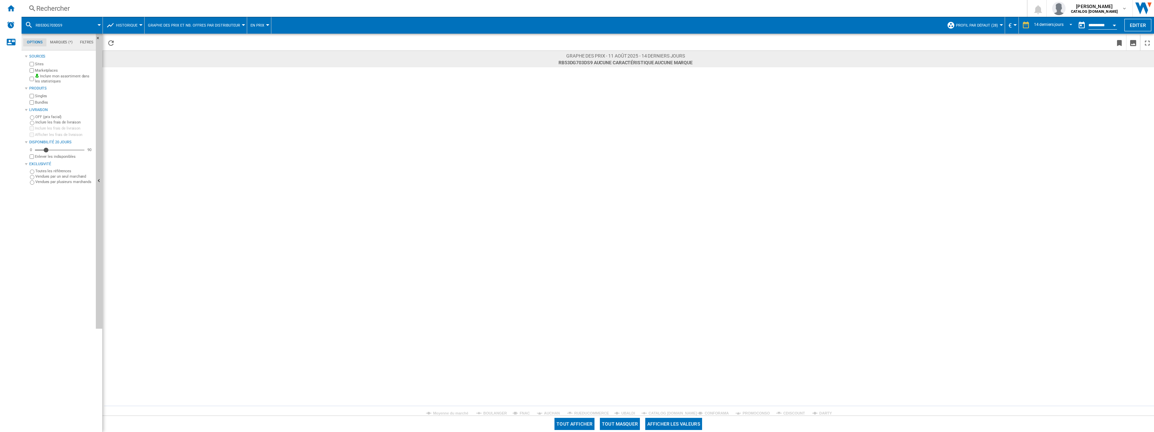
click at [479, 411] on rect at bounding box center [628, 241] width 1051 height 348
click at [488, 412] on tspan "BOULANGER" at bounding box center [495, 413] width 24 height 4
click at [86, 3] on div "Rechercher Rechercher 0 sofiane mahraoui CATALOG SAMSUNG.FR CATALOG SAMSUNG.FR …" at bounding box center [588, 8] width 1133 height 17
click at [60, 7] on div "Rechercher" at bounding box center [522, 8] width 973 height 9
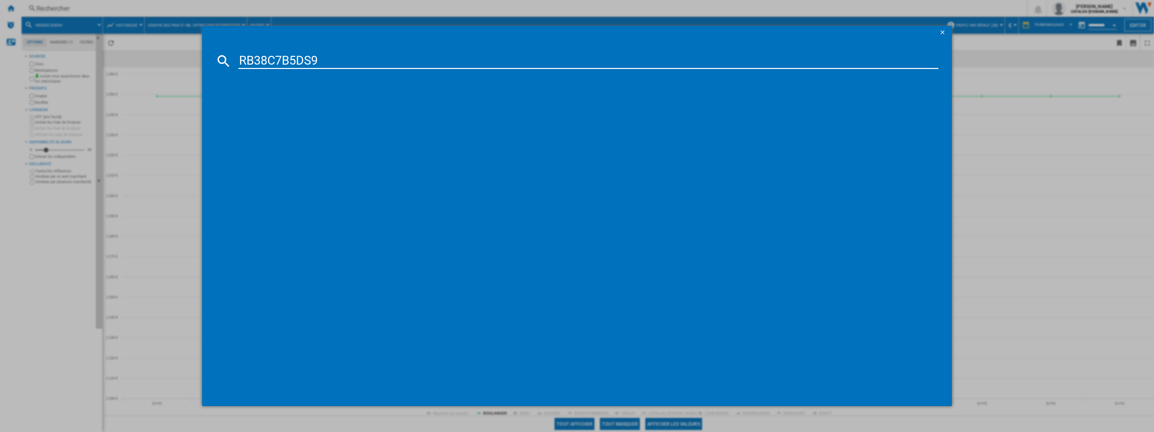
type input "RB38C7B5DS9"
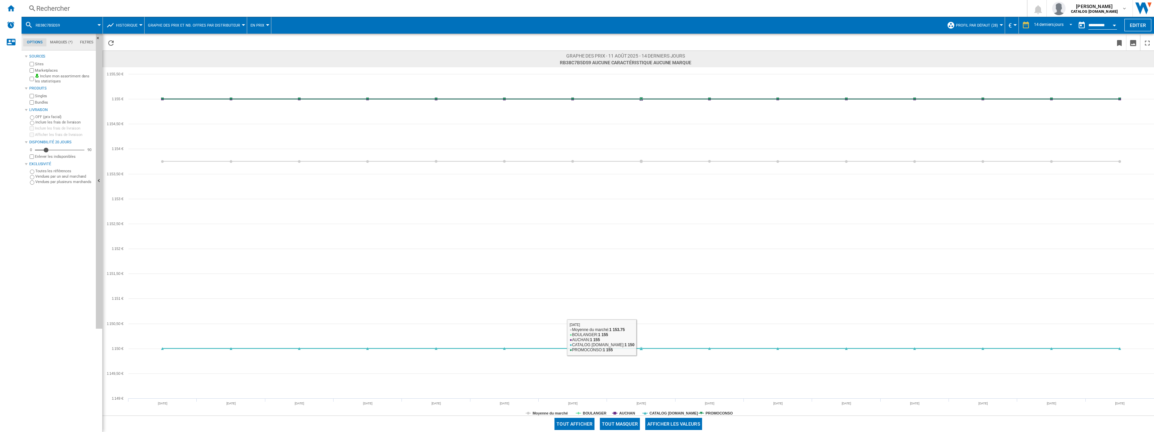
drag, startPoint x: 621, startPoint y: 420, endPoint x: 593, endPoint y: 424, distance: 28.4
click at [621, 421] on button "Tout masquer" at bounding box center [620, 424] width 40 height 12
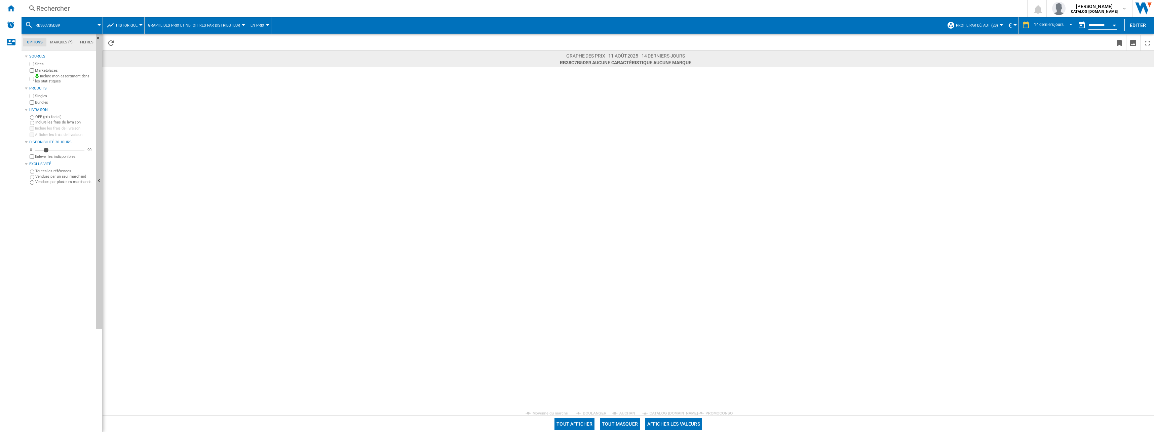
click at [577, 425] on button "Tout afficher" at bounding box center [574, 424] width 40 height 12
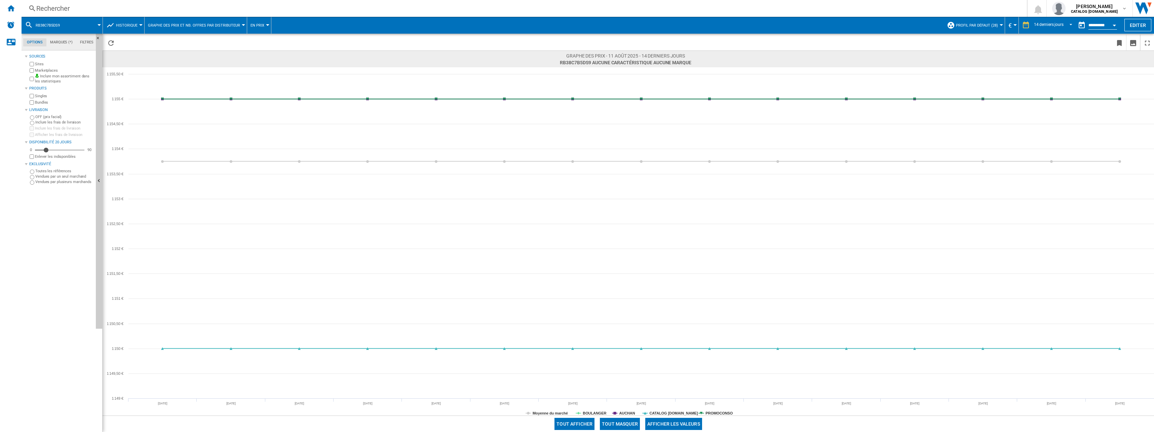
click at [611, 418] on button "Tout masquer" at bounding box center [620, 424] width 40 height 12
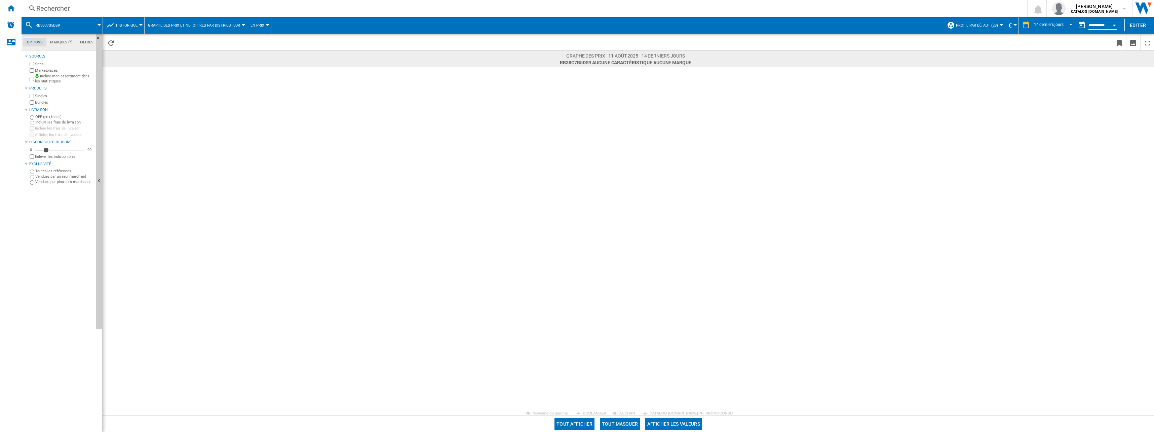
click at [594, 413] on tspan "BOULANGER" at bounding box center [595, 413] width 24 height 4
click at [109, 8] on div "Rechercher" at bounding box center [522, 8] width 973 height 9
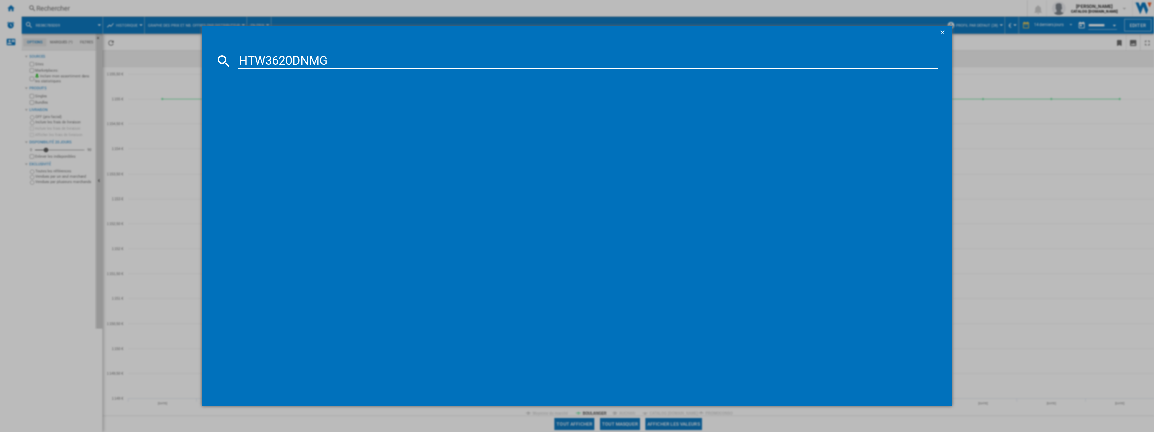
type input "HTW3620DNMG"
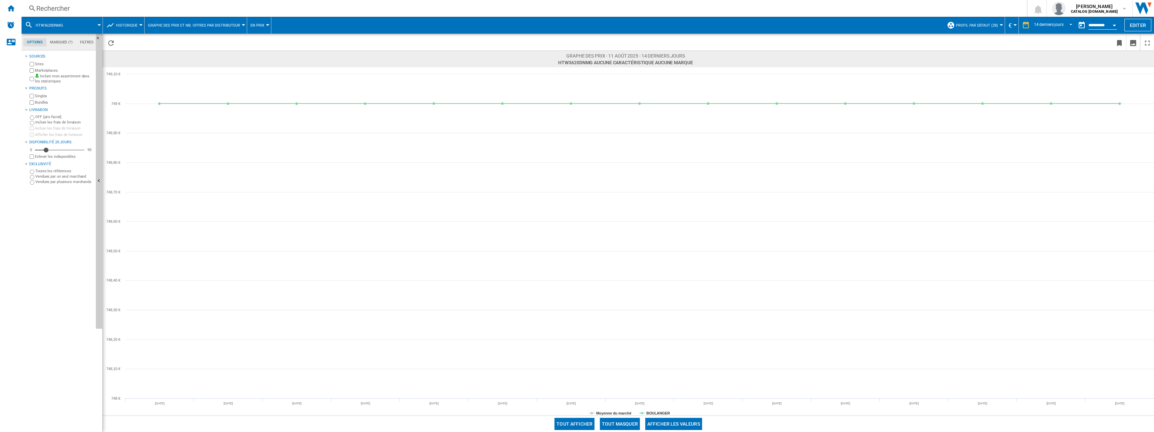
click at [60, 12] on div "Rechercher" at bounding box center [522, 8] width 973 height 9
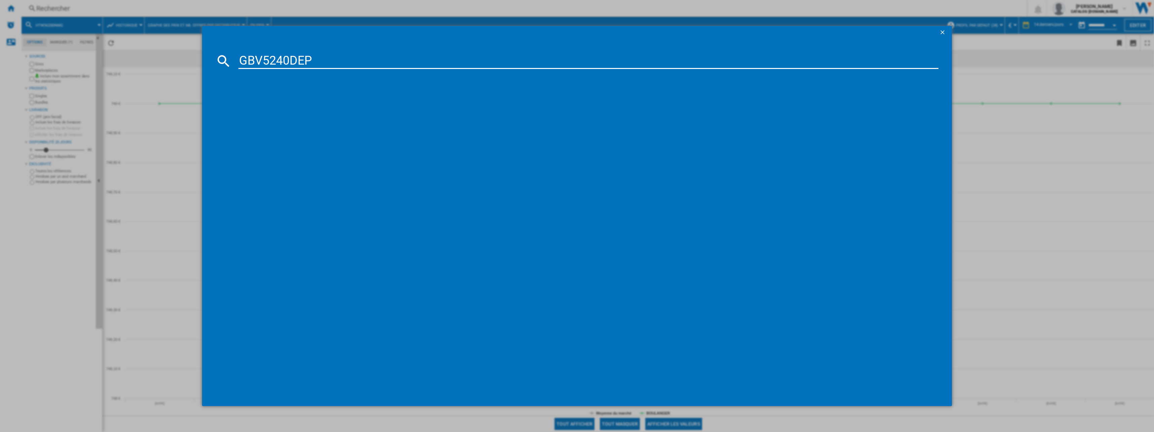
type input "GBV5240DEP"
click at [278, 108] on div "LG GBV5240DEP NOIR" at bounding box center [582, 104] width 694 height 7
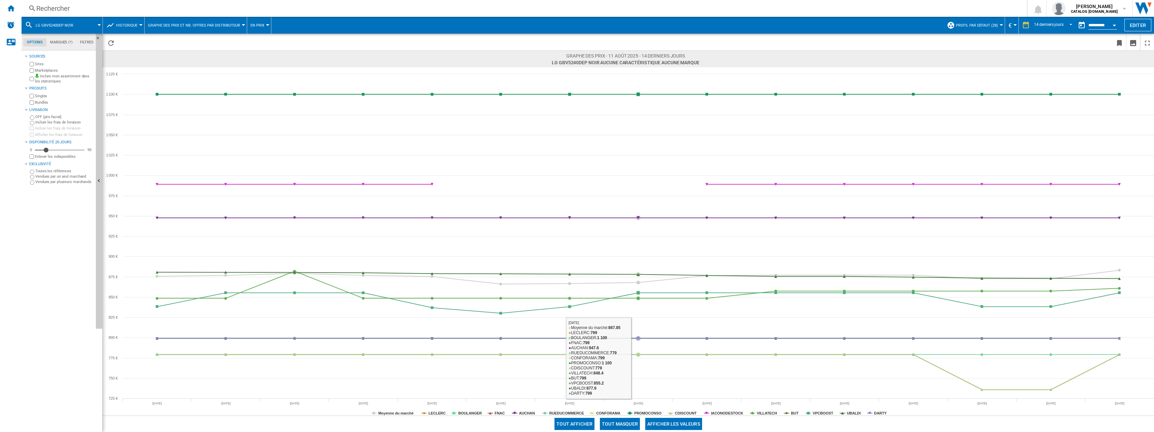
click at [617, 425] on button "Tout masquer" at bounding box center [620, 424] width 40 height 12
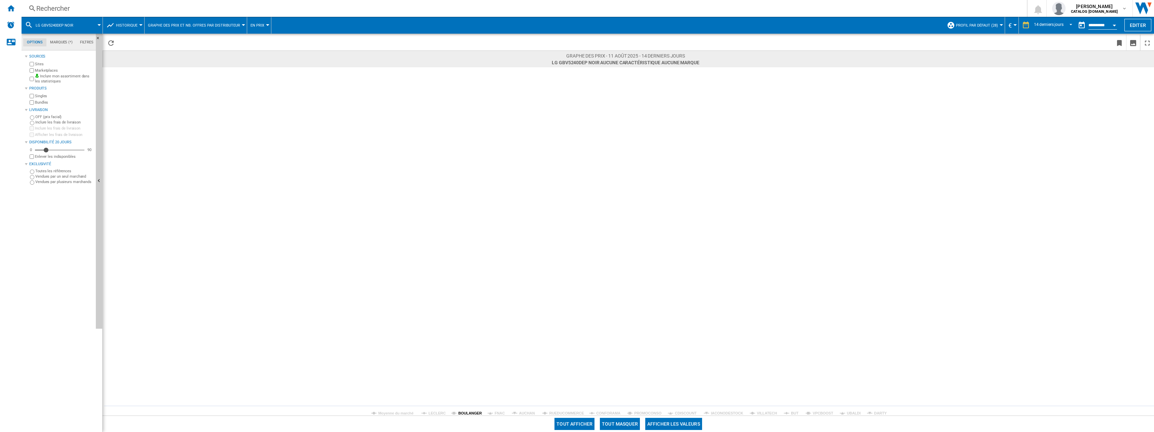
click at [471, 411] on tspan "BOULANGER" at bounding box center [470, 413] width 24 height 4
click at [58, 11] on div "Rechercher" at bounding box center [522, 8] width 973 height 9
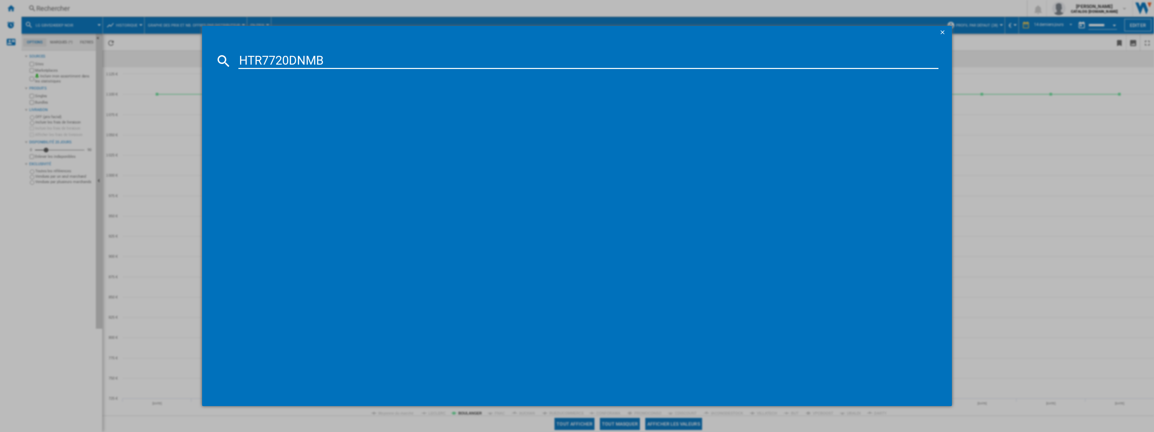
type input "HTR7720DNMB"
click at [277, 106] on div "HAIER HTR7720DNMB NOIR" at bounding box center [582, 104] width 694 height 7
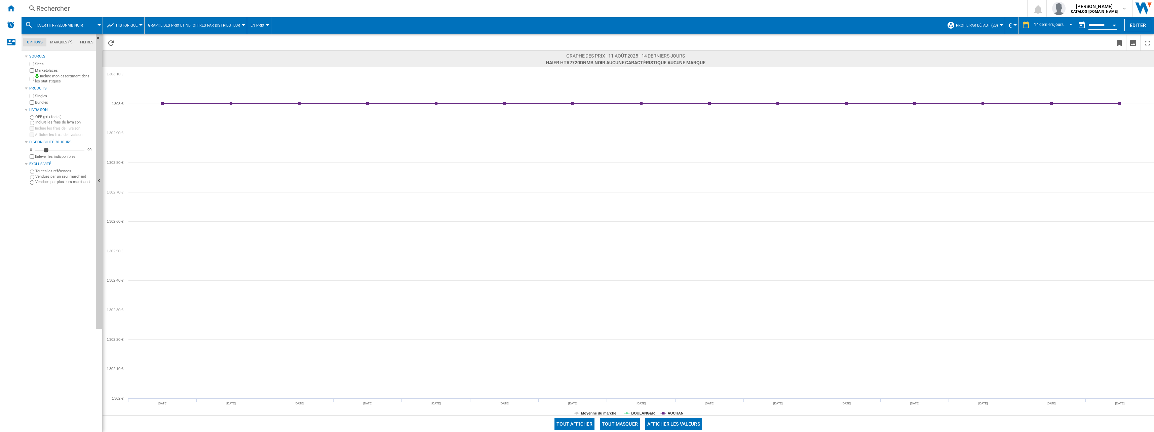
click at [55, 9] on div "Rechercher" at bounding box center [522, 8] width 973 height 9
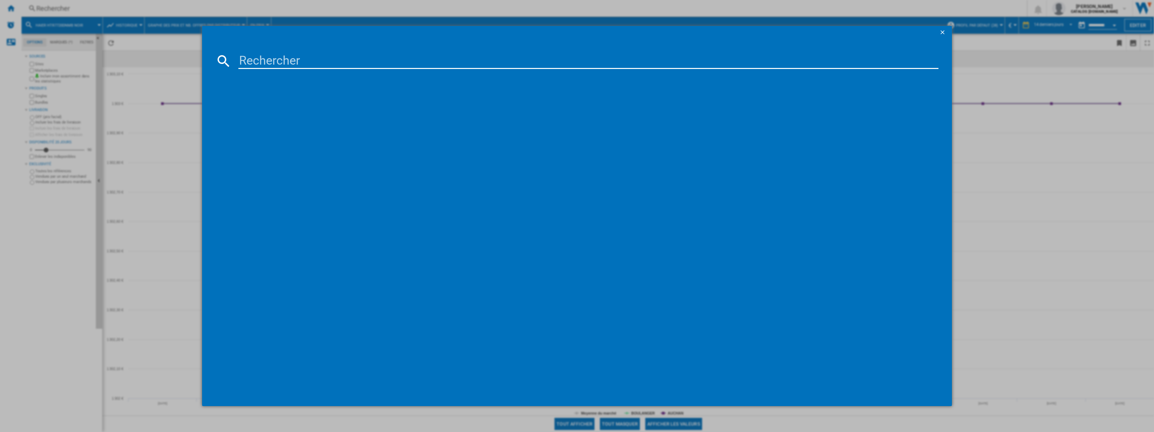
type input "RB34C600DSA"
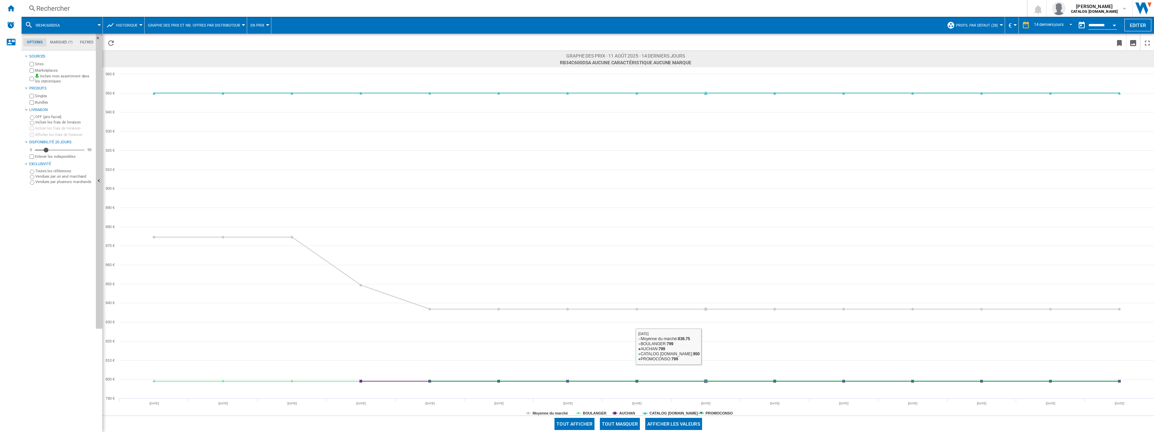
click at [626, 420] on button "Tout masquer" at bounding box center [620, 424] width 40 height 12
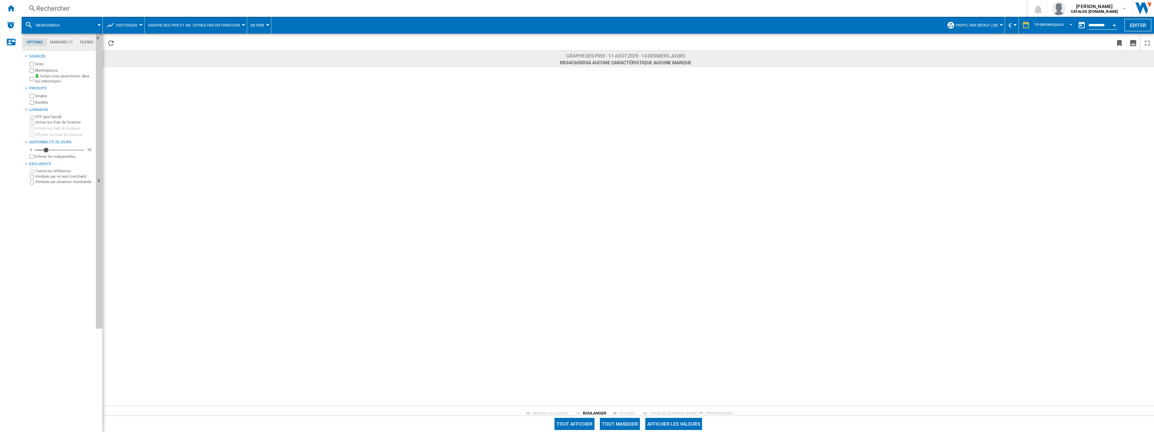
click at [593, 414] on tspan "BOULANGER" at bounding box center [595, 413] width 24 height 4
click at [113, 4] on div "Rechercher" at bounding box center [522, 8] width 973 height 9
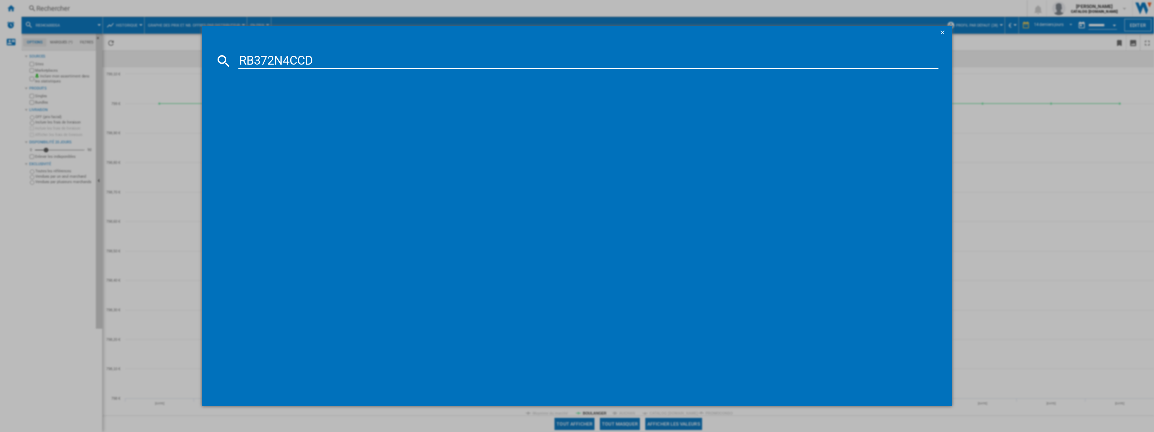
type input "RB372N4CCD"
click at [264, 101] on div "HISENSE RB372N4CCD INOX" at bounding box center [582, 104] width 694 height 7
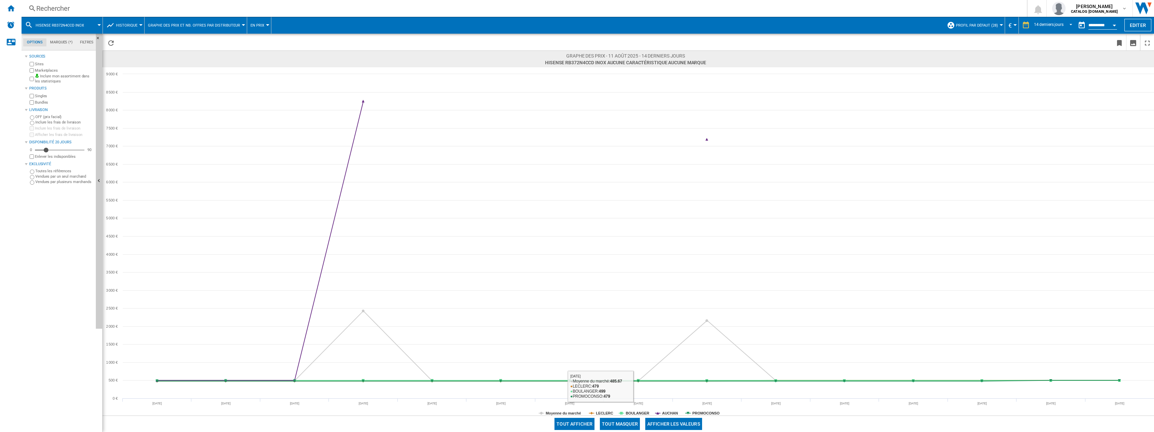
click at [619, 425] on button "Tout masquer" at bounding box center [620, 424] width 40 height 12
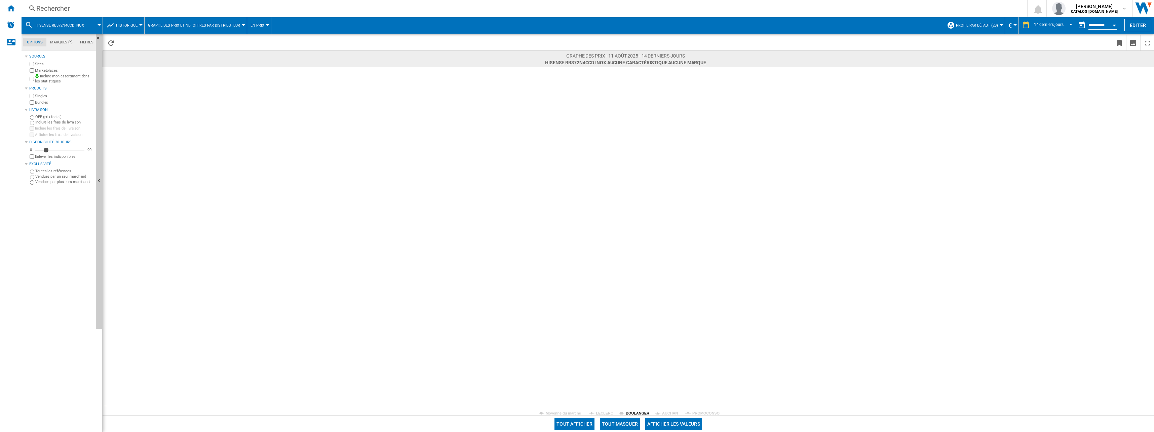
click at [631, 412] on tspan "BOULANGER" at bounding box center [638, 413] width 24 height 4
